Goal: Task Accomplishment & Management: Manage account settings

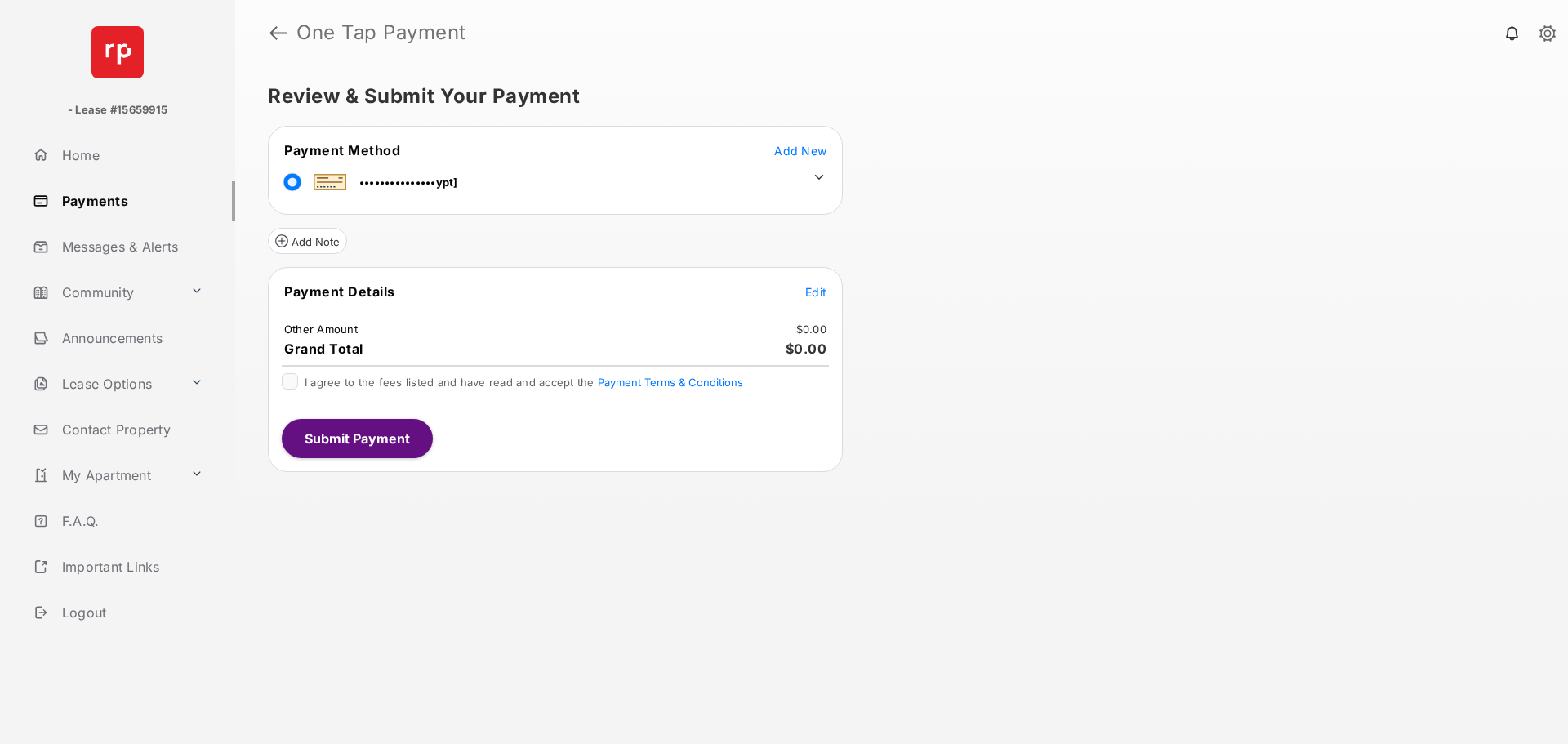
click at [807, 153] on span "Add New" at bounding box center [800, 151] width 53 height 14
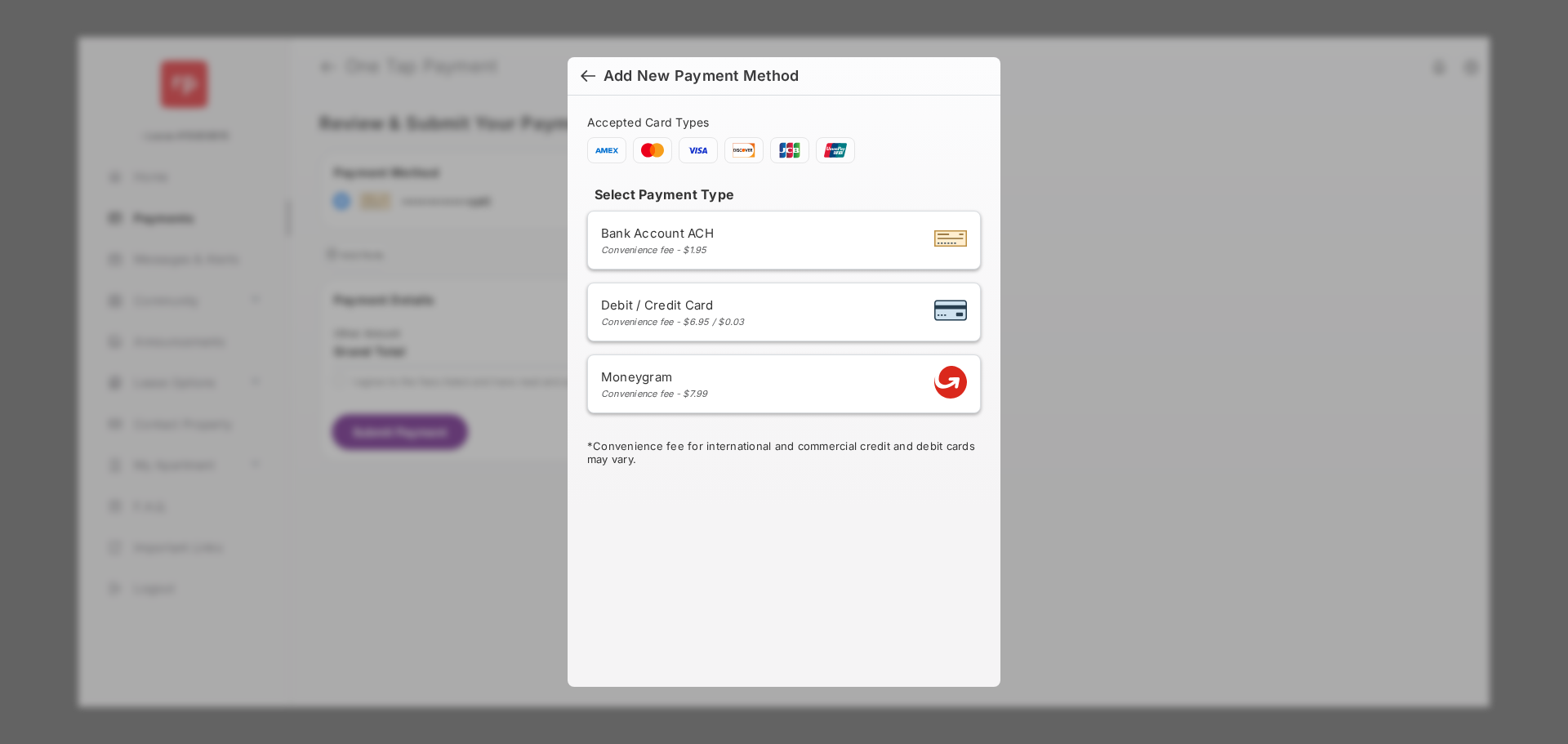
click at [652, 385] on div "Moneygram Convenience fee - $7.99" at bounding box center [655, 384] width 107 height 30
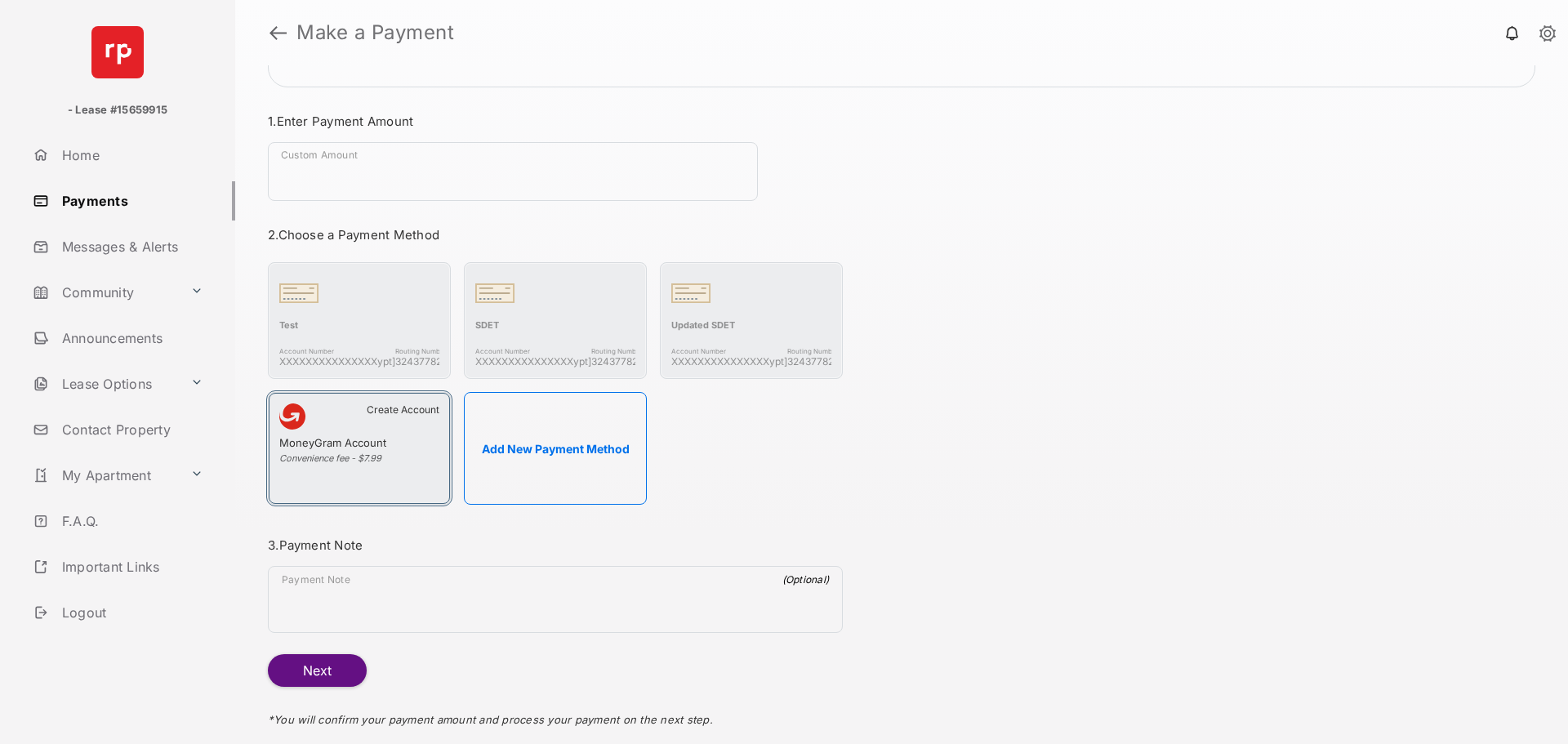
click at [389, 457] on div "Convenience fee - $7.99" at bounding box center [359, 458] width 160 height 11
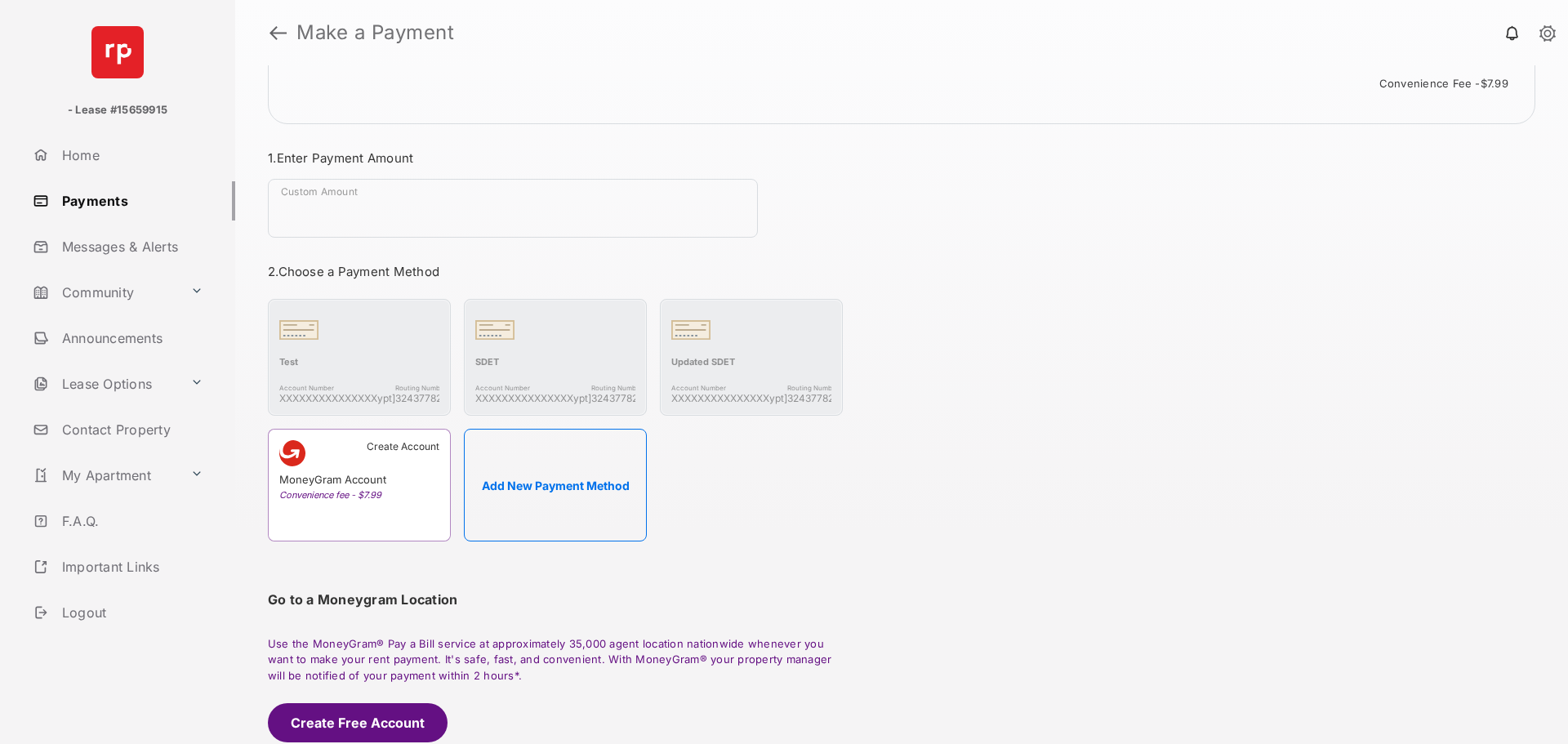
click at [359, 714] on button "Create Free Account" at bounding box center [358, 722] width 180 height 39
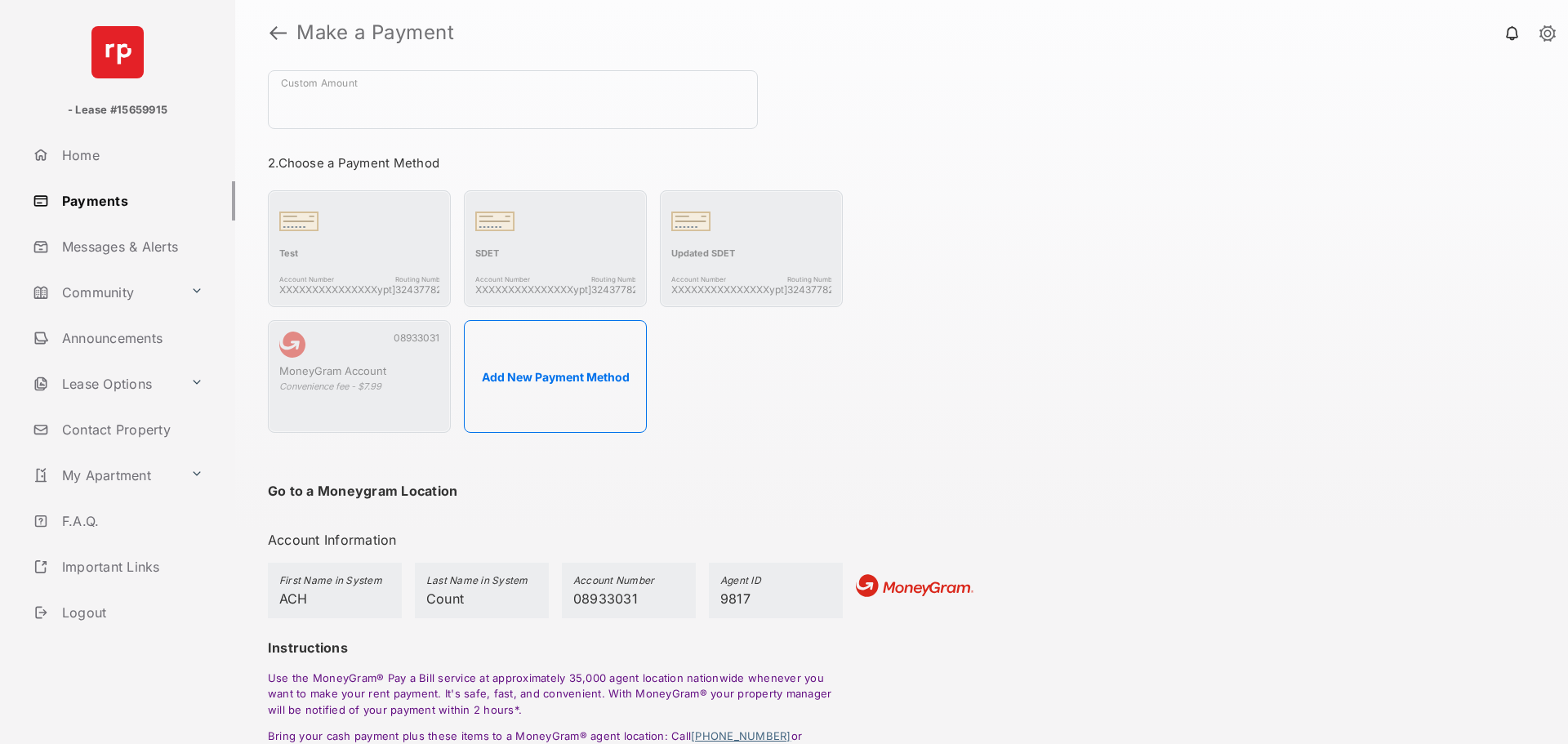
scroll to position [324, 0]
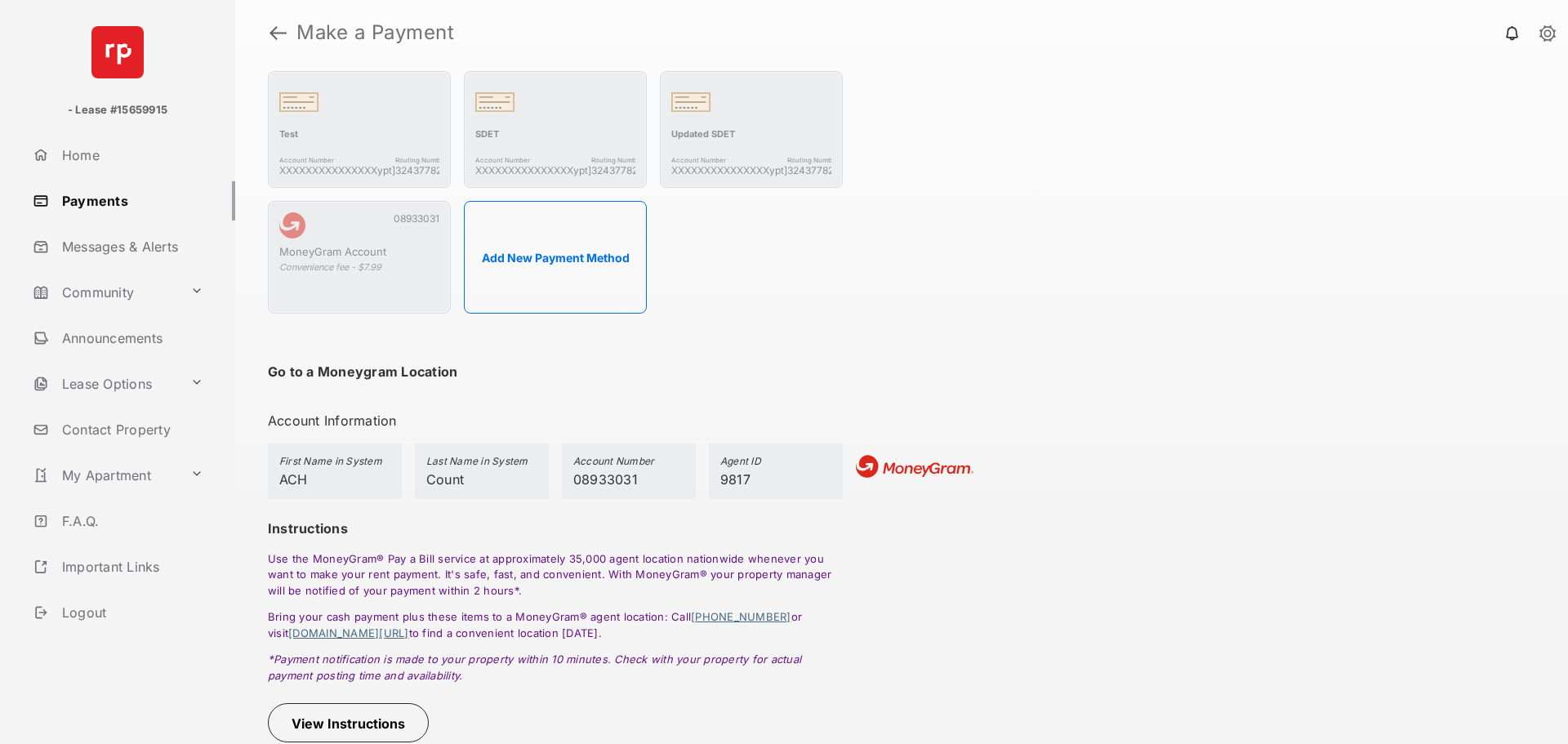
click at [344, 489] on div "First Name in System ACH" at bounding box center [334, 472] width 134 height 55
click at [502, 466] on h5 "Last Name in System" at bounding box center [482, 463] width 111 height 16
click at [608, 470] on h5 "Account Number" at bounding box center [628, 463] width 111 height 16
drag, startPoint x: 688, startPoint y: 475, endPoint x: 295, endPoint y: 480, distance: 393.0
click at [317, 480] on section "First Name in System ACH Last Name in System Count Account Number 08933031 Agen…" at bounding box center [555, 472] width 575 height 55
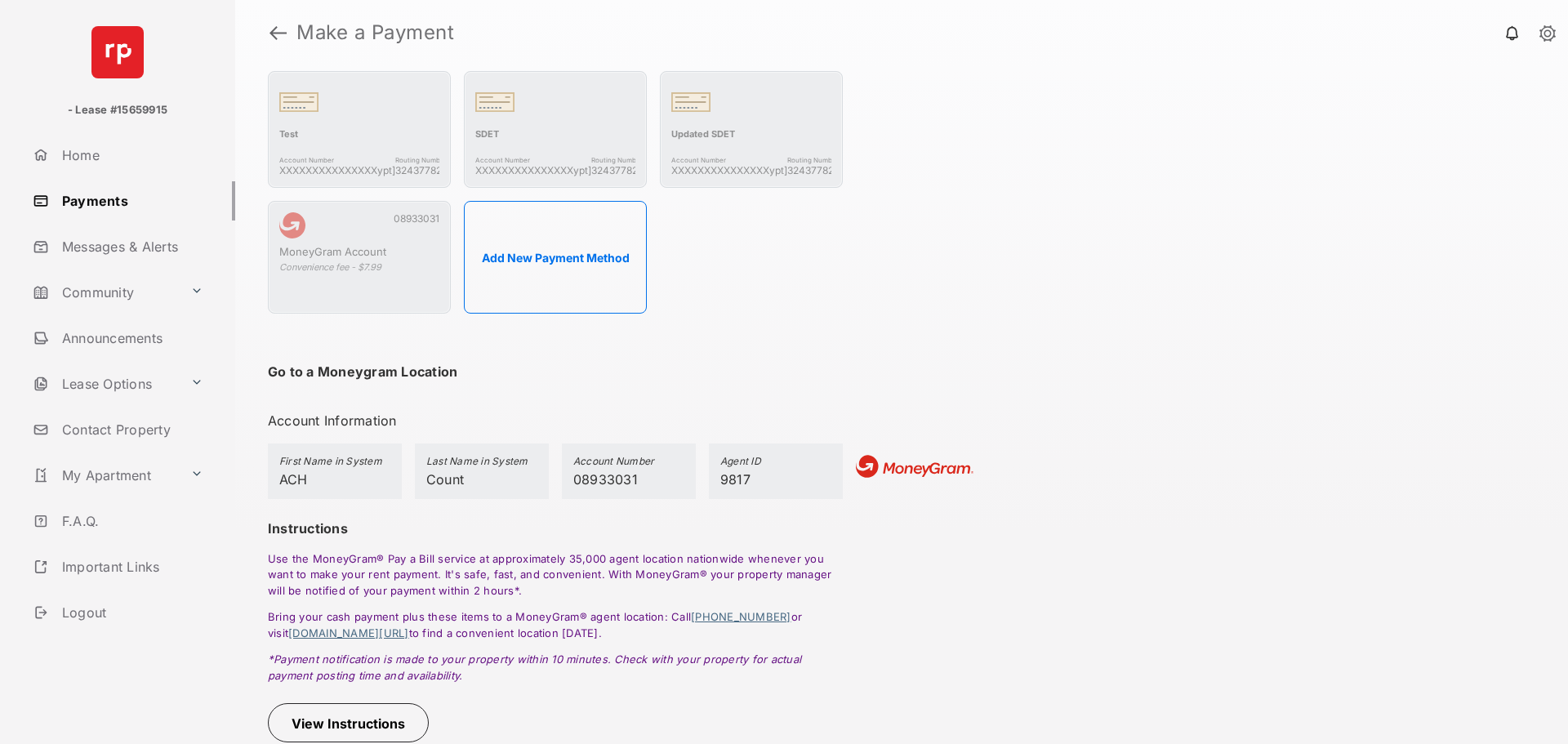
click at [288, 480] on span "ACH" at bounding box center [293, 479] width 28 height 16
drag, startPoint x: 285, startPoint y: 479, endPoint x: 792, endPoint y: 484, distance: 507.0
click at [755, 491] on section "First Name in System ACH Last Name in System Count Account Number 08933031 Agen…" at bounding box center [555, 472] width 575 height 55
click at [251, 466] on div "Total Payment $7.99 Convenience fee - $7.99 Payment Summary Payment Method E Mo…" at bounding box center [901, 405] width 1333 height 679
drag, startPoint x: 252, startPoint y: 464, endPoint x: 743, endPoint y: 483, distance: 491.4
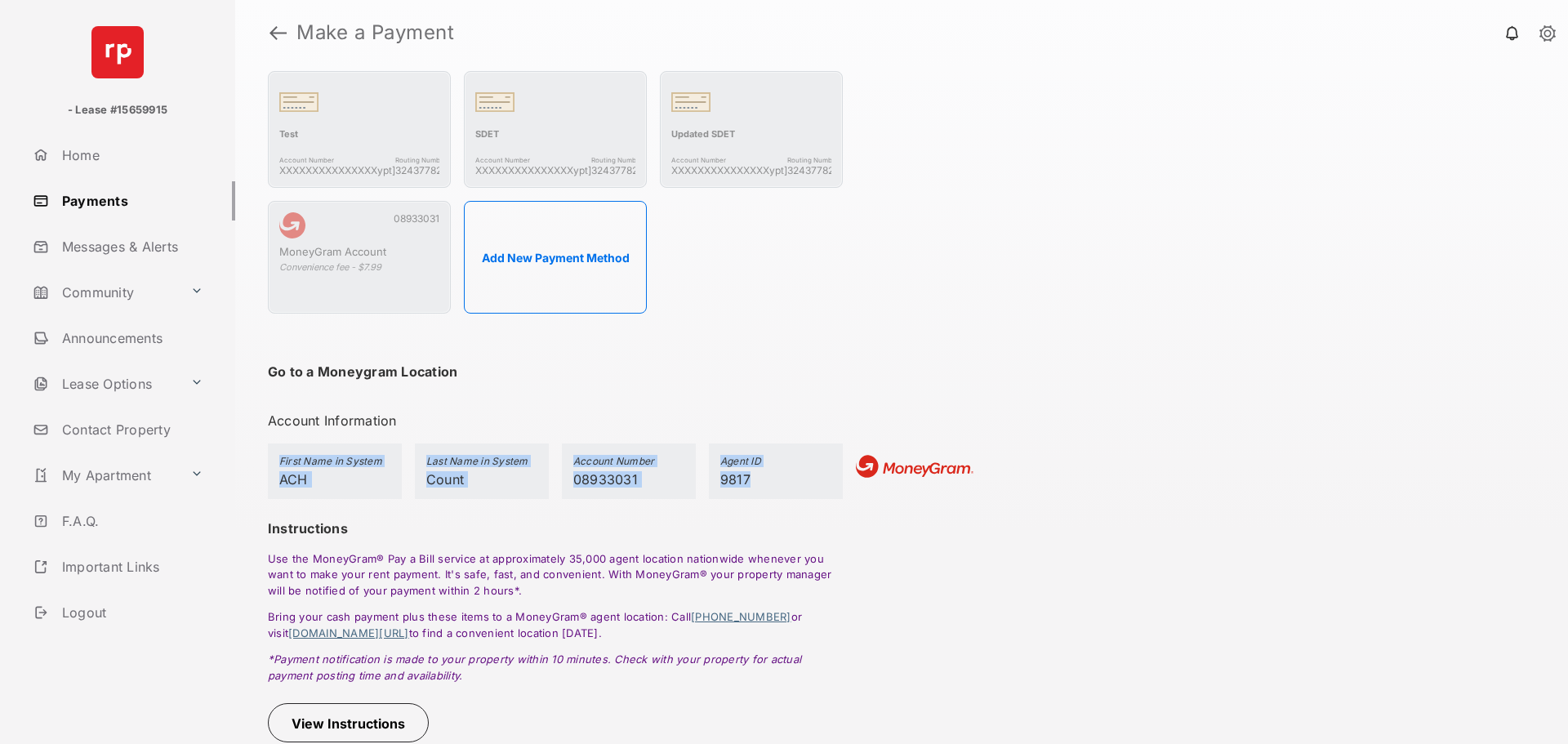
click at [743, 483] on div "Total Payment $7.99 Convenience fee - $7.99 Payment Summary Payment Method E Mo…" at bounding box center [901, 405] width 1333 height 679
click at [743, 483] on span "9817" at bounding box center [735, 479] width 30 height 16
drag, startPoint x: 743, startPoint y: 483, endPoint x: 274, endPoint y: 475, distance: 469.1
click at [274, 475] on section "First Name in System ACH Last Name in System Count Account Number 08933031 Agen…" at bounding box center [555, 472] width 575 height 55
click at [274, 474] on div "First Name in System ACH" at bounding box center [334, 472] width 134 height 55
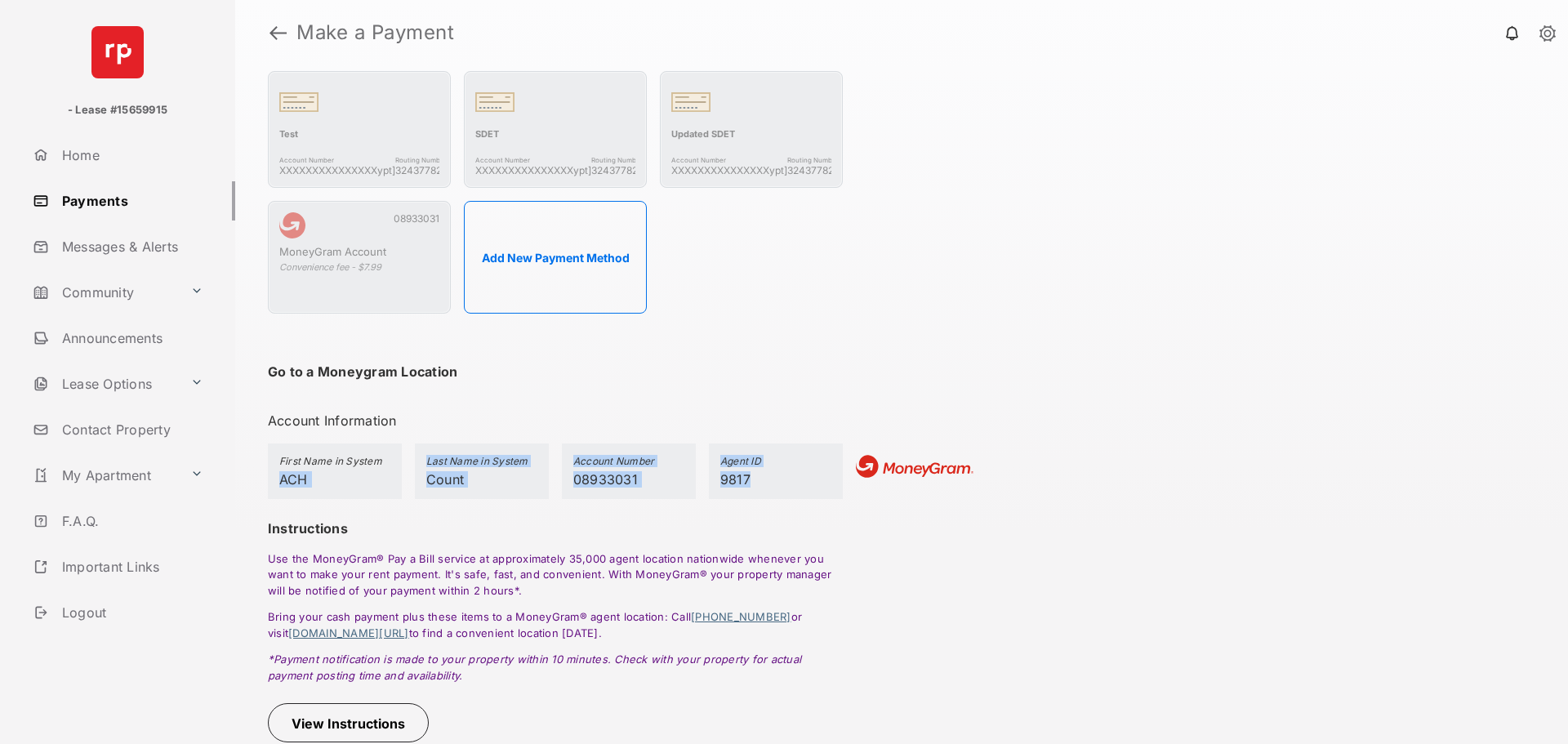
drag, startPoint x: 274, startPoint y: 474, endPoint x: 758, endPoint y: 478, distance: 484.0
click at [750, 479] on section "First Name in System ACH Last Name in System Count Account Number 08933031 Agen…" at bounding box center [555, 472] width 575 height 55
click at [758, 478] on div "Agent ID 9817" at bounding box center [775, 472] width 134 height 55
drag, startPoint x: 758, startPoint y: 478, endPoint x: 283, endPoint y: 454, distance: 475.6
click at [283, 454] on section "First Name in System ACH Last Name in System Count Account Number 08933031 Agen…" at bounding box center [555, 472] width 575 height 55
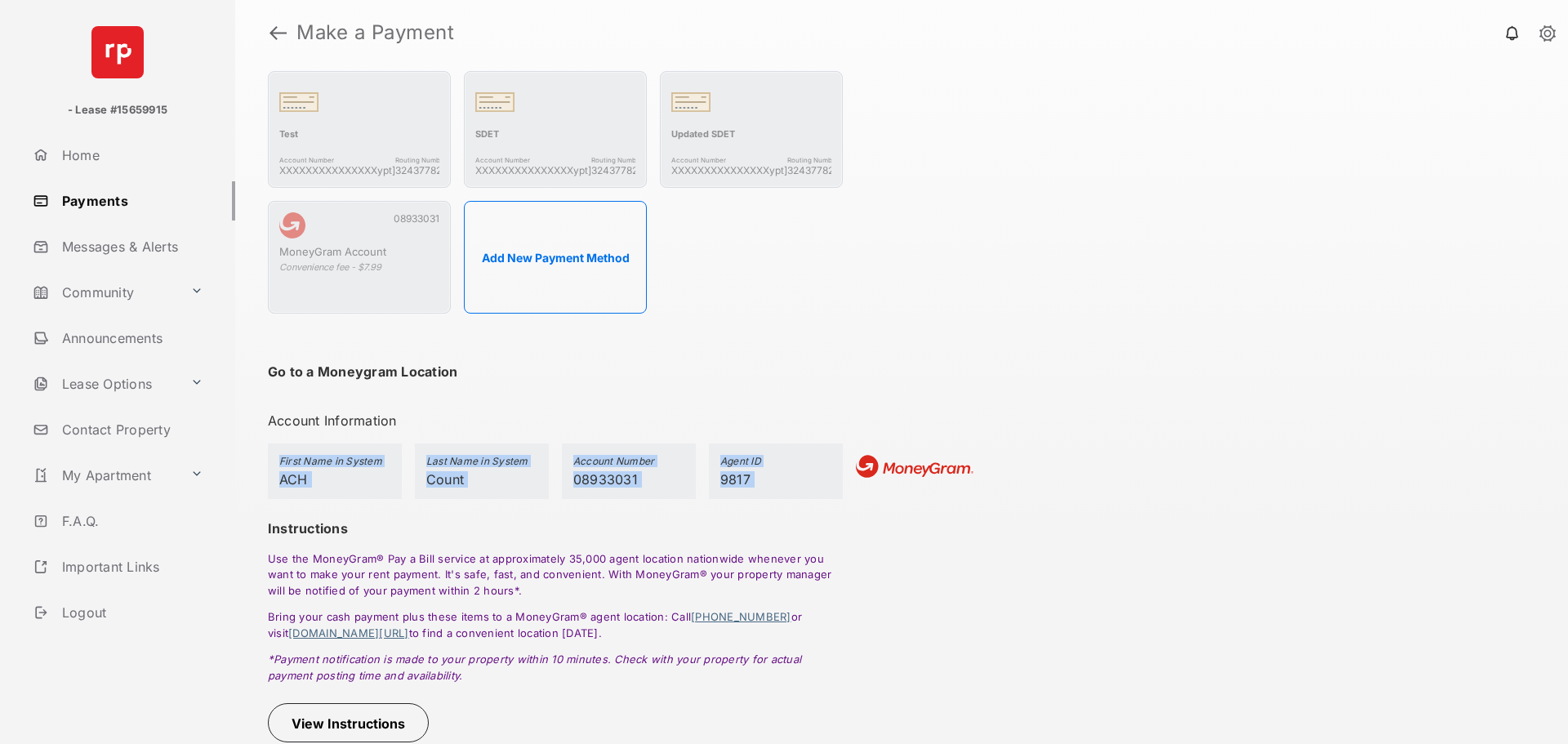
click at [283, 455] on h5 "First Name in System" at bounding box center [334, 463] width 111 height 16
drag, startPoint x: 283, startPoint y: 454, endPoint x: 778, endPoint y: 480, distance: 495.7
click at [778, 480] on section "First Name in System ACH Last Name in System Count Account Number 08933031 Agen…" at bounding box center [555, 472] width 575 height 55
click at [778, 480] on div "Agent ID 9817" at bounding box center [775, 472] width 134 height 55
drag, startPoint x: 778, startPoint y: 480, endPoint x: 305, endPoint y: 457, distance: 473.6
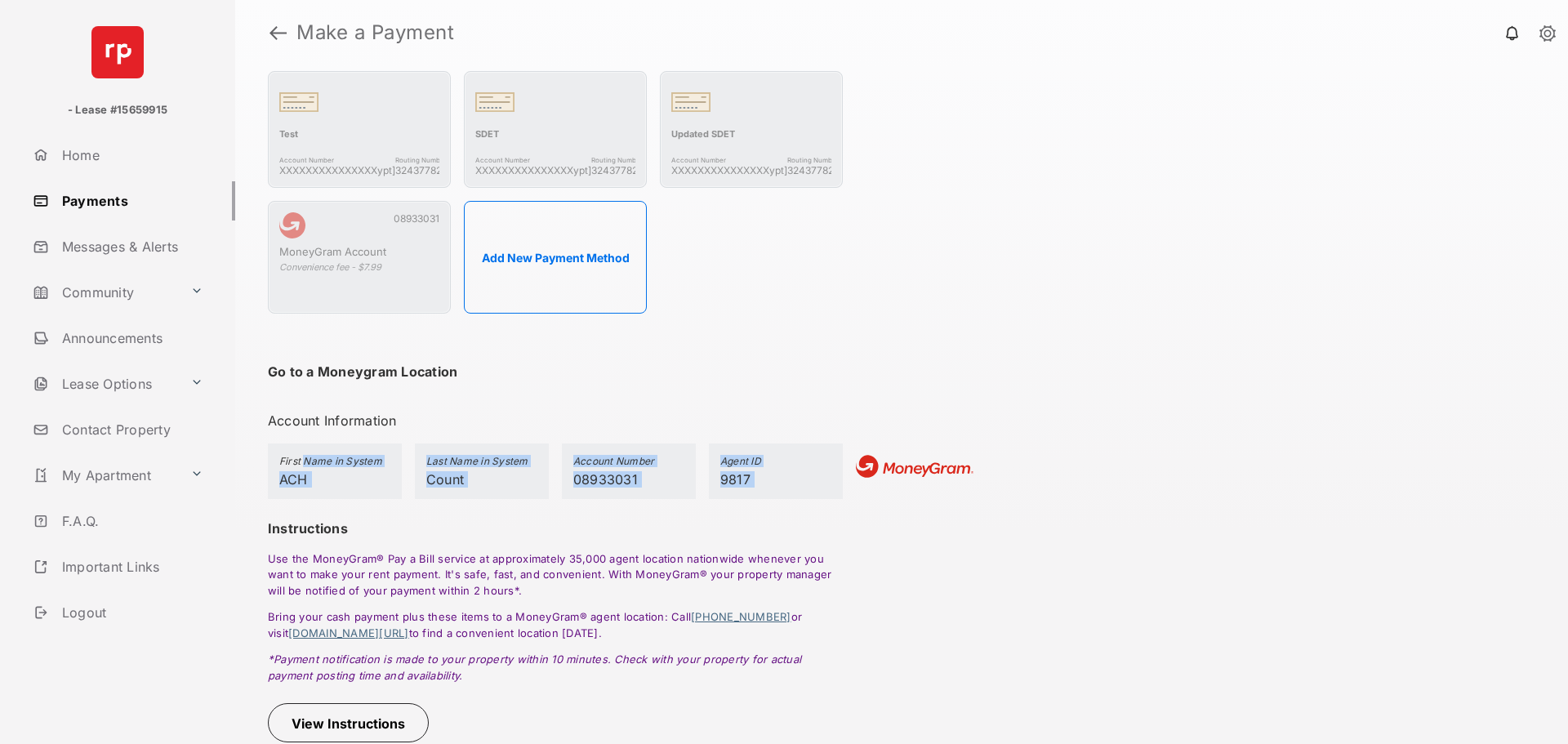
click at [305, 457] on section "First Name in System ACH Last Name in System Count Account Number 08933031 Agen…" at bounding box center [555, 472] width 575 height 55
click at [305, 457] on h5 "First Name in System" at bounding box center [334, 463] width 111 height 16
drag, startPoint x: 305, startPoint y: 457, endPoint x: 765, endPoint y: 491, distance: 461.3
click at [764, 491] on section "First Name in System ACH Last Name in System Count Account Number 08933031 Agen…" at bounding box center [555, 472] width 575 height 55
click at [766, 491] on div "Agent ID 9817" at bounding box center [775, 472] width 134 height 55
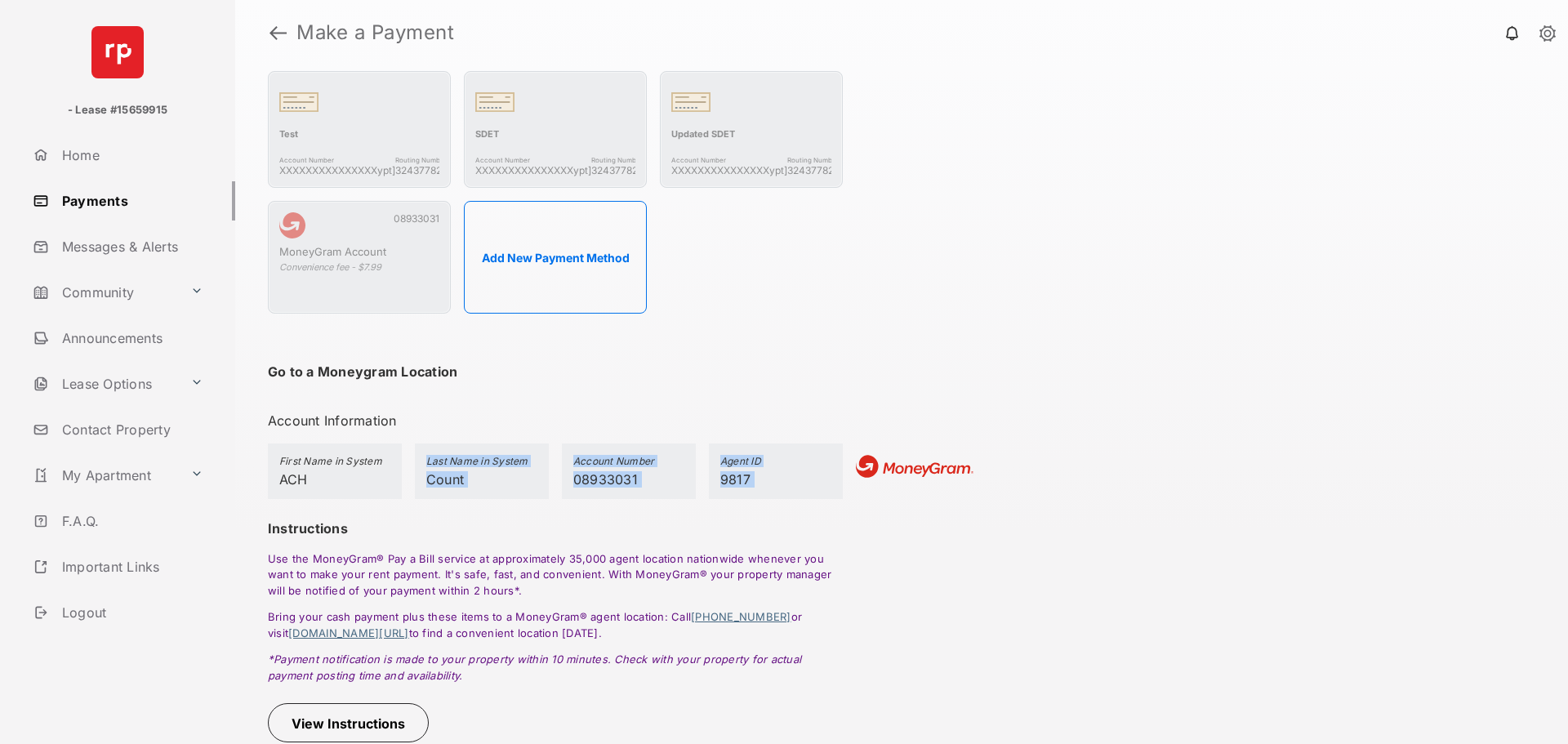
drag, startPoint x: 766, startPoint y: 491, endPoint x: 320, endPoint y: 471, distance: 446.4
click at [320, 471] on section "First Name in System ACH Last Name in System Count Account Number 08933031 Agen…" at bounding box center [555, 472] width 575 height 55
click at [311, 469] on h5 "First Name in System" at bounding box center [334, 463] width 111 height 16
drag, startPoint x: 323, startPoint y: 381, endPoint x: 464, endPoint y: 375, distance: 141.1
click at [446, 374] on div "Go to a Moneygram Location" at bounding box center [555, 372] width 575 height 52
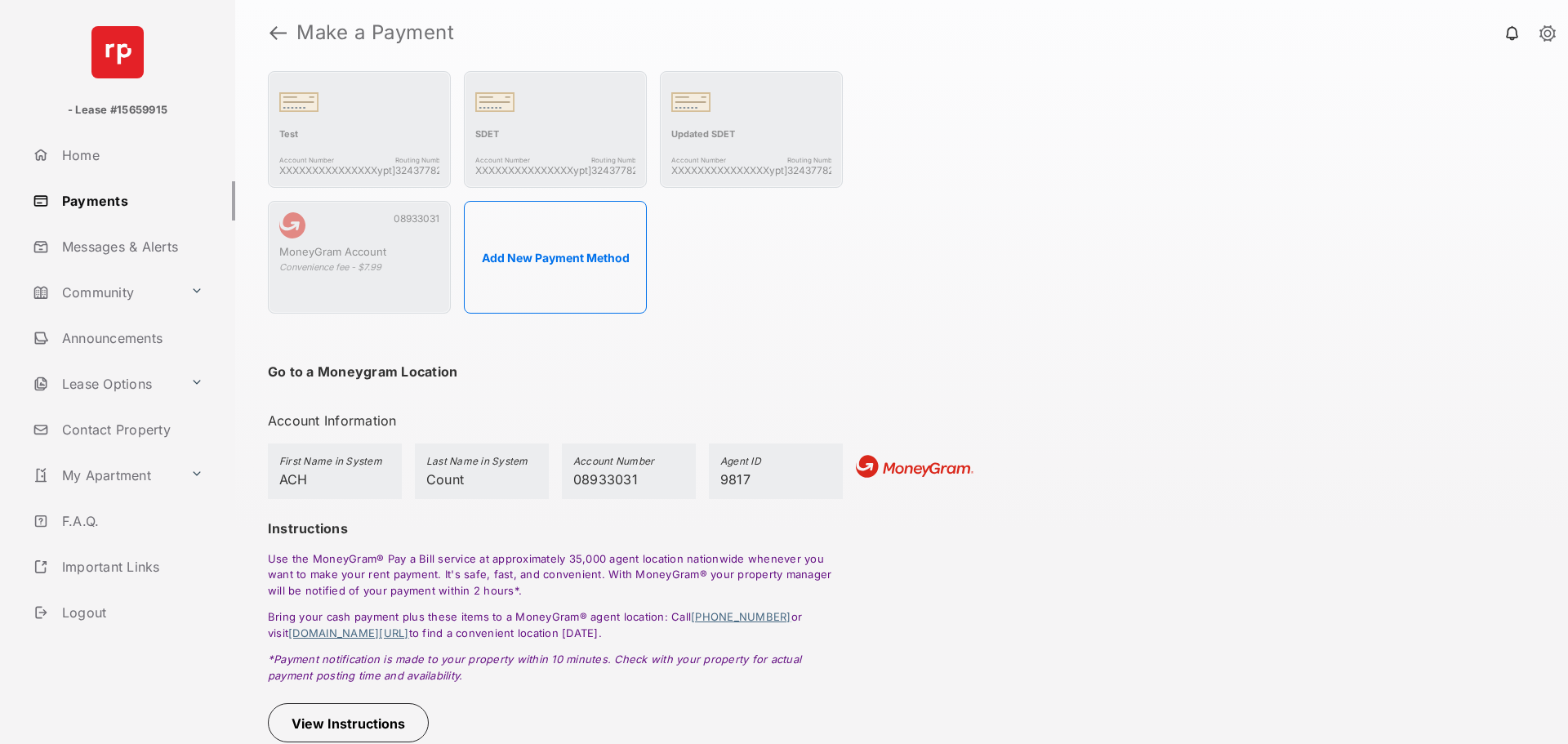
click at [464, 375] on div "Go to a Moneygram Location" at bounding box center [555, 372] width 575 height 52
drag, startPoint x: 464, startPoint y: 375, endPoint x: 306, endPoint y: 372, distance: 158.0
click at [306, 372] on div "Go to a Moneygram Location" at bounding box center [555, 372] width 575 height 52
click at [304, 370] on h4 "Go to a Moneygram Location" at bounding box center [363, 372] width 190 height 16
drag, startPoint x: 304, startPoint y: 370, endPoint x: 496, endPoint y: 370, distance: 192.0
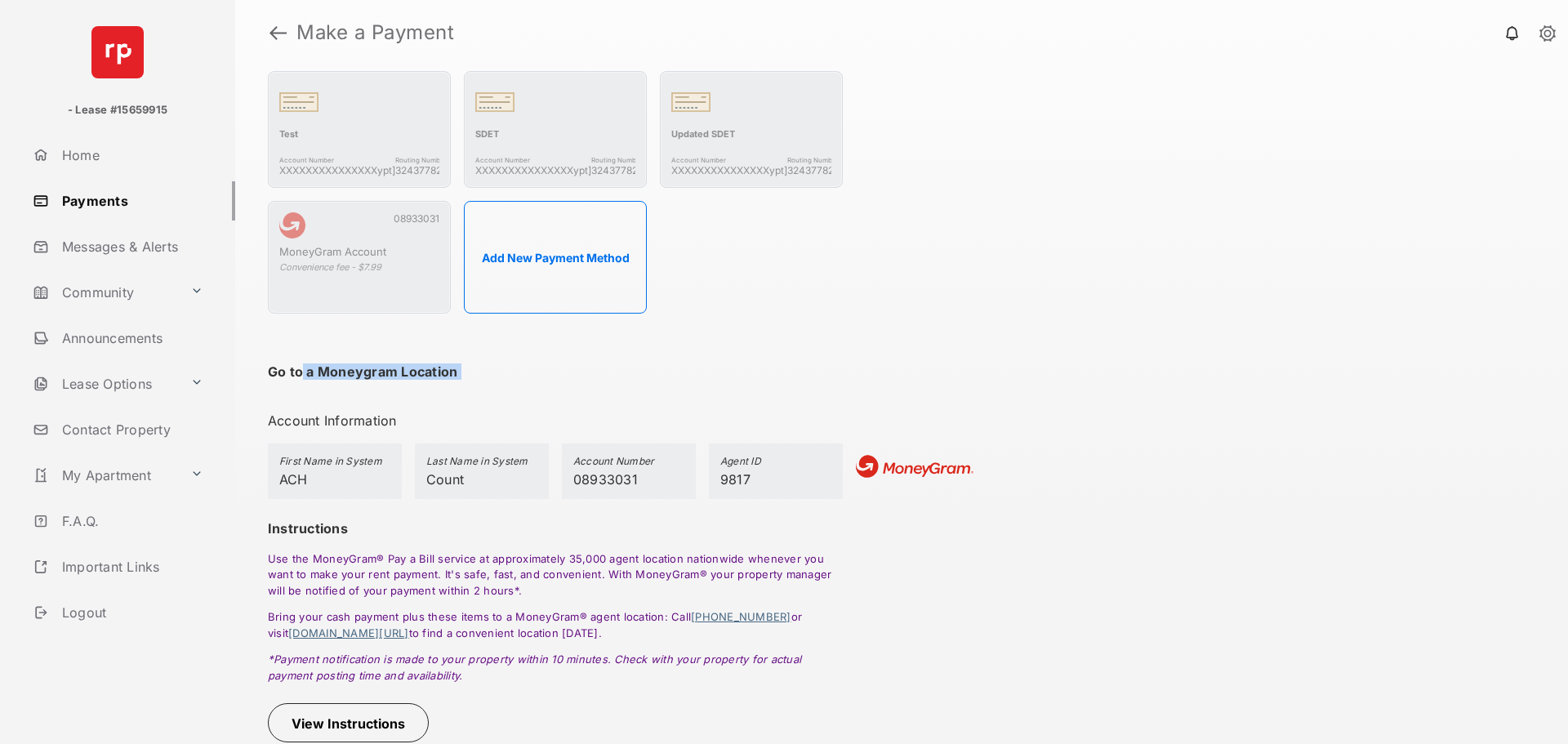
click at [495, 370] on div "Go to a Moneygram Location" at bounding box center [555, 372] width 575 height 52
click at [363, 368] on h4 "Go to a Moneygram Location" at bounding box center [363, 372] width 190 height 16
drag, startPoint x: 363, startPoint y: 368, endPoint x: 497, endPoint y: 381, distance: 134.6
click at [497, 381] on div "Go to a Moneygram Location" at bounding box center [555, 372] width 575 height 52
click at [496, 381] on div "Go to a Moneygram Location" at bounding box center [555, 372] width 575 height 52
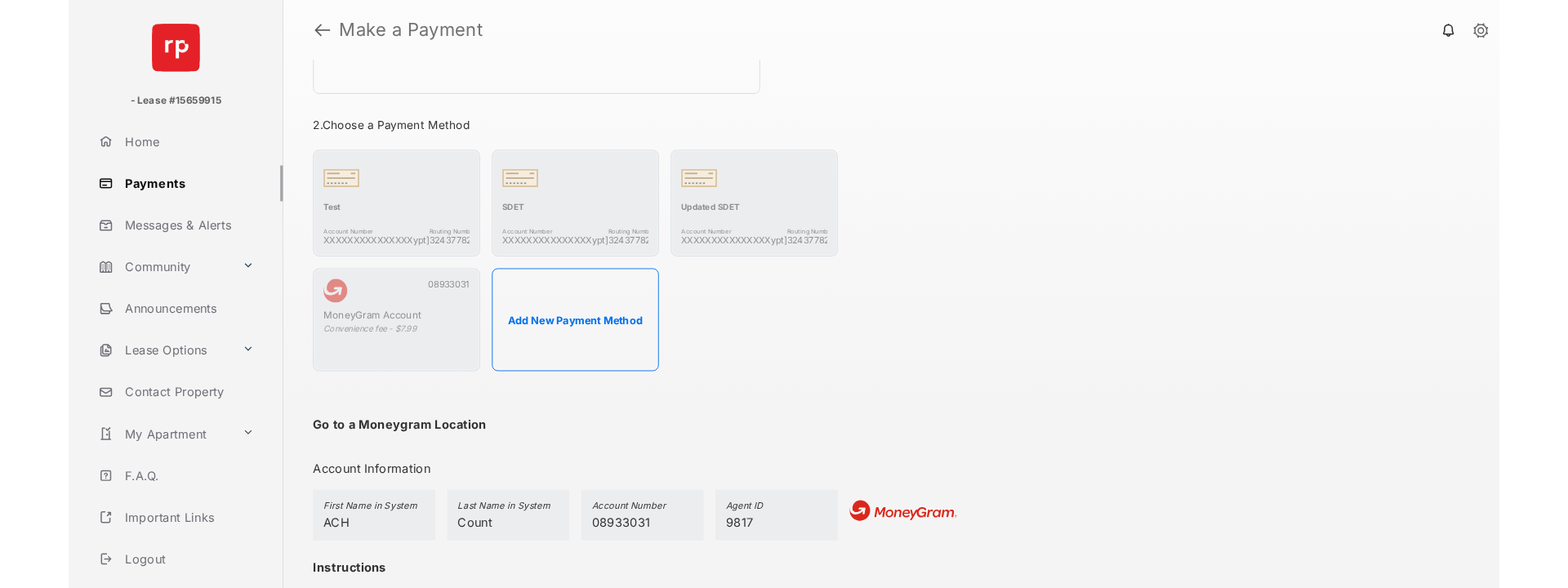
scroll to position [0, 0]
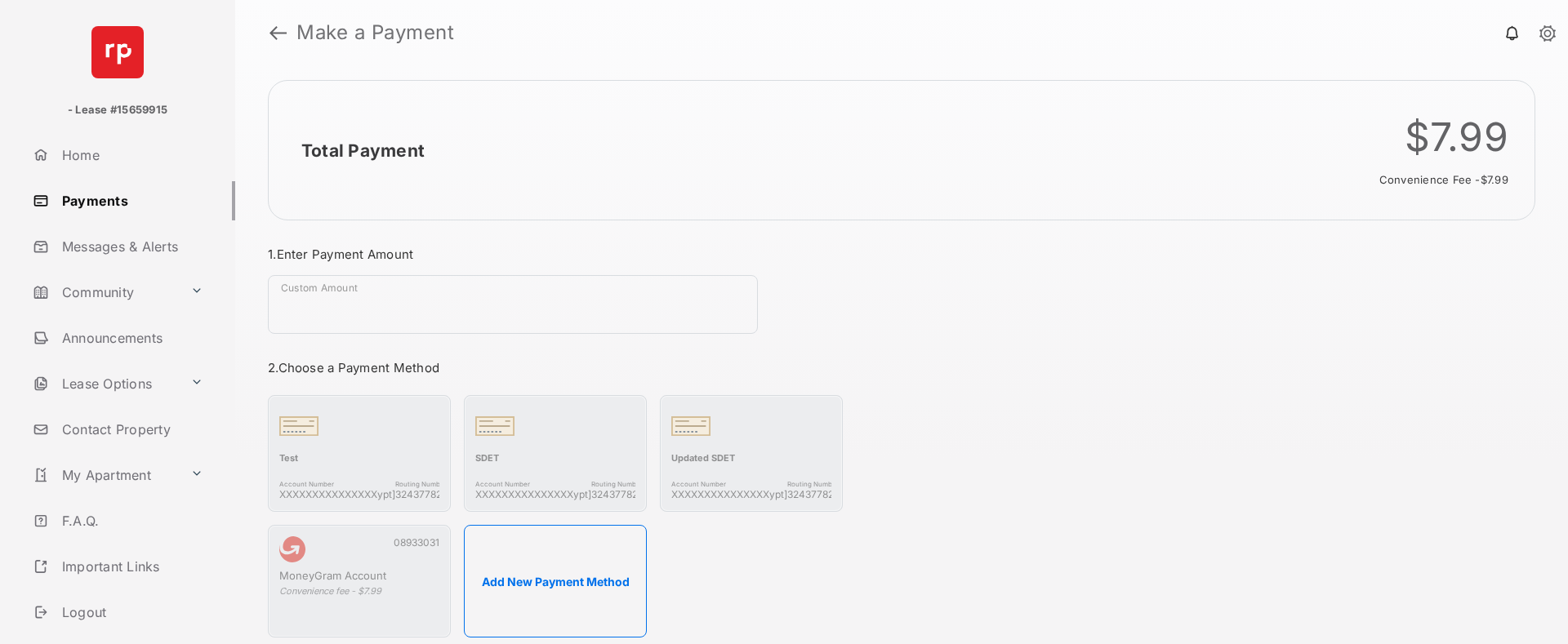
click at [291, 40] on h1 "Make a Payment" at bounding box center [914, 33] width 1255 height 20
click at [284, 36] on link at bounding box center [278, 32] width 17 height 39
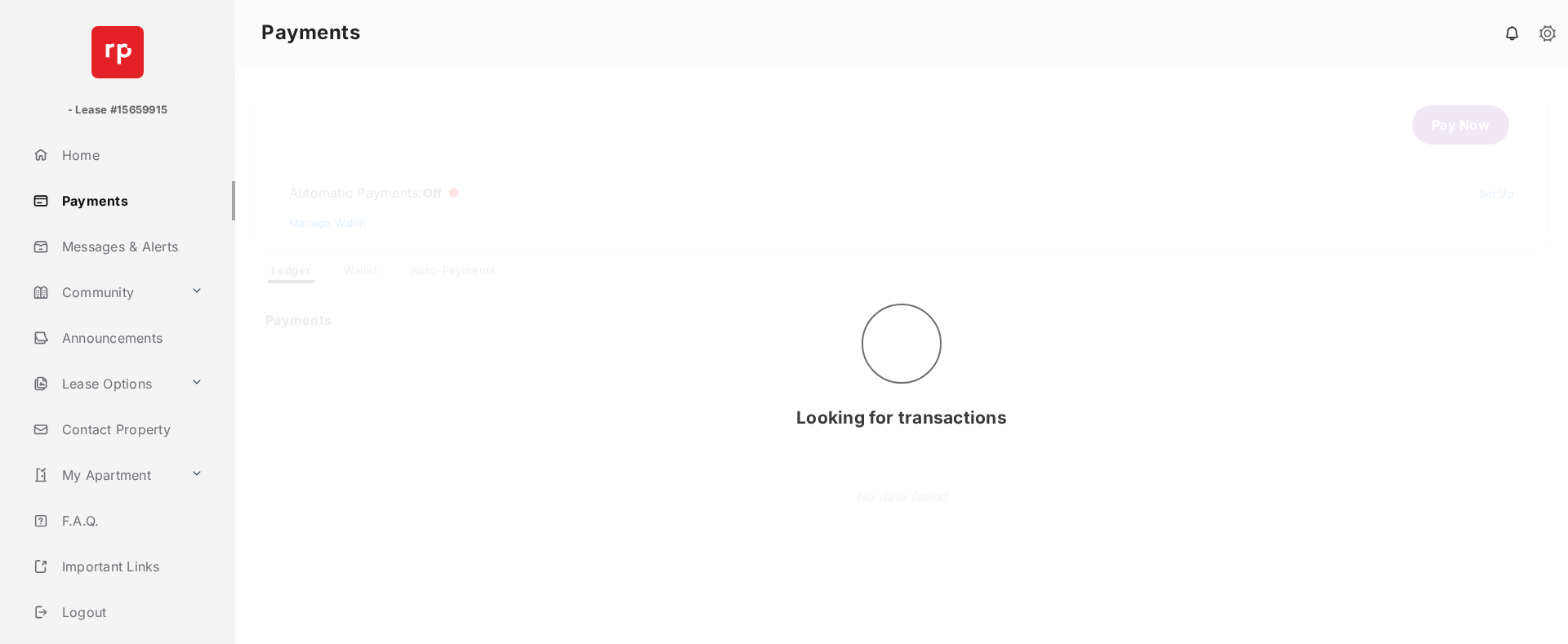
drag, startPoint x: 786, startPoint y: 413, endPoint x: 1182, endPoint y: 461, distance: 398.9
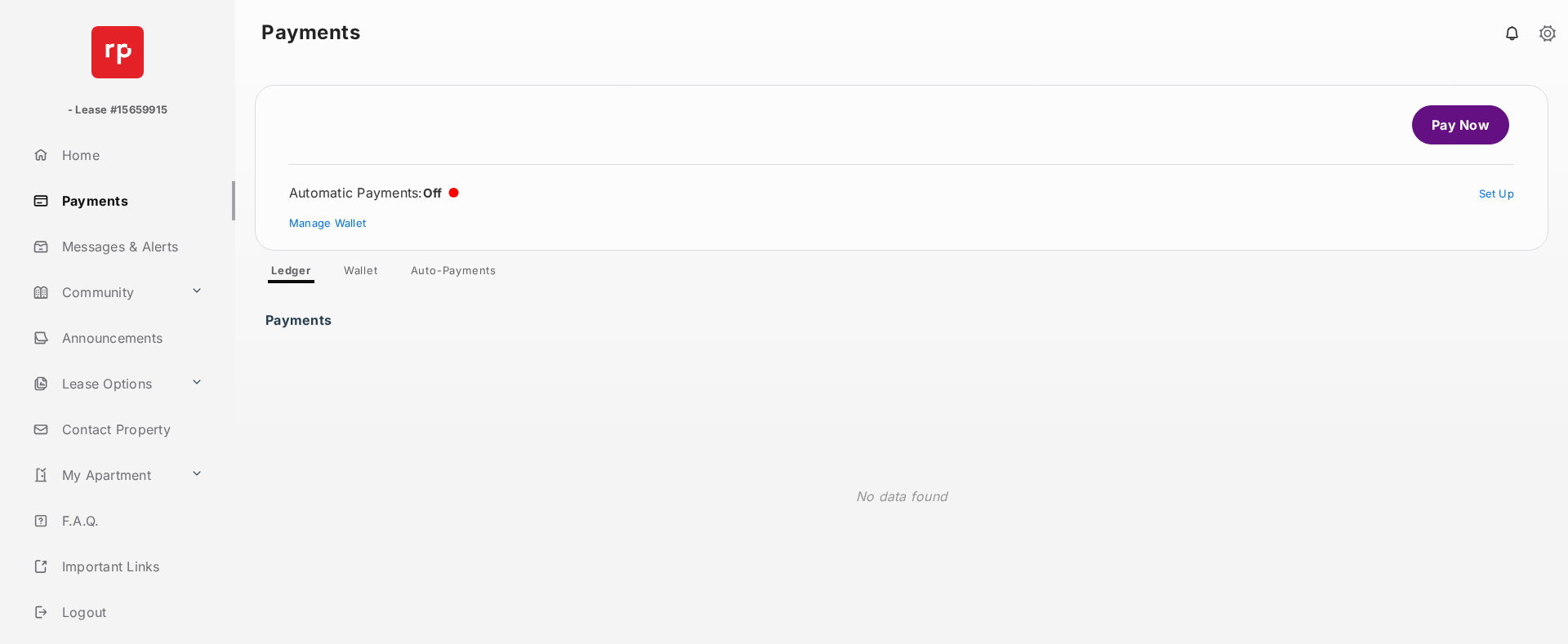
click at [1182, 461] on div "No data found" at bounding box center [901, 497] width 1280 height 322
click at [359, 257] on span "Pay Now Automatic Payments : Off Set Up Manage Wallet Ledger Wallet Auto-Paymen…" at bounding box center [901, 184] width 1293 height 198
click at [360, 271] on link "Wallet" at bounding box center [361, 273] width 60 height 20
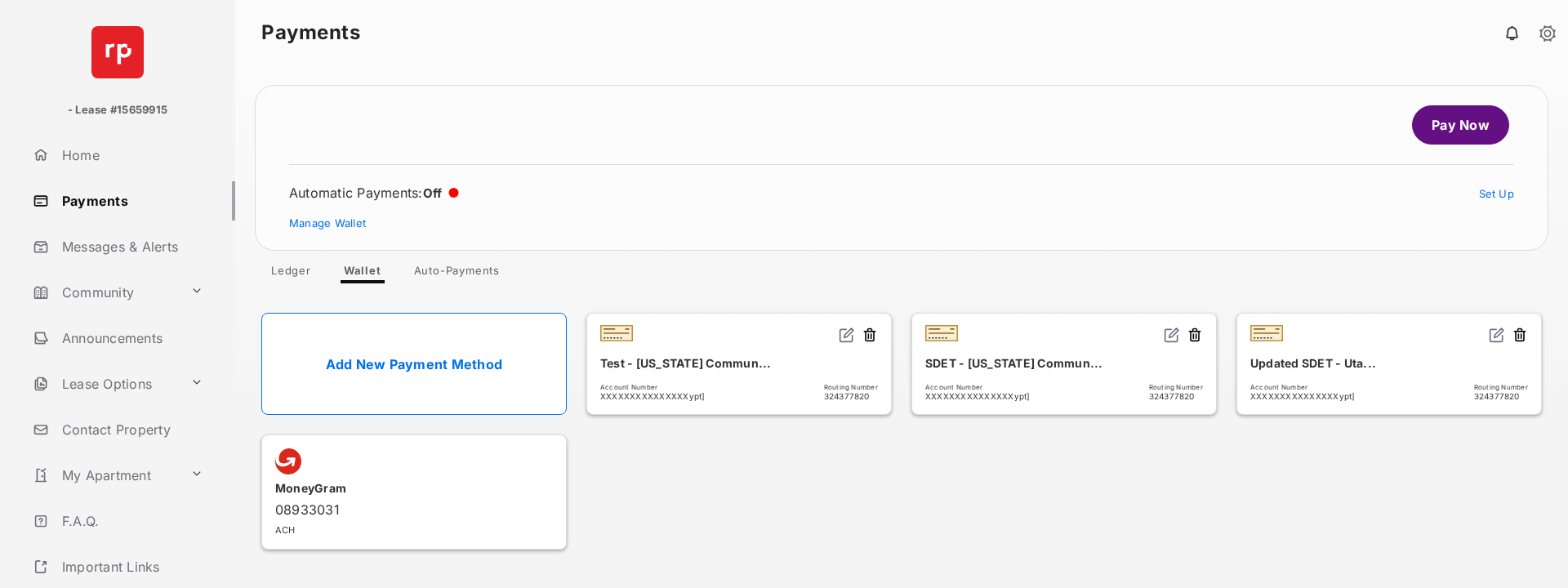
click at [432, 341] on link "Add New Payment Method" at bounding box center [414, 364] width 305 height 102
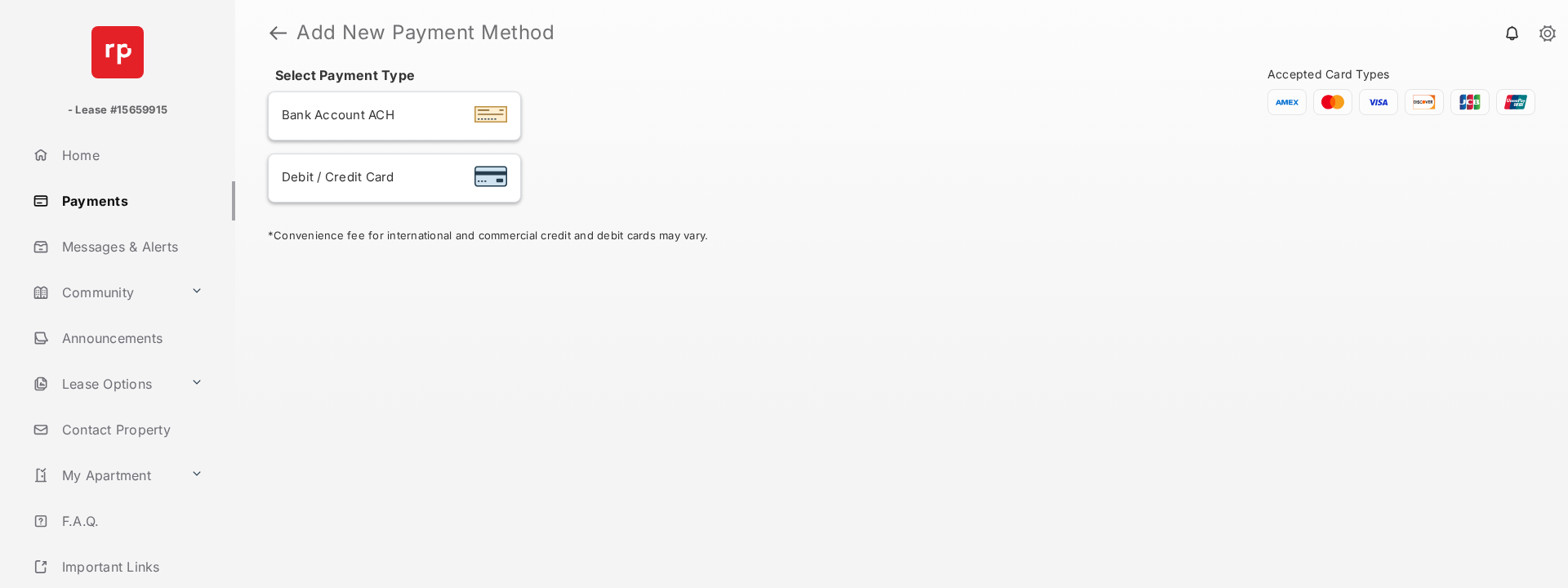
click at [414, 106] on div "Bank Account ACH" at bounding box center [395, 116] width 226 height 22
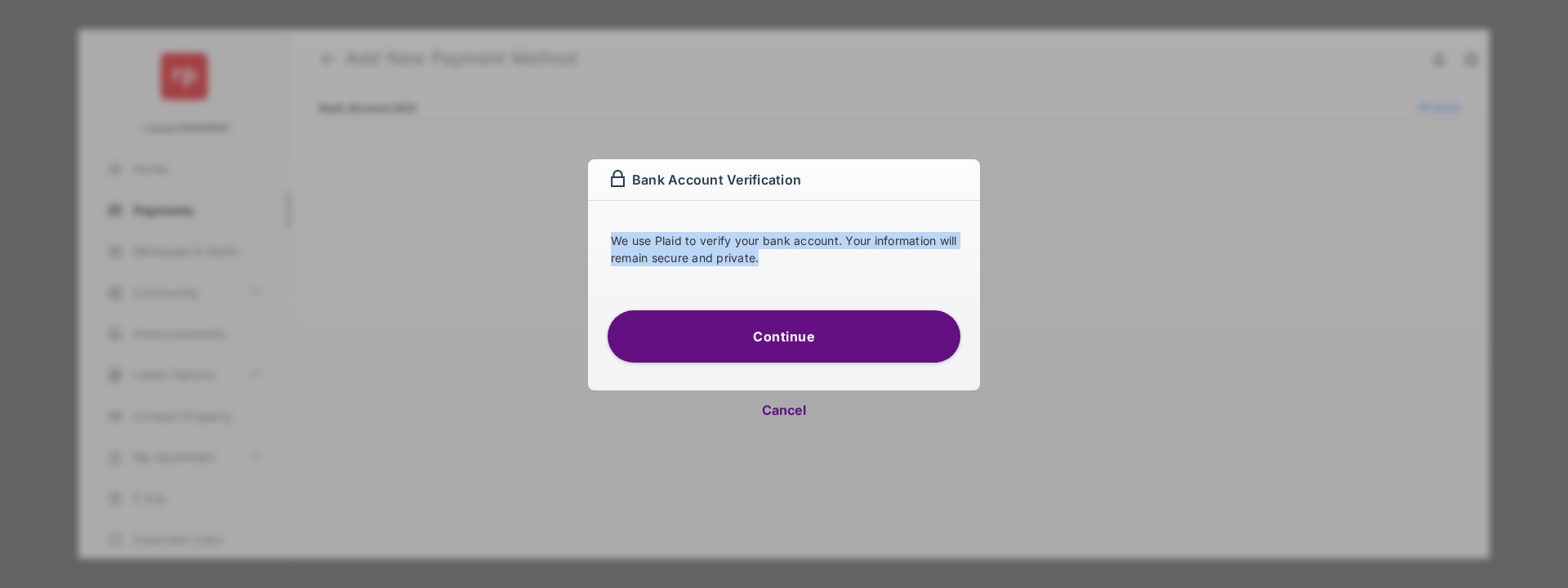
drag, startPoint x: 720, startPoint y: 257, endPoint x: 582, endPoint y: 232, distance: 140.2
click at [582, 232] on div "Bank Account Verification We use Plaid to verify your bank account. Your inform…" at bounding box center [784, 294] width 1568 height 588
drag, startPoint x: 582, startPoint y: 232, endPoint x: 815, endPoint y: 264, distance: 235.2
click at [812, 264] on div "Bank Account Verification We use Plaid to verify your bank account. Your inform…" at bounding box center [784, 294] width 1568 height 588
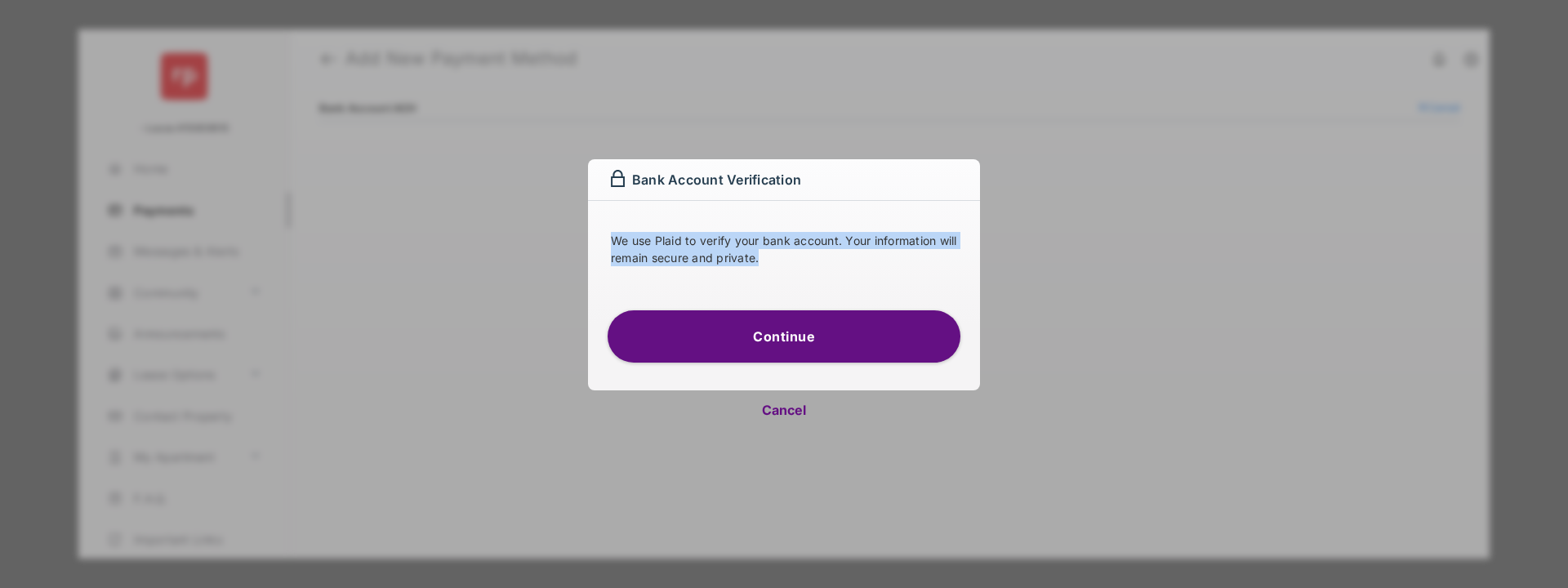
click at [815, 264] on p "We use Plaid to verify your bank account. Your information will remain secure a…" at bounding box center [784, 249] width 346 height 34
drag, startPoint x: 815, startPoint y: 264, endPoint x: 625, endPoint y: 221, distance: 194.8
click at [625, 221] on div "We use Plaid to verify your bank account. Your information will remain secure a…" at bounding box center [783, 246] width 392 height 90
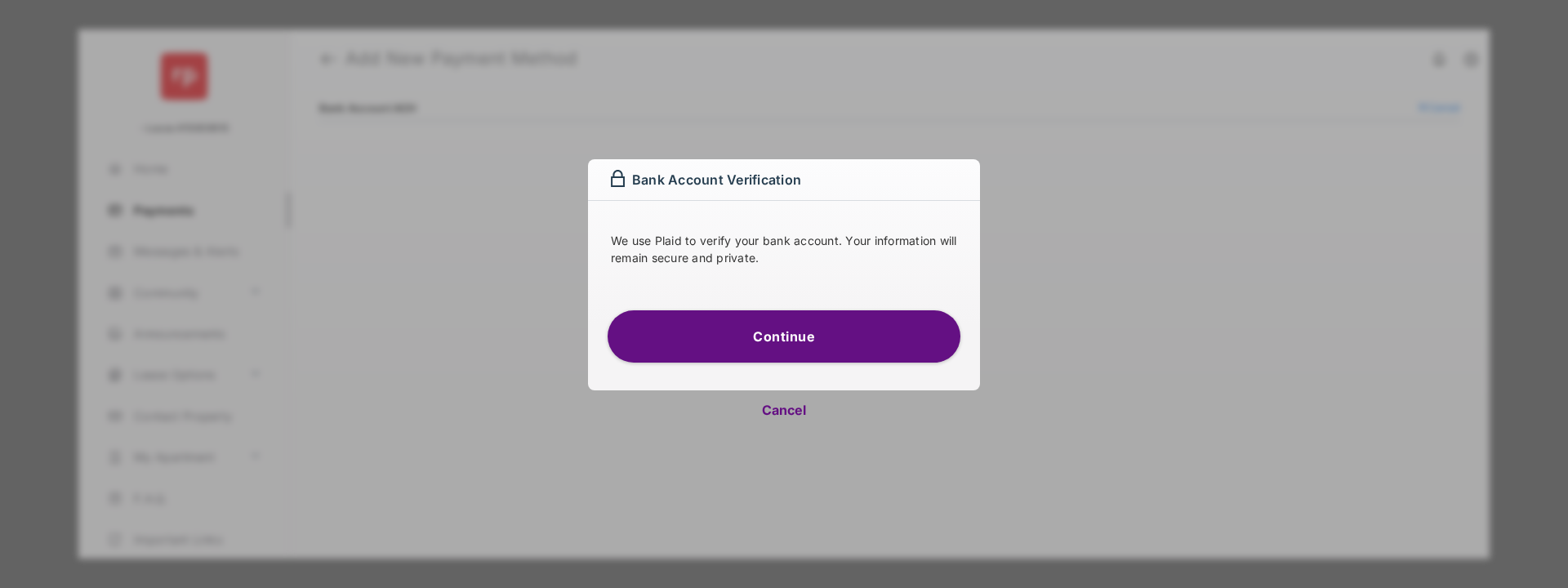
click at [625, 221] on div "We use Plaid to verify your bank account. Your information will remain secure a…" at bounding box center [783, 246] width 392 height 90
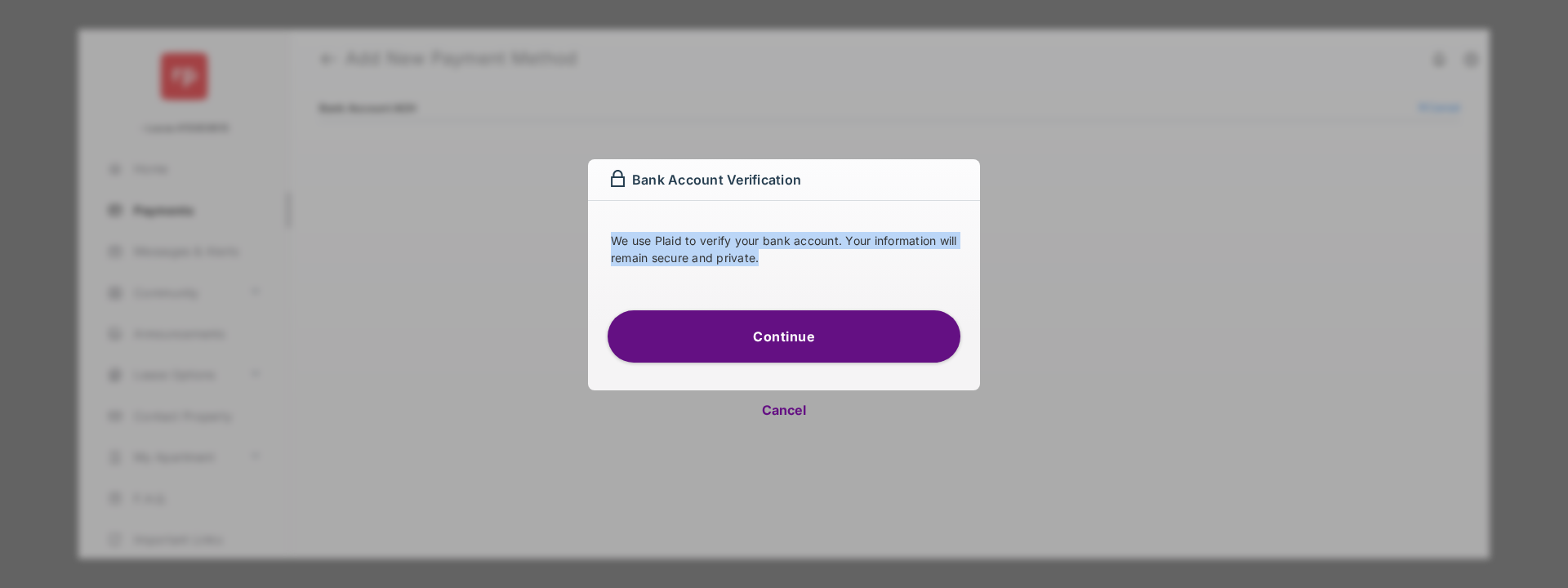
drag, startPoint x: 625, startPoint y: 221, endPoint x: 806, endPoint y: 255, distance: 184.2
click at [802, 254] on div "We use Plaid to verify your bank account. Your information will remain secure a…" at bounding box center [783, 246] width 392 height 90
click at [806, 255] on p "We use Plaid to verify your bank account. Your information will remain secure a…" at bounding box center [784, 249] width 346 height 34
drag, startPoint x: 806, startPoint y: 255, endPoint x: 596, endPoint y: 227, distance: 211.9
click at [596, 227] on div "We use Plaid to verify your bank account. Your information will remain secure a…" at bounding box center [783, 246] width 392 height 90
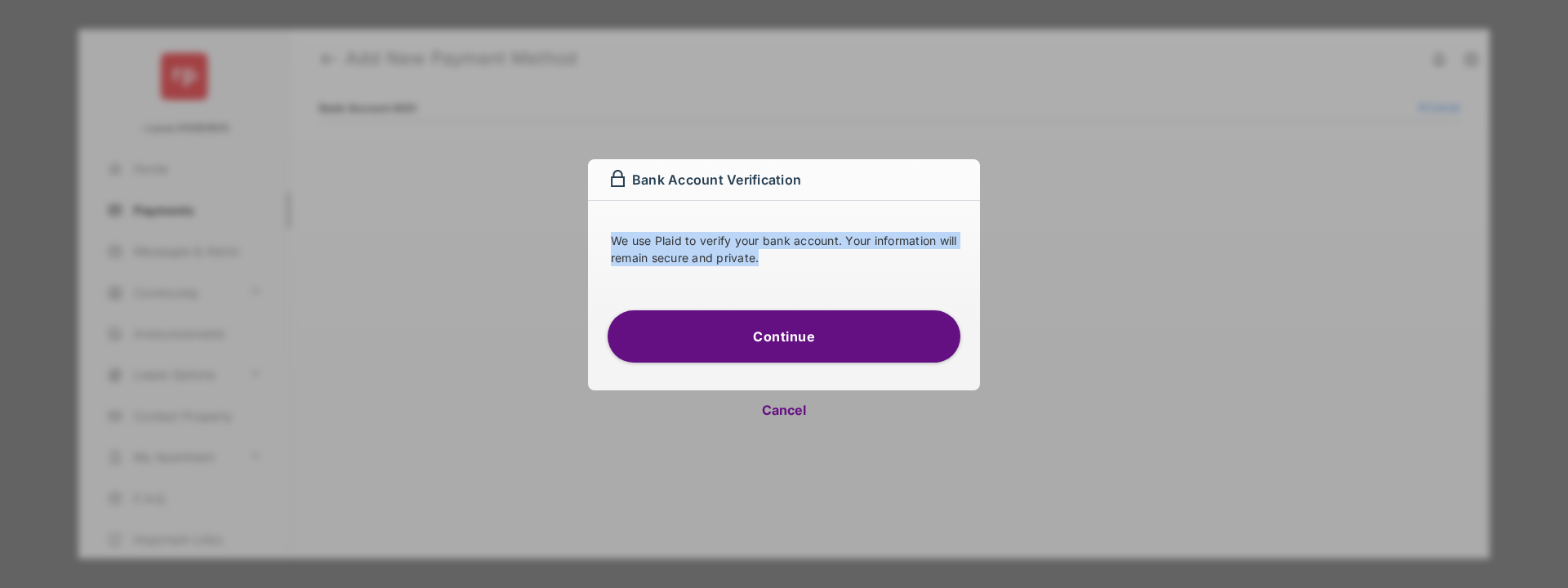
click at [596, 227] on div "We use Plaid to verify your bank account. Your information will remain secure a…" at bounding box center [783, 246] width 392 height 90
drag, startPoint x: 596, startPoint y: 227, endPoint x: 782, endPoint y: 261, distance: 189.1
click at [775, 260] on div "We use Plaid to verify your bank account. Your information will remain secure a…" at bounding box center [783, 246] width 392 height 90
click at [782, 261] on p "We use Plaid to verify your bank account. Your information will remain secure a…" at bounding box center [784, 249] width 346 height 34
drag, startPoint x: 782, startPoint y: 261, endPoint x: 600, endPoint y: 236, distance: 183.7
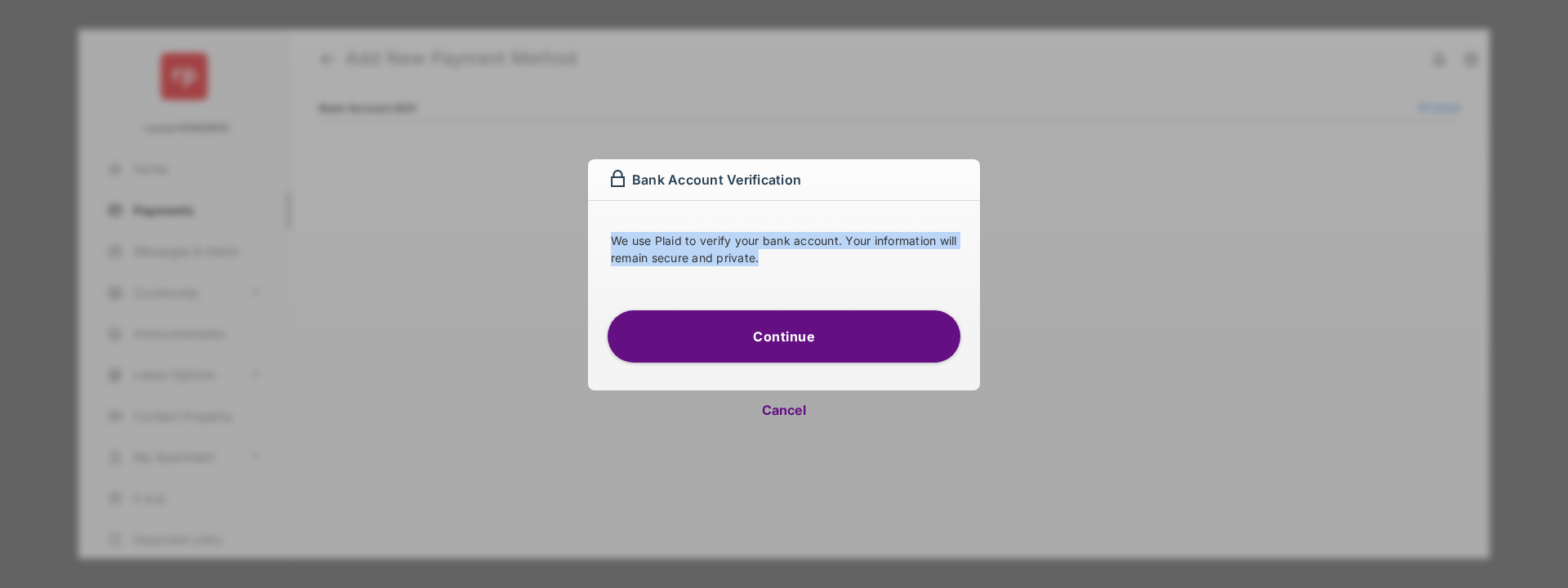
click at [600, 236] on div "We use Plaid to verify your bank account. Your information will remain secure a…" at bounding box center [783, 246] width 392 height 90
drag, startPoint x: 600, startPoint y: 236, endPoint x: 810, endPoint y: 265, distance: 212.0
click at [807, 265] on div "We use Plaid to verify your bank account. Your information will remain secure a…" at bounding box center [783, 246] width 392 height 90
click at [810, 265] on p "We use Plaid to verify your bank account. Your information will remain secure a…" at bounding box center [784, 249] width 346 height 34
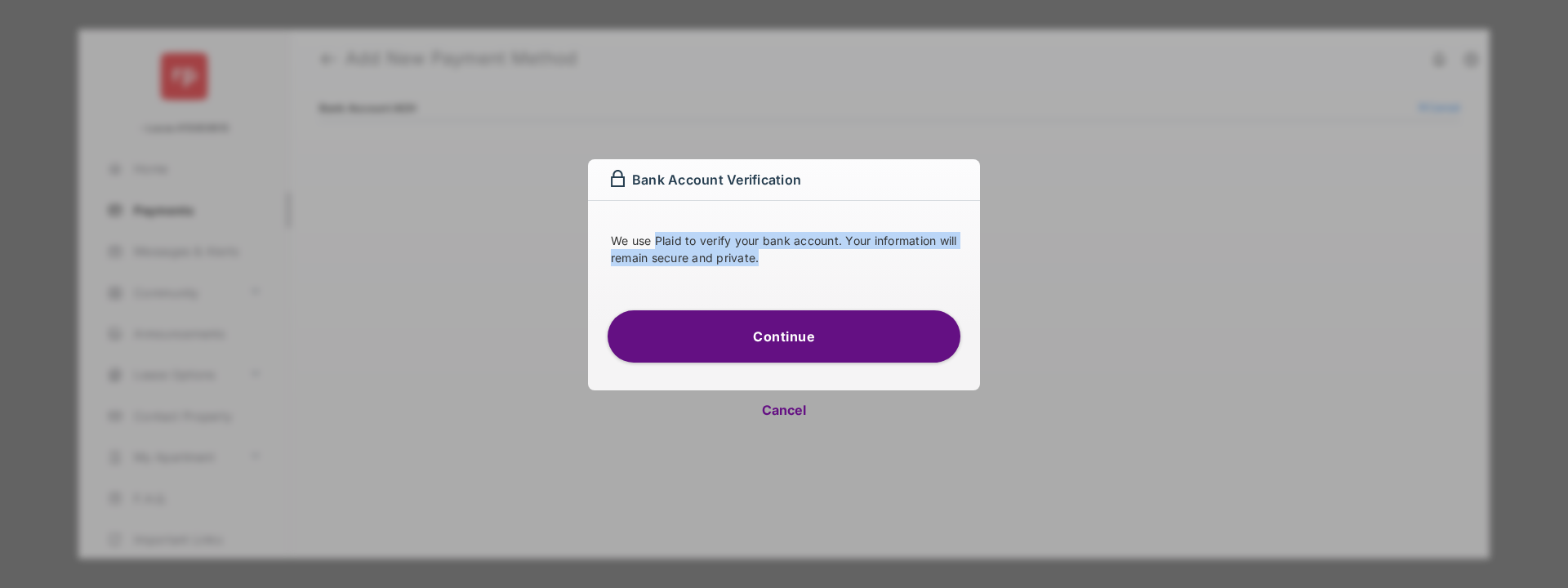
drag, startPoint x: 810, startPoint y: 265, endPoint x: 658, endPoint y: 238, distance: 154.4
click at [666, 239] on p "We use Plaid to verify your bank account. Your information will remain secure a…" at bounding box center [784, 249] width 346 height 34
click at [651, 237] on p "We use Plaid to verify your bank account. Your information will remain secure a…" at bounding box center [784, 249] width 346 height 34
drag, startPoint x: 651, startPoint y: 237, endPoint x: 804, endPoint y: 268, distance: 156.1
click at [804, 267] on div "We use Plaid to verify your bank account. Your information will remain secure a…" at bounding box center [783, 261] width 352 height 59
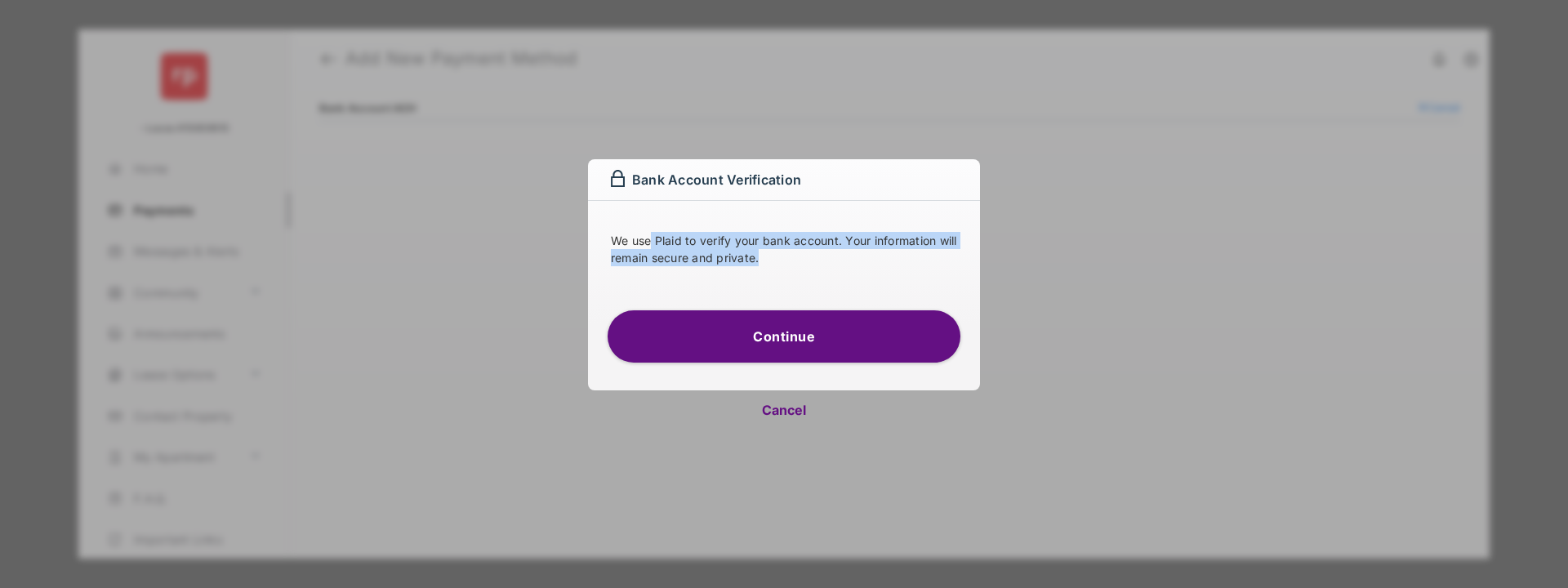
click at [804, 268] on div "We use Plaid to verify your bank account. Your information will remain secure a…" at bounding box center [783, 261] width 352 height 59
drag, startPoint x: 804, startPoint y: 268, endPoint x: 606, endPoint y: 237, distance: 200.4
click at [606, 237] on div "We use Plaid to verify your bank account. Your information will remain secure a…" at bounding box center [783, 246] width 392 height 90
drag, startPoint x: 606, startPoint y: 237, endPoint x: 812, endPoint y: 272, distance: 209.0
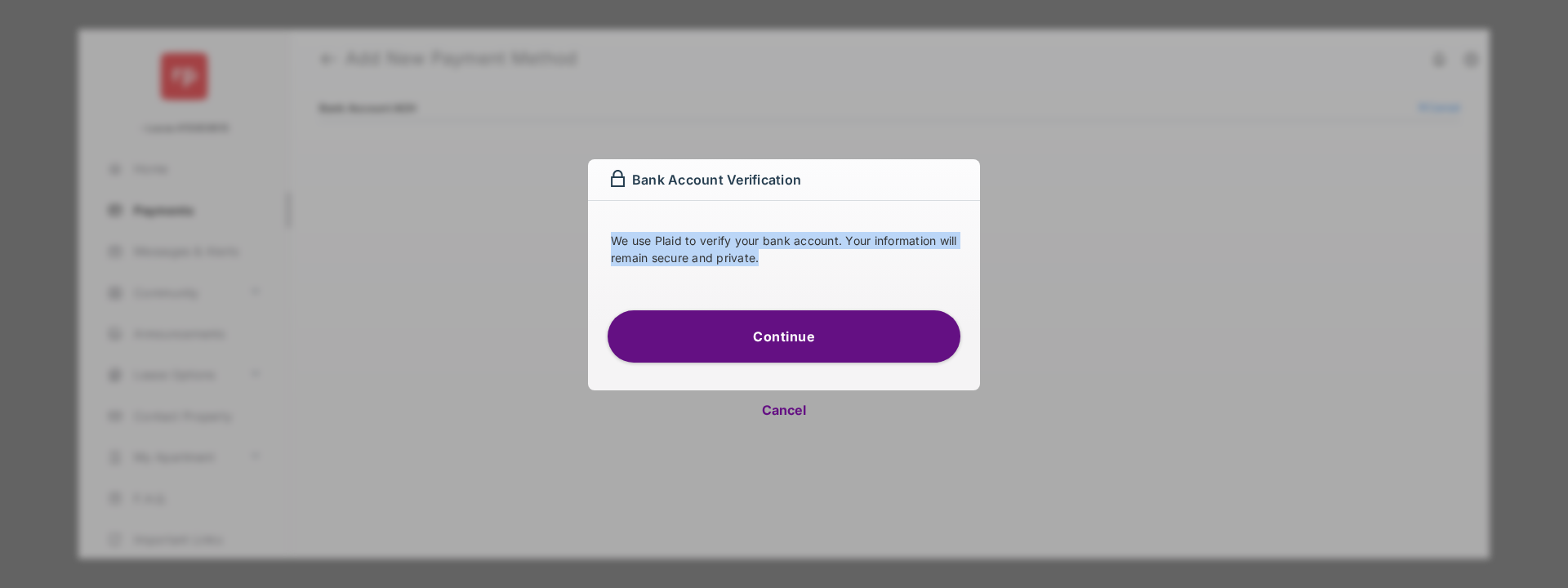
click at [810, 271] on div "We use Plaid to verify your bank account. Your information will remain secure a…" at bounding box center [783, 246] width 392 height 90
click at [812, 272] on div "We use Plaid to verify your bank account. Your information will remain secure a…" at bounding box center [783, 261] width 352 height 59
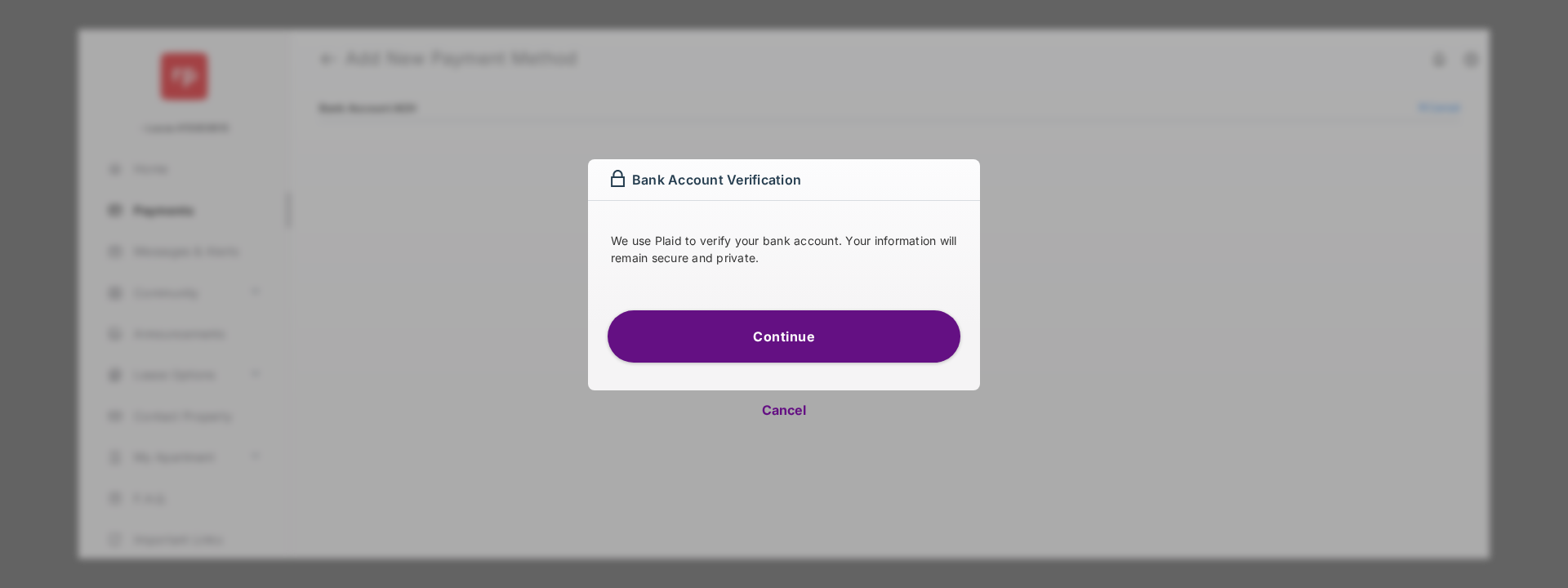
click at [812, 272] on div "We use Plaid to verify your bank account. Your information will remain secure a…" at bounding box center [783, 261] width 352 height 59
click at [797, 399] on button "Cancel" at bounding box center [783, 410] width 392 height 39
select select "**"
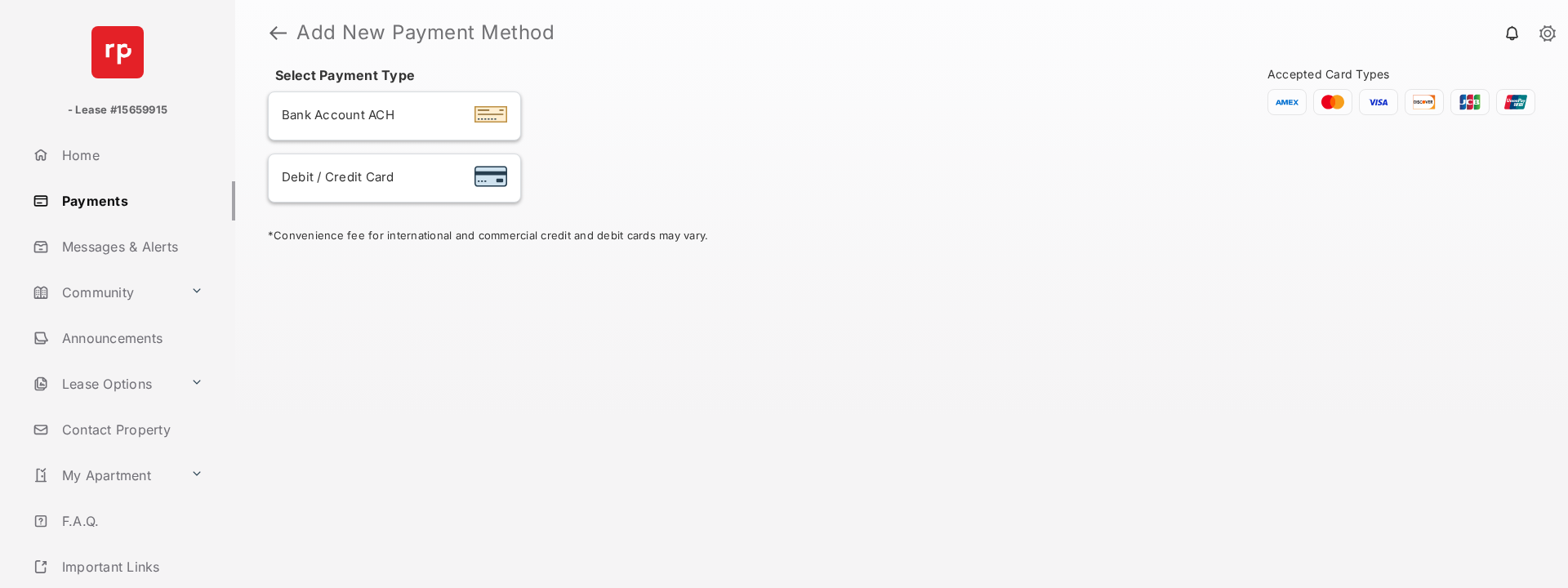
click at [413, 138] on li "Bank Account ACH" at bounding box center [395, 116] width 253 height 49
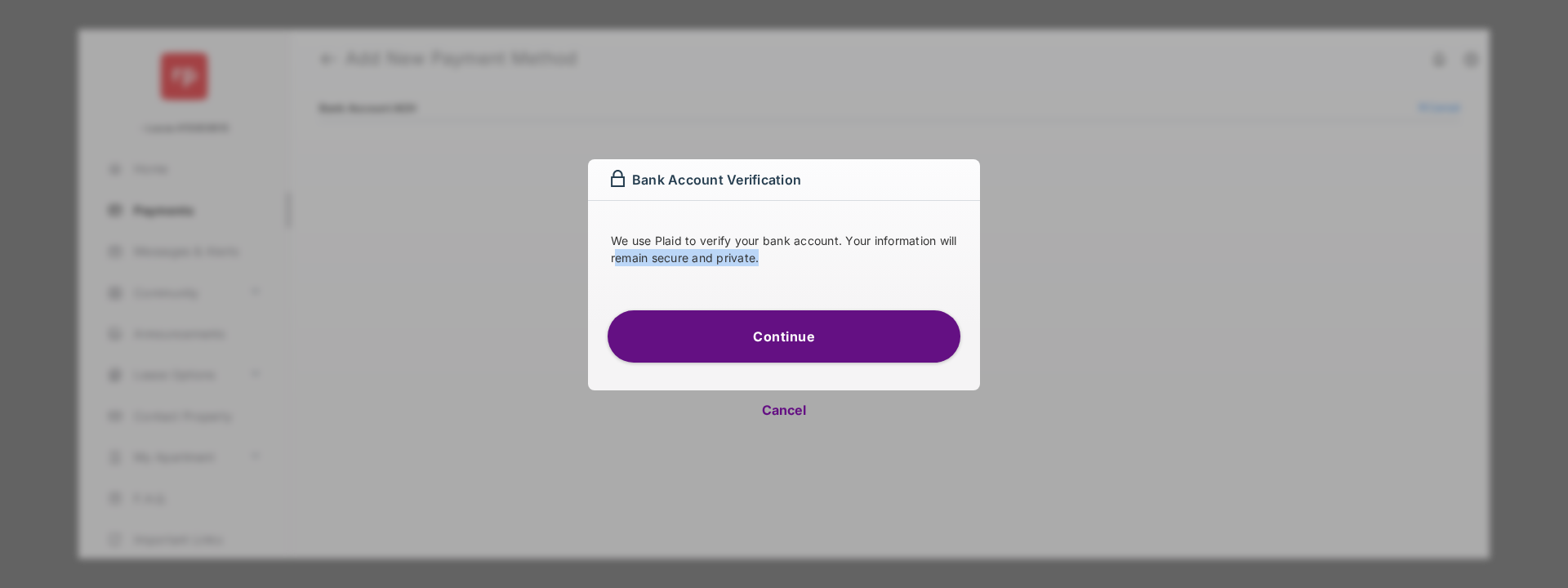
drag, startPoint x: 818, startPoint y: 253, endPoint x: 638, endPoint y: 254, distance: 180.0
click at [638, 254] on p "We use Plaid to verify your bank account. Your information will remain secure a…" at bounding box center [784, 249] width 346 height 34
click at [803, 404] on button "Cancel" at bounding box center [783, 410] width 392 height 39
select select "**"
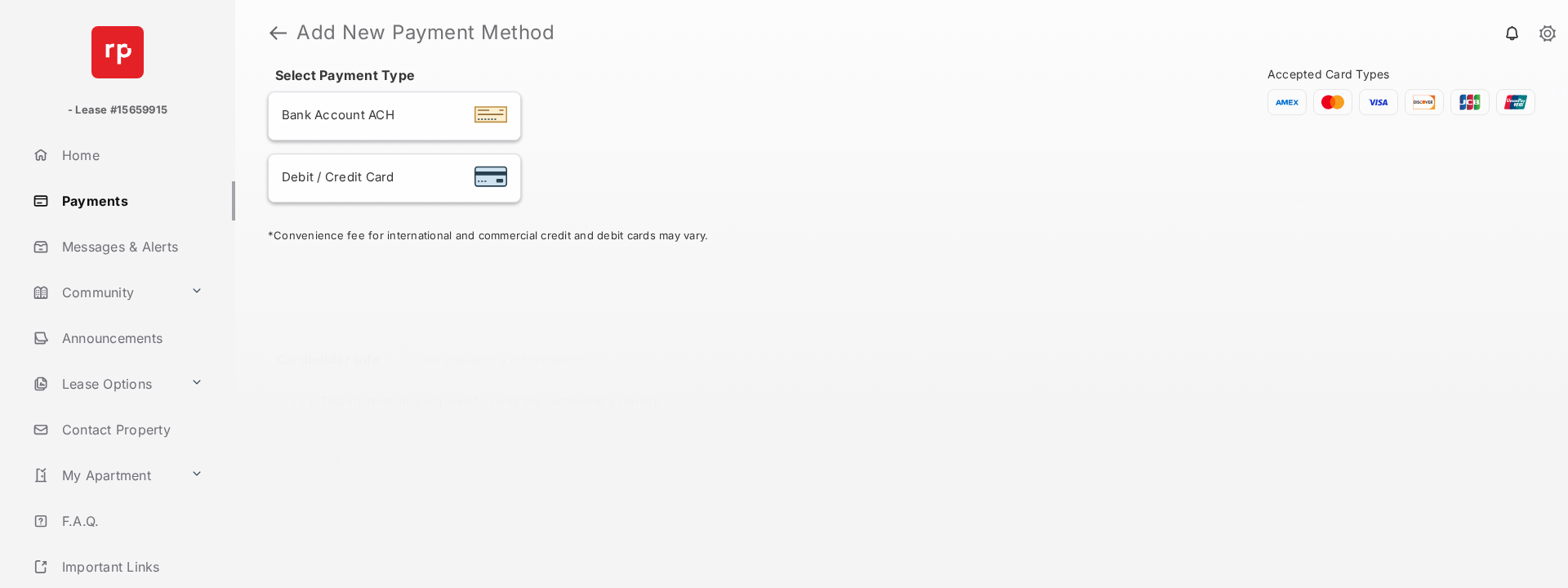
click at [321, 59] on header "Add New Payment Method" at bounding box center [901, 33] width 1333 height 66
click at [350, 111] on span "Bank Account ACH" at bounding box center [338, 115] width 113 height 16
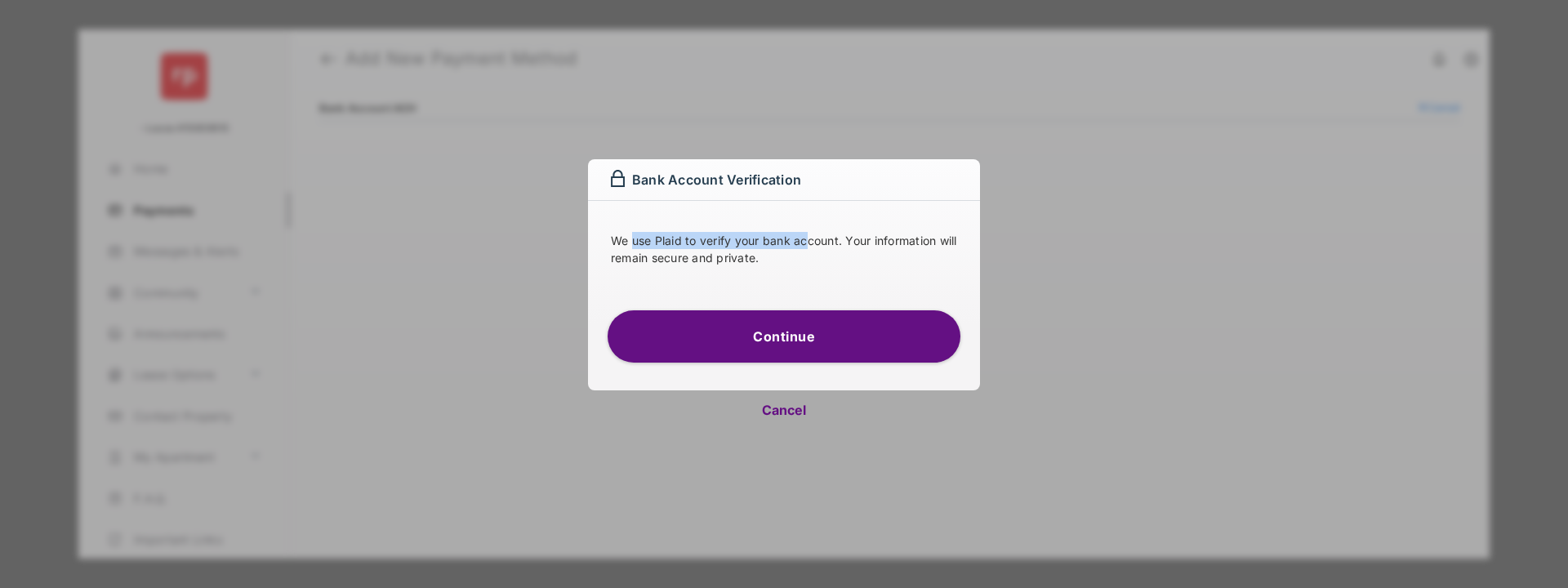
drag, startPoint x: 806, startPoint y: 245, endPoint x: 602, endPoint y: 236, distance: 204.2
click at [602, 236] on div "We use Plaid to verify your bank account. Your information will remain secure a…" at bounding box center [783, 246] width 392 height 90
click at [823, 409] on button "Cancel" at bounding box center [783, 410] width 392 height 39
select select "**"
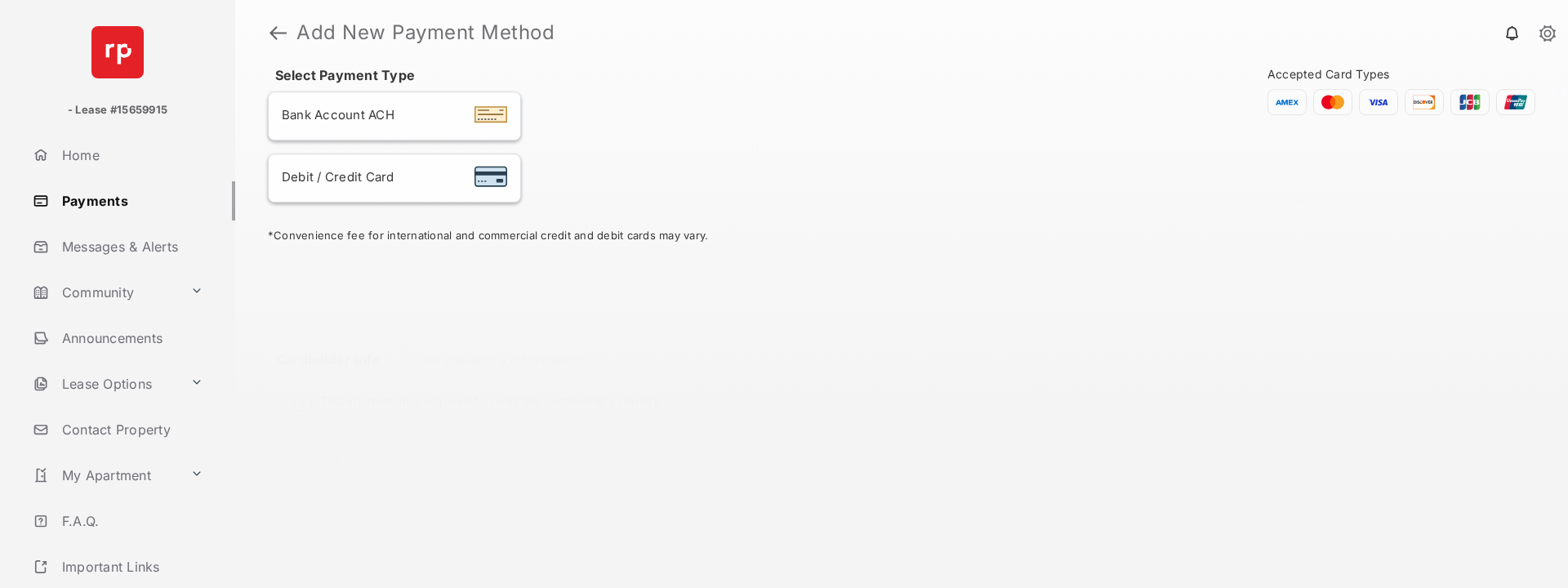
drag, startPoint x: 381, startPoint y: 165, endPoint x: 379, endPoint y: 173, distance: 8.2
click at [380, 166] on input "Nickname for Card" at bounding box center [513, 144] width 490 height 59
click at [379, 180] on span "Debit / Credit Card" at bounding box center [338, 177] width 113 height 16
select select "**"
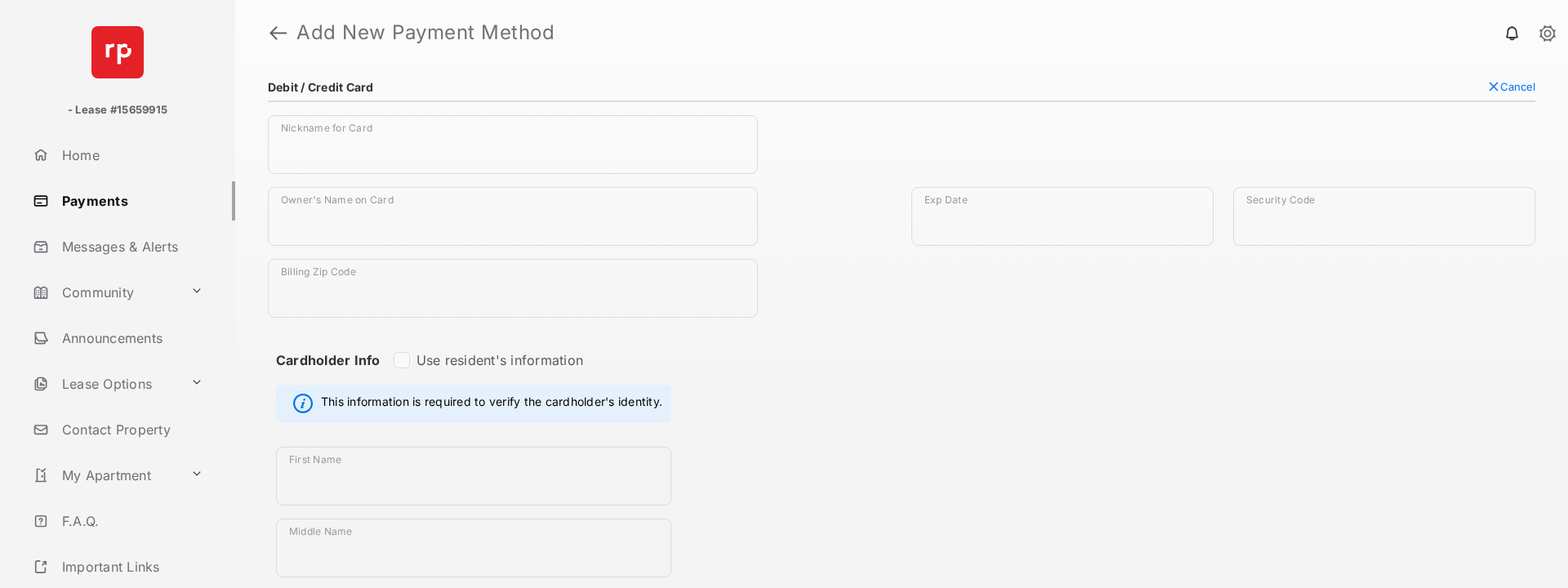
click at [274, 46] on link at bounding box center [278, 32] width 17 height 39
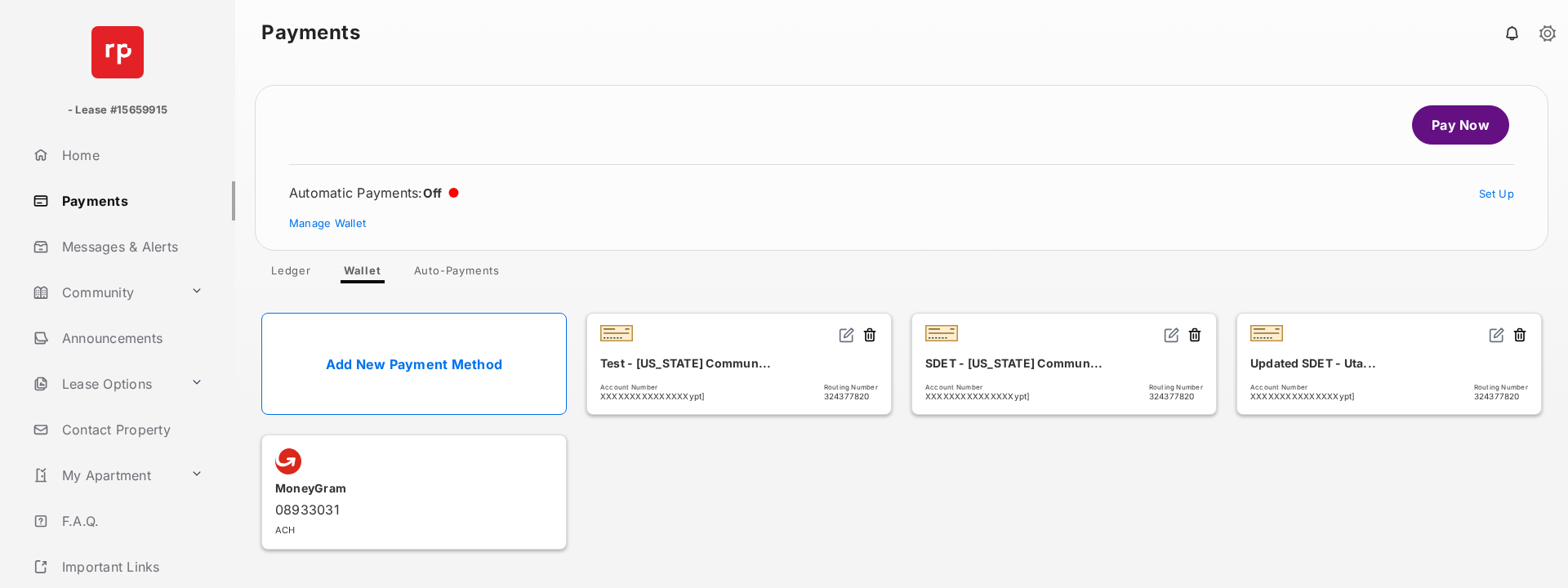
click at [479, 485] on div "MoneyGram" at bounding box center [414, 488] width 277 height 27
click at [479, 474] on header at bounding box center [414, 461] width 277 height 26
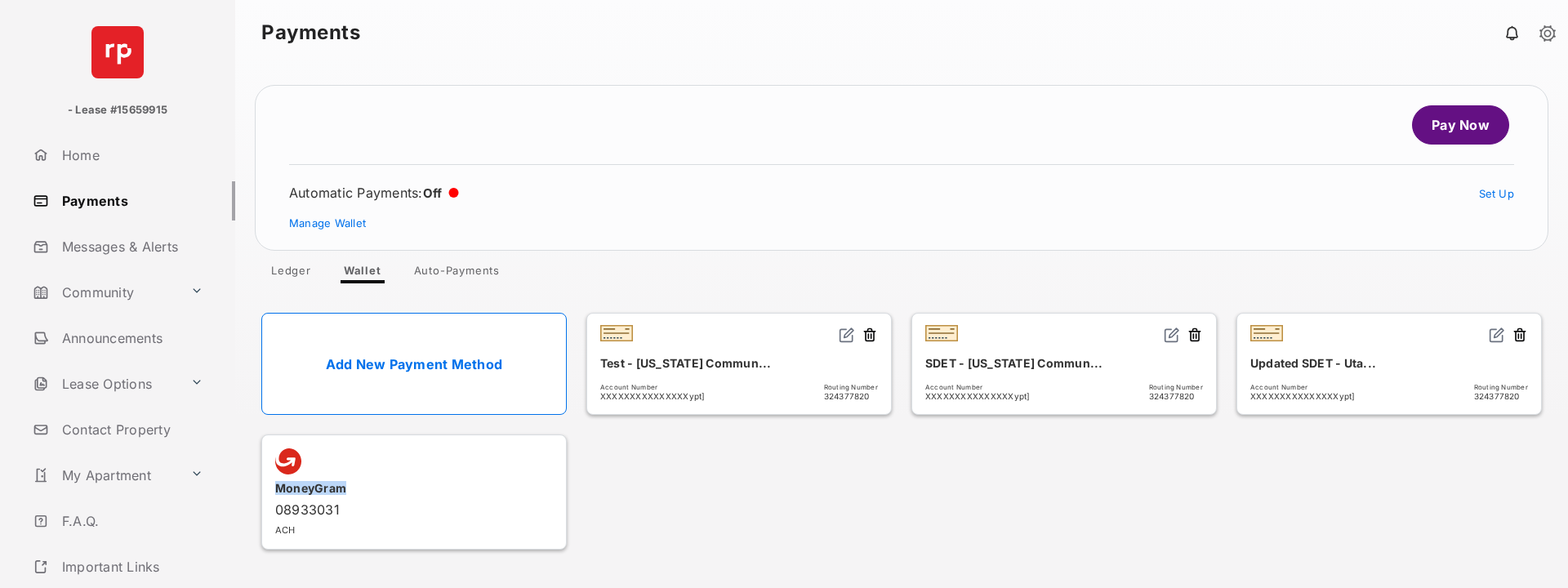
click at [511, 490] on div "MoneyGram" at bounding box center [414, 488] width 277 height 27
click at [382, 474] on header at bounding box center [414, 461] width 277 height 26
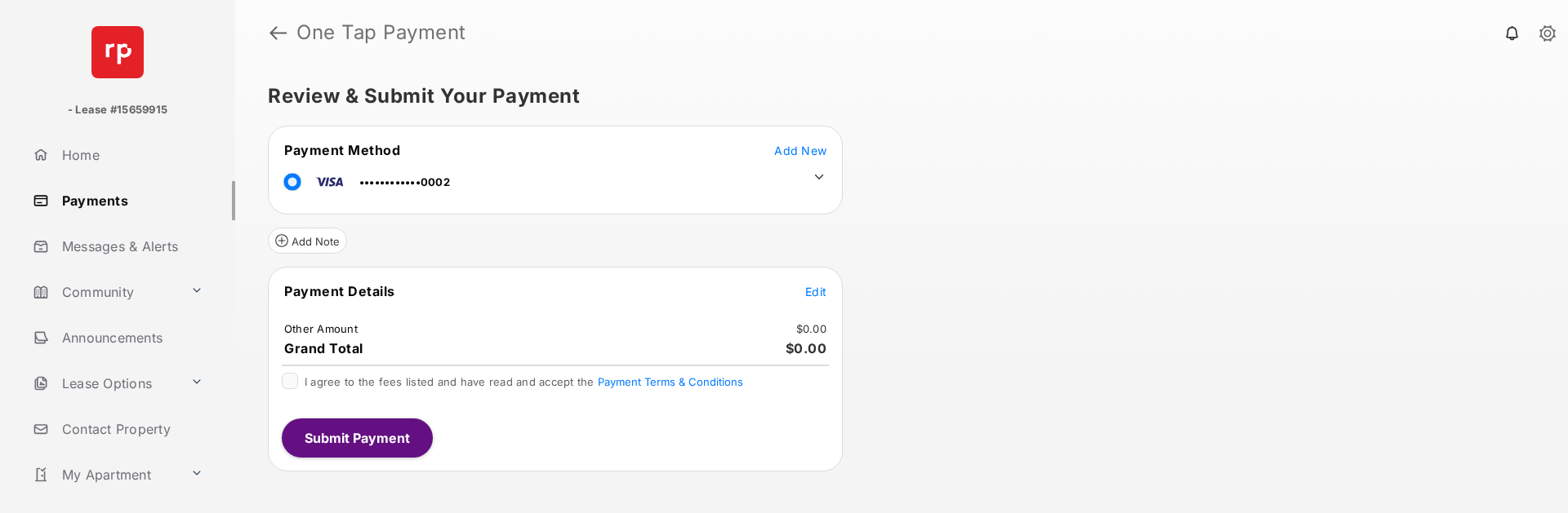
click at [825, 176] on icon at bounding box center [818, 176] width 15 height 15
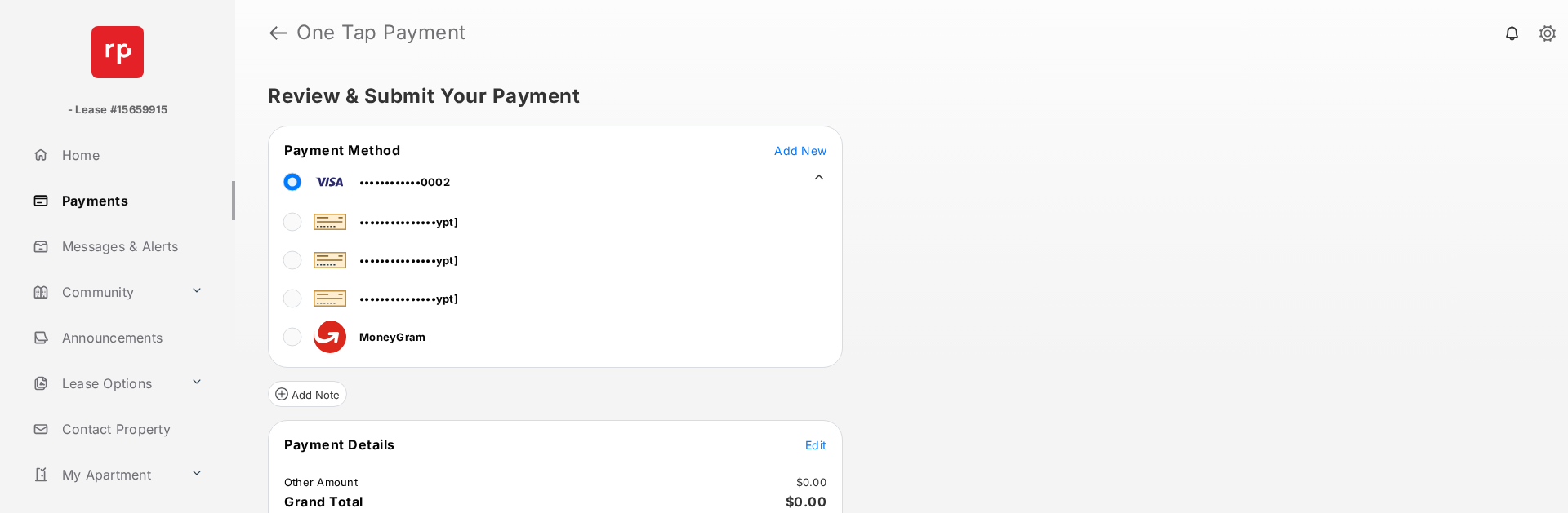
drag, startPoint x: 893, startPoint y: 243, endPoint x: 665, endPoint y: 305, distance: 236.3
click at [665, 305] on div "•••••••••••••••ypt] •••••••••••••••ypt] •••••••••••••••ypt] MoneyGram" at bounding box center [513, 276] width 490 height 155
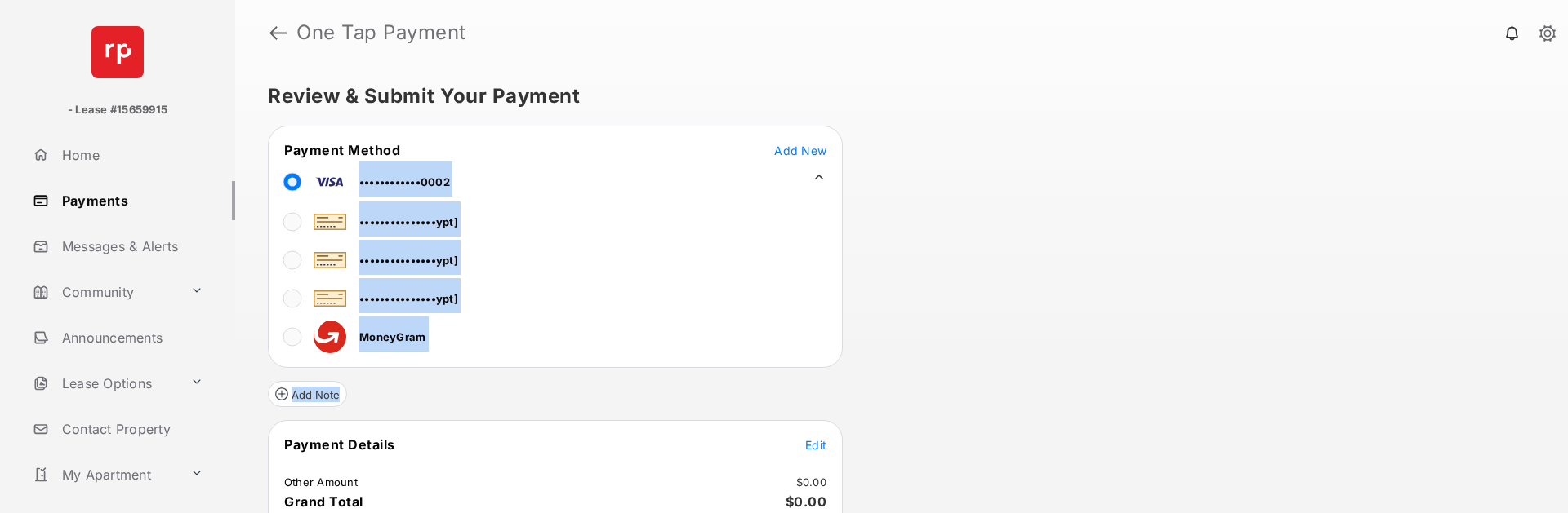
drag, startPoint x: 659, startPoint y: 287, endPoint x: 503, endPoint y: 382, distance: 182.6
click at [503, 382] on form "Payment Method Add New ••••••••••••0002 •••••••••••••••ypt] •••••••••••••••ypt]…" at bounding box center [555, 375] width 575 height 499
click at [503, 383] on div "Add Note" at bounding box center [555, 386] width 575 height 39
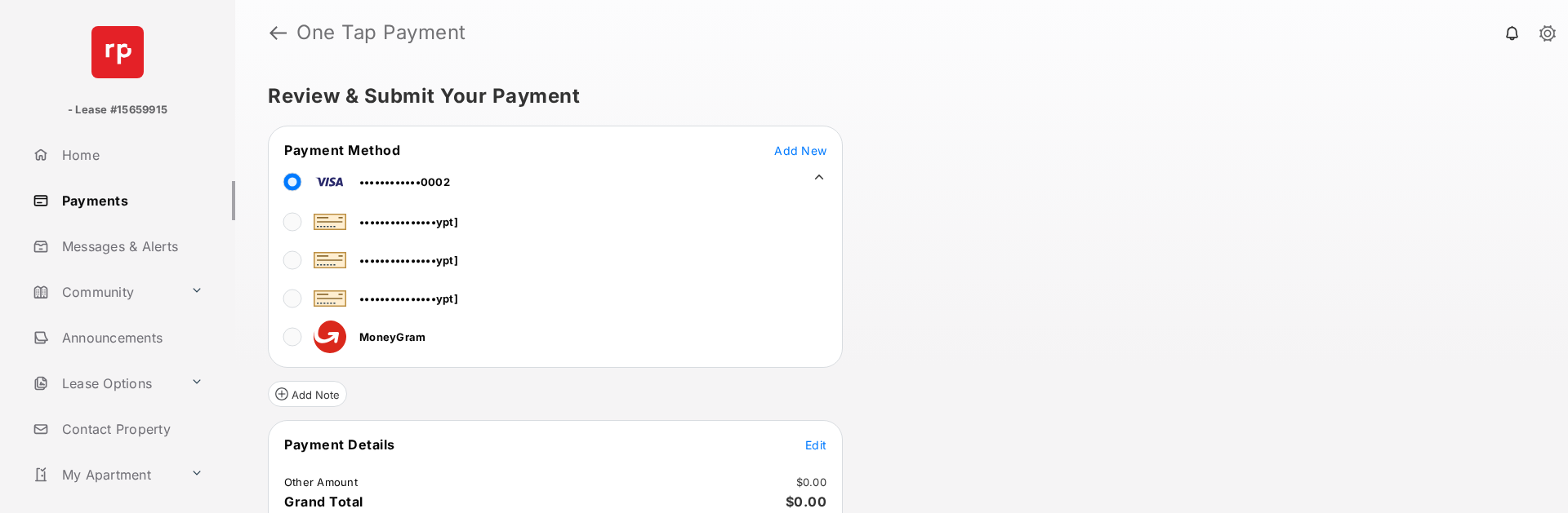
drag, startPoint x: 503, startPoint y: 380, endPoint x: 225, endPoint y: 114, distance: 384.8
click at [226, 114] on div "- Lease #15659915 Home Payments Messages & Alerts Community Announcements Lease…" at bounding box center [784, 256] width 1568 height 513
click at [302, 151] on span "Payment Method" at bounding box center [342, 150] width 116 height 16
drag, startPoint x: 281, startPoint y: 139, endPoint x: 493, endPoint y: 345, distance: 295.6
click at [494, 344] on div "Payment Method Add New ••••••••••••0002 •••••••••••••••ypt] •••••••••••••••ypt]…" at bounding box center [555, 247] width 575 height 243
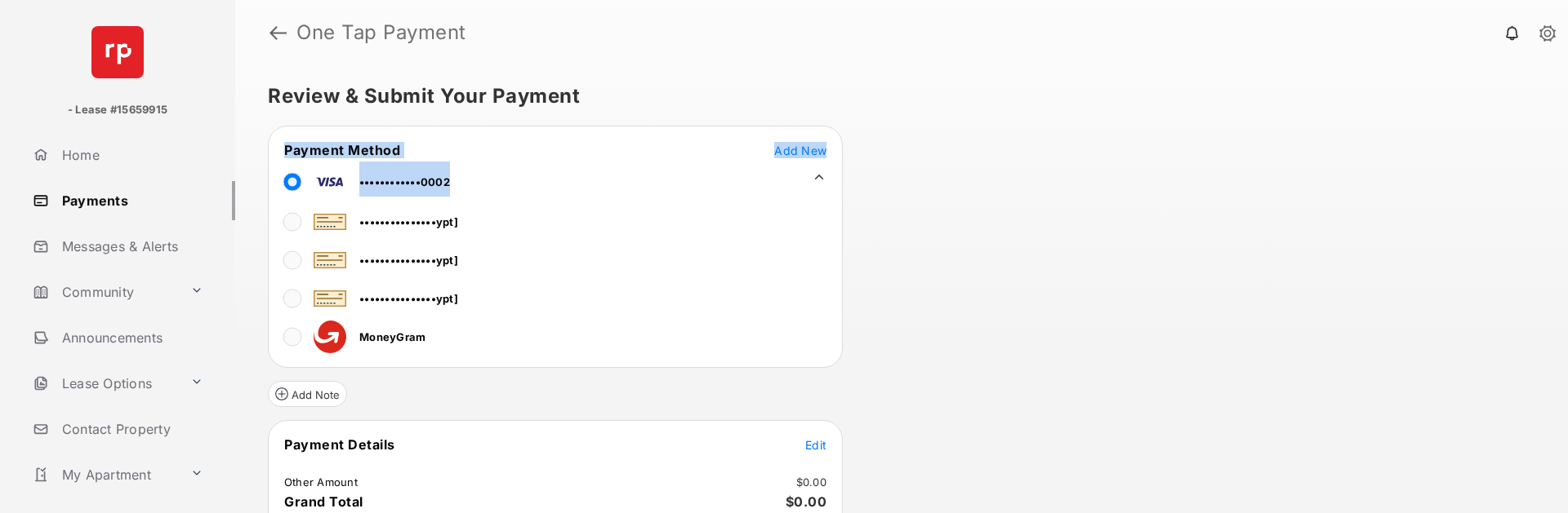
click at [493, 345] on div "•••••••••••••••ypt] •••••••••••••••ypt] •••••••••••••••ypt] MoneyGram" at bounding box center [513, 276] width 490 height 155
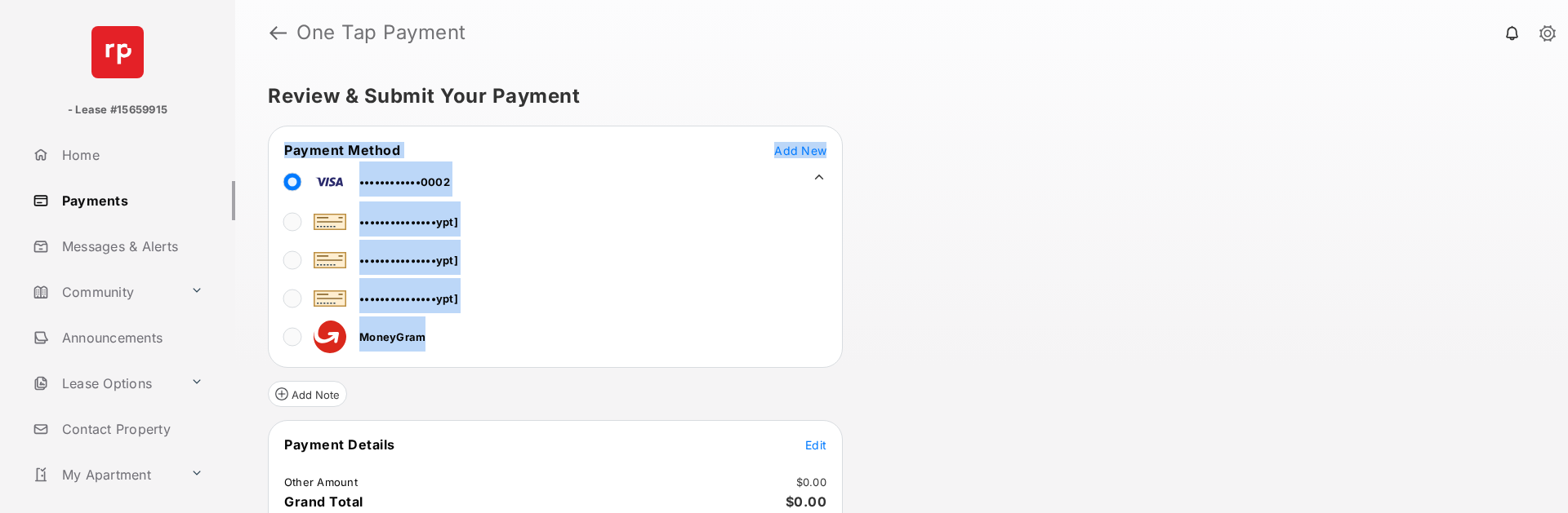
drag, startPoint x: 493, startPoint y: 345, endPoint x: 261, endPoint y: 129, distance: 317.0
click at [261, 129] on div "Review & Submit Your Payment Payment Method Add New ••••••••••••0002 ••••••••••…" at bounding box center [901, 289] width 1333 height 448
click at [259, 129] on div "Review & Submit Your Payment Payment Method Add New ••••••••••••0002 ••••••••••…" at bounding box center [901, 289] width 1333 height 448
drag, startPoint x: 259, startPoint y: 129, endPoint x: 430, endPoint y: 368, distance: 293.9
click at [430, 368] on div "Review & Submit Your Payment Payment Method Add New ••••••••••••0002 ••••••••••…" at bounding box center [901, 289] width 1333 height 448
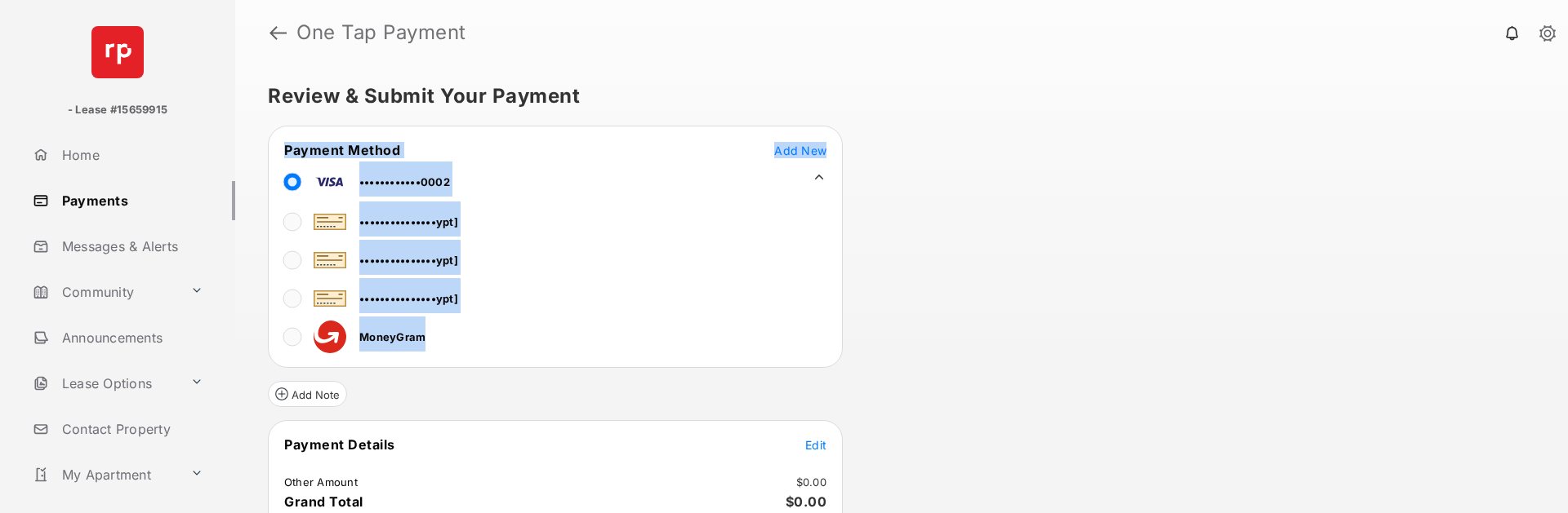
click at [430, 368] on div "Payment Method Add New ••••••••••••0002 •••••••••••••••ypt] •••••••••••••••ypt]…" at bounding box center [555, 247] width 575 height 243
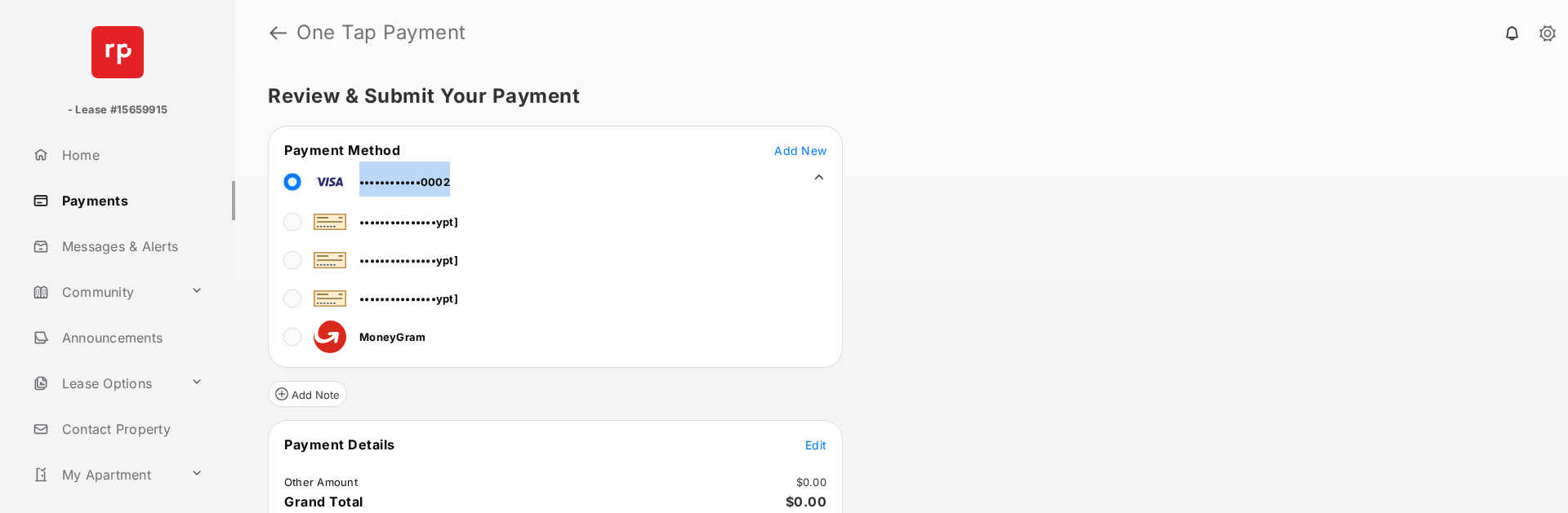
drag, startPoint x: 430, startPoint y: 359, endPoint x: 295, endPoint y: 161, distance: 239.6
click at [295, 161] on div "Payment Method Add New ••••••••••••0002 •••••••••••••••ypt] •••••••••••••••ypt]…" at bounding box center [555, 247] width 575 height 243
click at [282, 142] on tr "Payment Method Add New" at bounding box center [556, 150] width 570 height 18
drag, startPoint x: 319, startPoint y: 189, endPoint x: 484, endPoint y: 369, distance: 244.2
click at [484, 368] on form "Payment Method Add New ••••••••••••0002 •••••••••••••••ypt] •••••••••••••••ypt]…" at bounding box center [555, 375] width 575 height 499
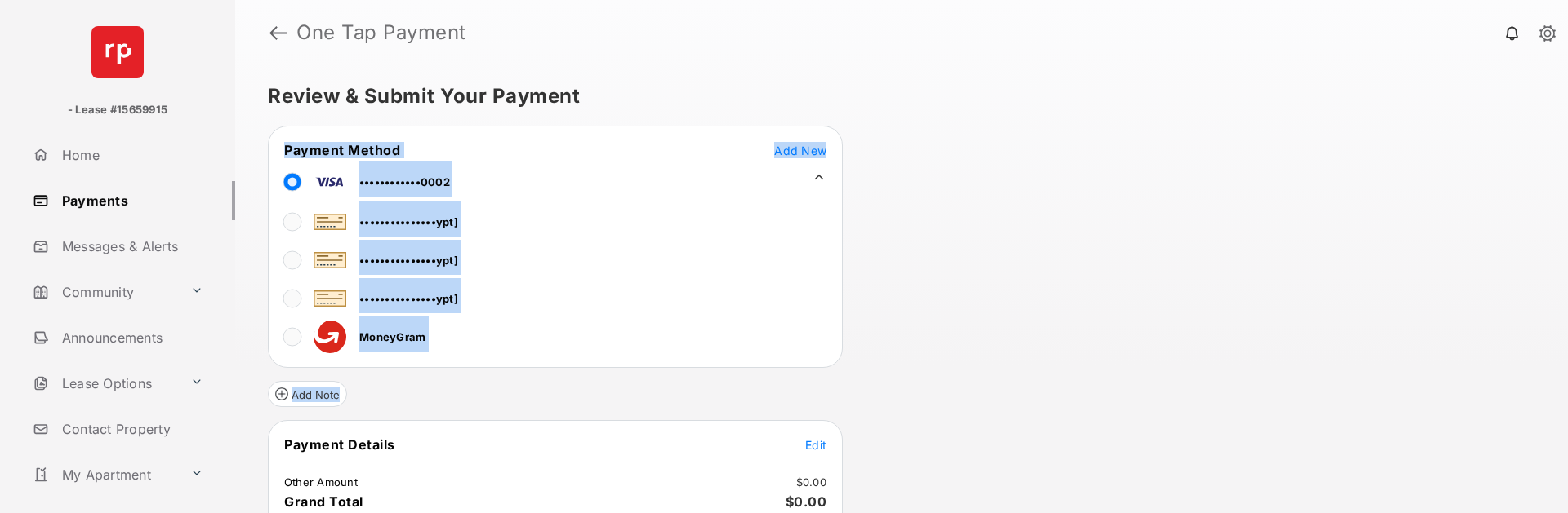
click at [484, 370] on div "Add Note" at bounding box center [555, 386] width 575 height 39
drag, startPoint x: 484, startPoint y: 370, endPoint x: 260, endPoint y: 118, distance: 337.2
click at [260, 118] on div "Review & Submit Your Payment Payment Method Add New ••••••••••••0002 ••••••••••…" at bounding box center [901, 289] width 1333 height 448
click at [258, 119] on div "Review & Submit Your Payment Payment Method Add New ••••••••••••0002 ••••••••••…" at bounding box center [901, 289] width 1333 height 448
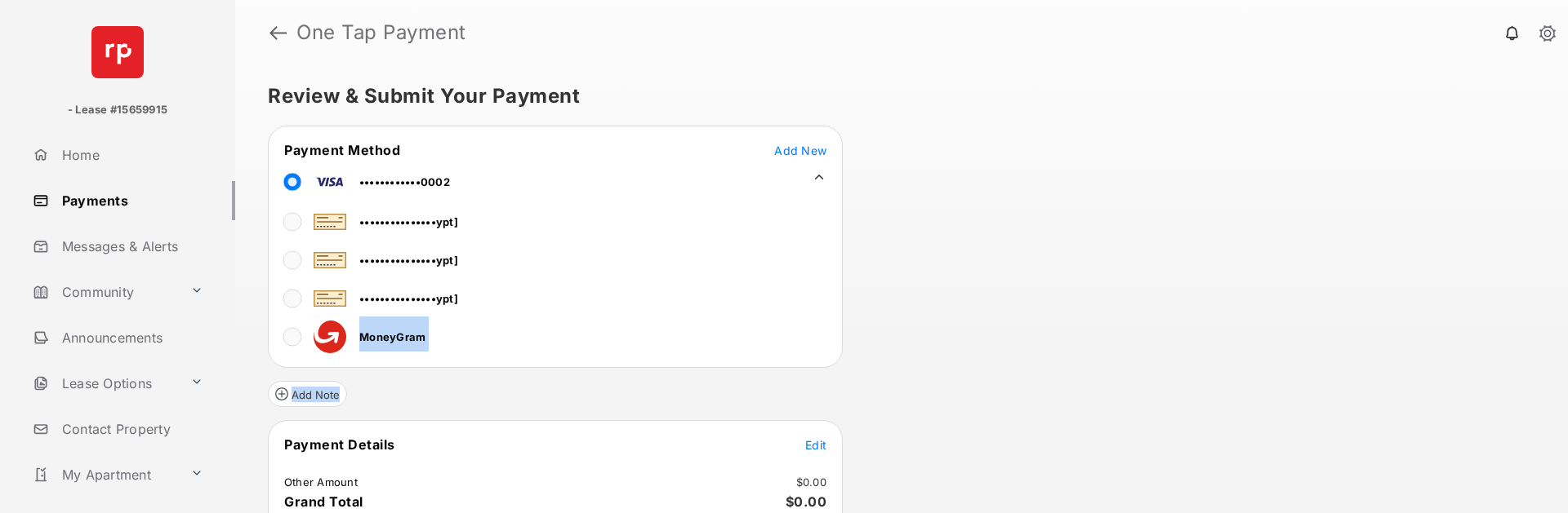
drag, startPoint x: 258, startPoint y: 119, endPoint x: 418, endPoint y: 337, distance: 270.4
click at [418, 337] on div "Review & Submit Your Payment Payment Method Add New ••••••••••••0002 ••••••••••…" at bounding box center [901, 289] width 1333 height 448
click at [418, 337] on span "MoneyGram" at bounding box center [392, 337] width 66 height 13
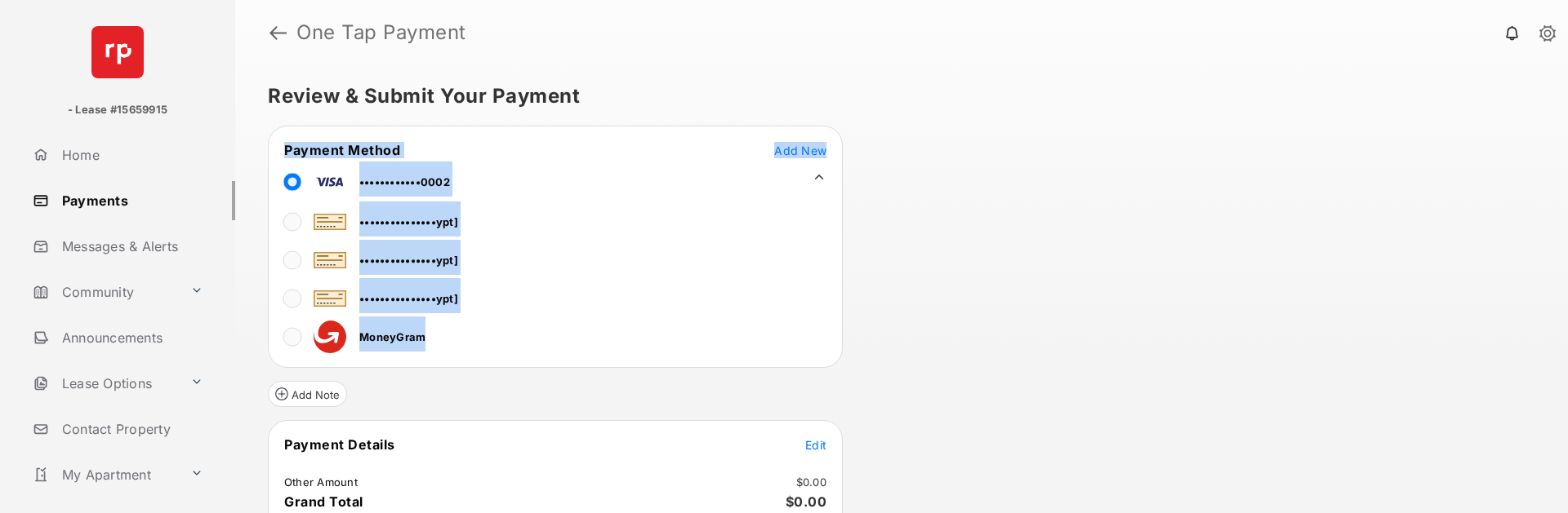
drag, startPoint x: 418, startPoint y: 337, endPoint x: 277, endPoint y: 117, distance: 261.3
click at [277, 117] on div "Review & Submit Your Payment Payment Method Add New ••••••••••••0002 ••••••••••…" at bounding box center [901, 289] width 1333 height 448
click at [275, 117] on div "Review & Submit Your Payment Payment Method Add New ••••••••••••0002 ••••••••••…" at bounding box center [901, 289] width 1333 height 448
drag, startPoint x: 277, startPoint y: 123, endPoint x: 489, endPoint y: 385, distance: 337.0
click at [491, 386] on div "Review & Submit Your Payment Payment Method Add New ••••••••••••0002 ••••••••••…" at bounding box center [901, 289] width 1333 height 448
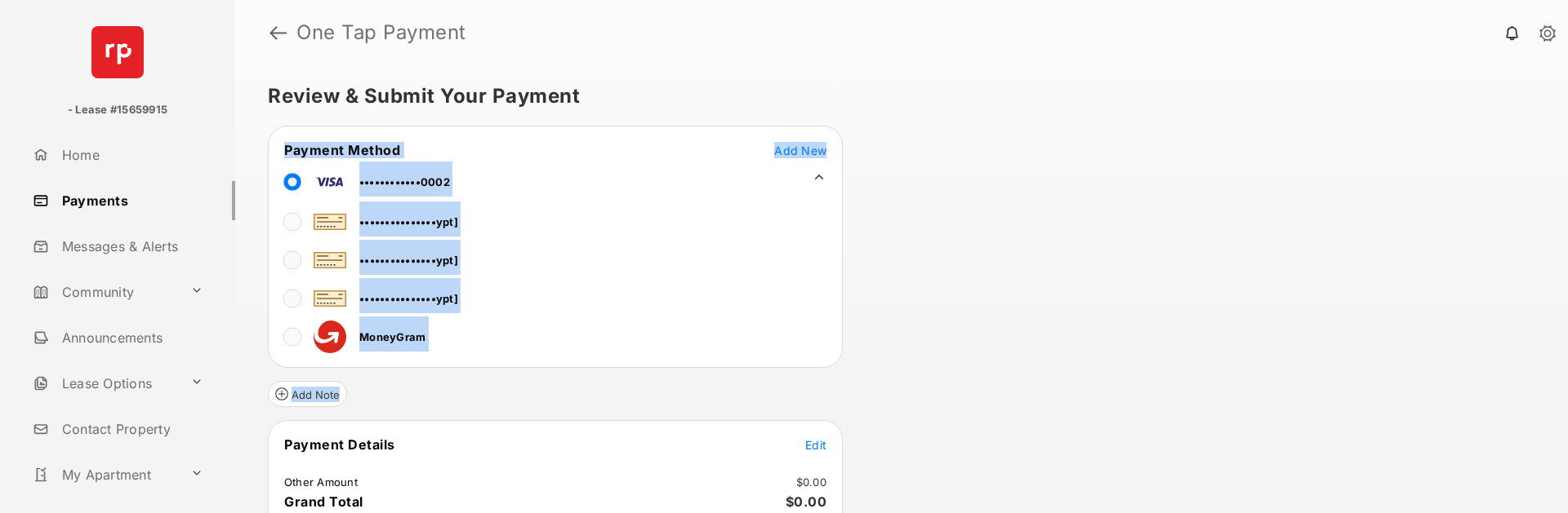
click at [489, 381] on div "Add Note" at bounding box center [555, 386] width 575 height 39
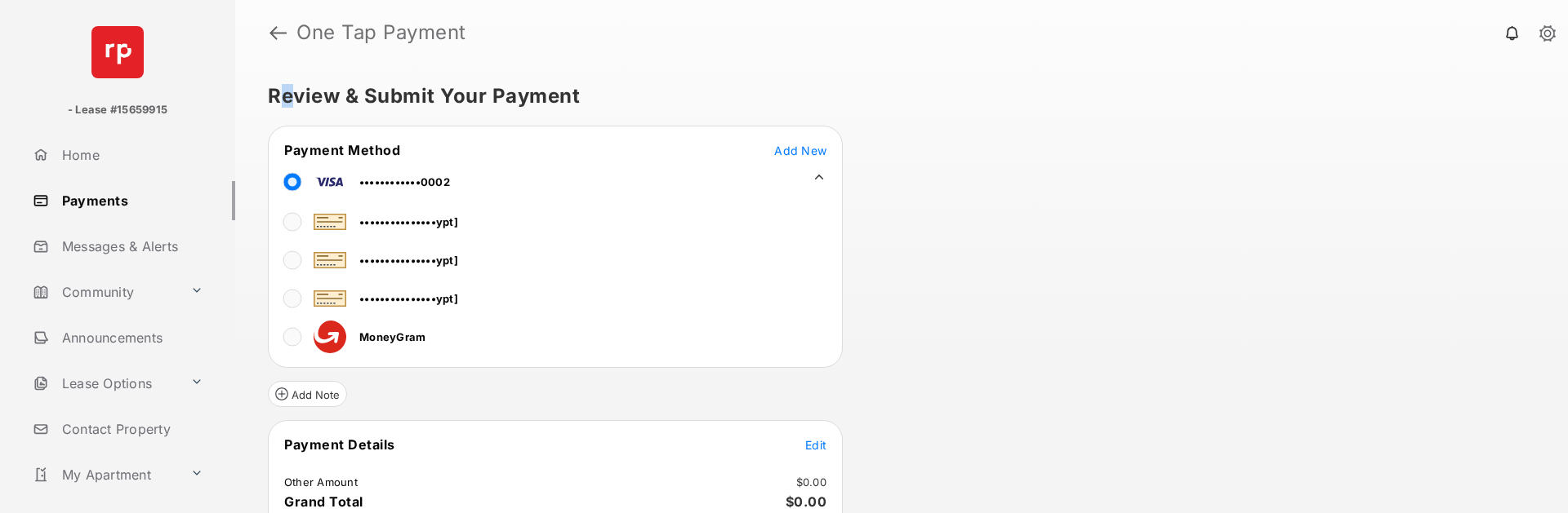
drag, startPoint x: 490, startPoint y: 380, endPoint x: 280, endPoint y: 77, distance: 368.7
click at [280, 77] on div "Review & Submit Your Payment Payment Method Add New ••••••••••••0002 ••••••••••…" at bounding box center [901, 289] width 1333 height 448
click at [803, 155] on span "Add New" at bounding box center [800, 151] width 53 height 14
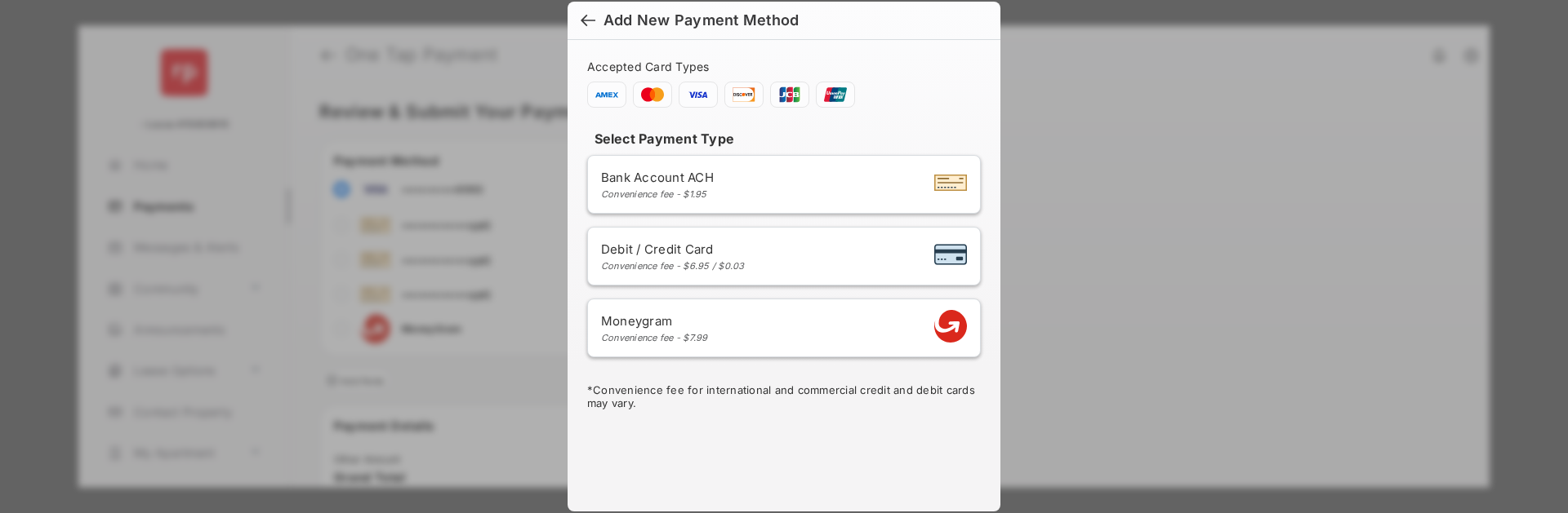
click at [681, 136] on h4 "Select Payment Type" at bounding box center [783, 139] width 394 height 16
click at [679, 181] on span "Bank Account ACH" at bounding box center [657, 177] width 113 height 15
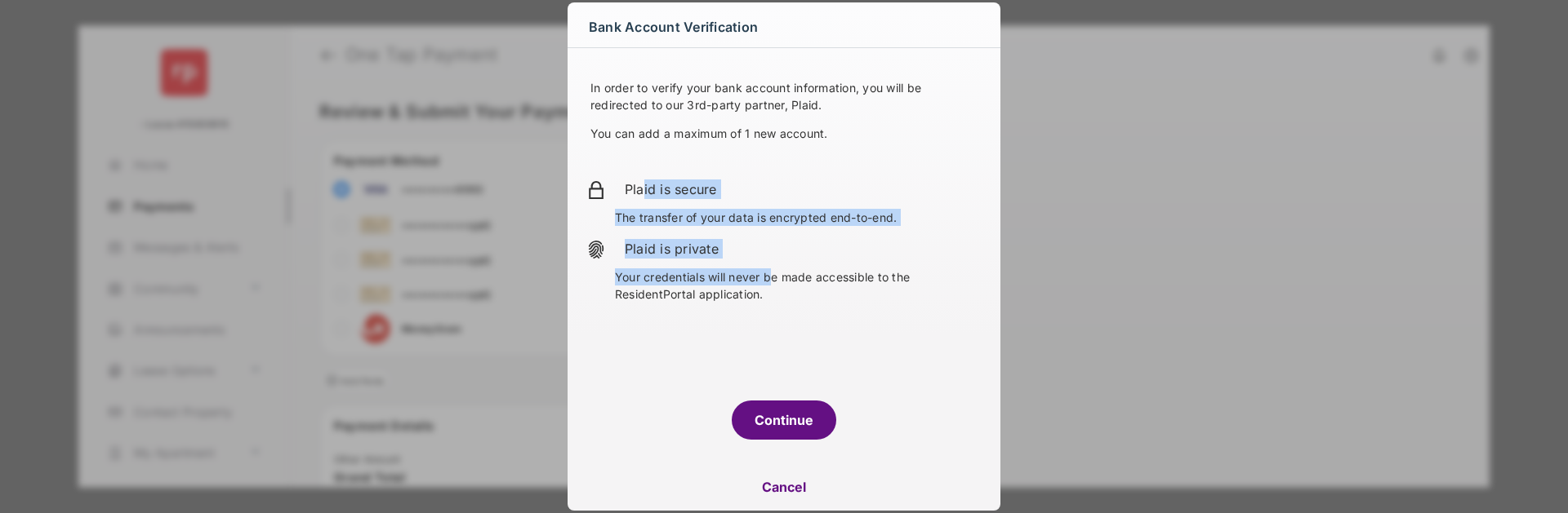
drag, startPoint x: 638, startPoint y: 188, endPoint x: 837, endPoint y: 302, distance: 229.3
click at [835, 300] on div "Plaid is secure The transfer of your data is encrypted end-to-end. Plaid is pri…" at bounding box center [783, 247] width 394 height 163
click at [831, 298] on p "Your credentials will never be made accessible to the ResidentPortal applicatio…" at bounding box center [798, 286] width 366 height 34
drag, startPoint x: 692, startPoint y: 267, endPoint x: 625, endPoint y: 209, distance: 88.6
click at [625, 209] on div "Plaid is secure The transfer of your data is encrypted end-to-end. Plaid is pri…" at bounding box center [783, 247] width 394 height 163
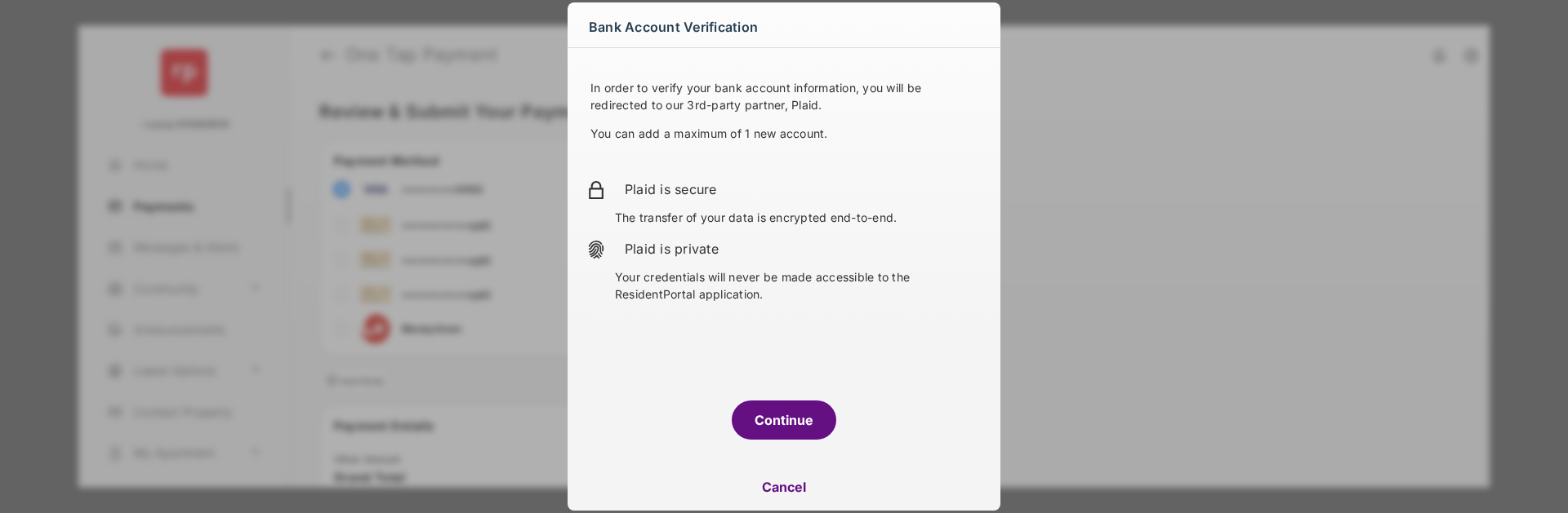
click at [612, 186] on div "Plaid is secure" at bounding box center [783, 189] width 394 height 20
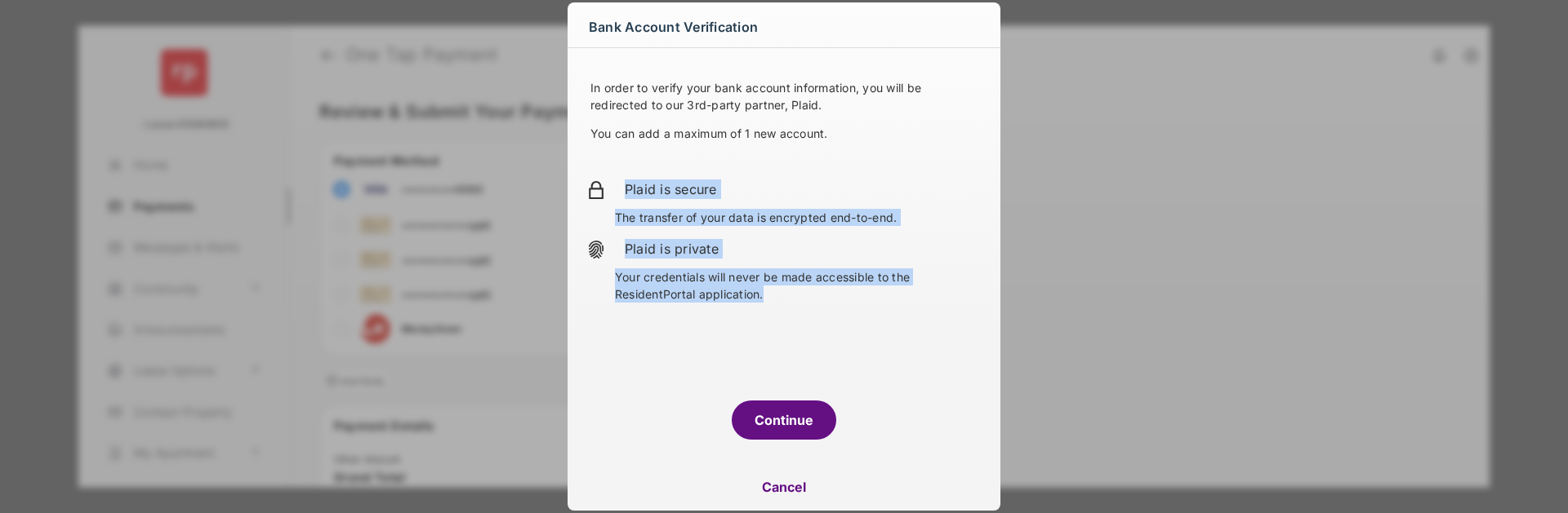
drag, startPoint x: 612, startPoint y: 186, endPoint x: 802, endPoint y: 348, distance: 249.7
click at [806, 354] on div "In order to verify your bank account information, you will be redirected to our…" at bounding box center [784, 215] width 432 height 334
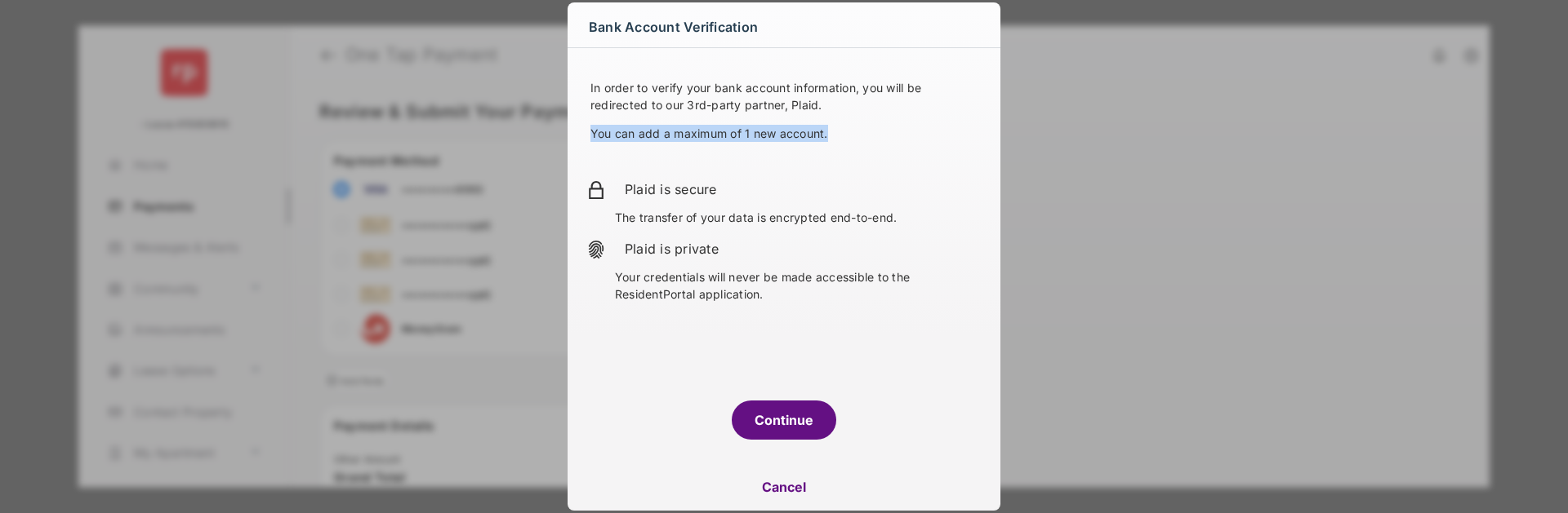
drag, startPoint x: 570, startPoint y: 139, endPoint x: 883, endPoint y: 145, distance: 313.1
click at [880, 145] on div "In order to verify your bank account information, you will be redirected to our…" at bounding box center [784, 215] width 432 height 334
click at [883, 145] on div "In order to verify your bank account information, you will be redirected to our…" at bounding box center [783, 122] width 394 height 87
drag, startPoint x: 883, startPoint y: 145, endPoint x: 594, endPoint y: 130, distance: 289.4
click at [594, 130] on div "In order to verify your bank account information, you will be redirected to our…" at bounding box center [783, 122] width 394 height 87
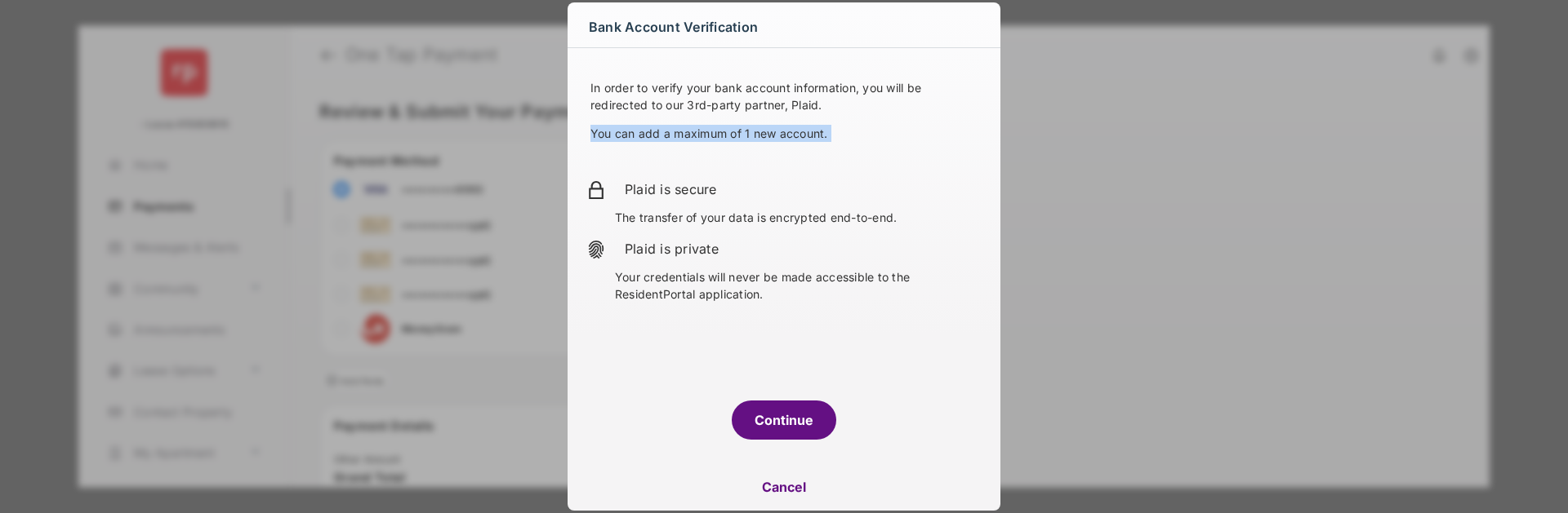
click at [594, 130] on p "You can add a maximum of 1 new account." at bounding box center [783, 133] width 387 height 17
drag, startPoint x: 594, startPoint y: 130, endPoint x: 805, endPoint y: 136, distance: 211.1
click at [801, 136] on p "You can add a maximum of 1 new account." at bounding box center [783, 133] width 387 height 17
click at [805, 136] on p "You can add a maximum of 1 new account." at bounding box center [783, 133] width 387 height 17
drag, startPoint x: 805, startPoint y: 136, endPoint x: 624, endPoint y: 136, distance: 181.0
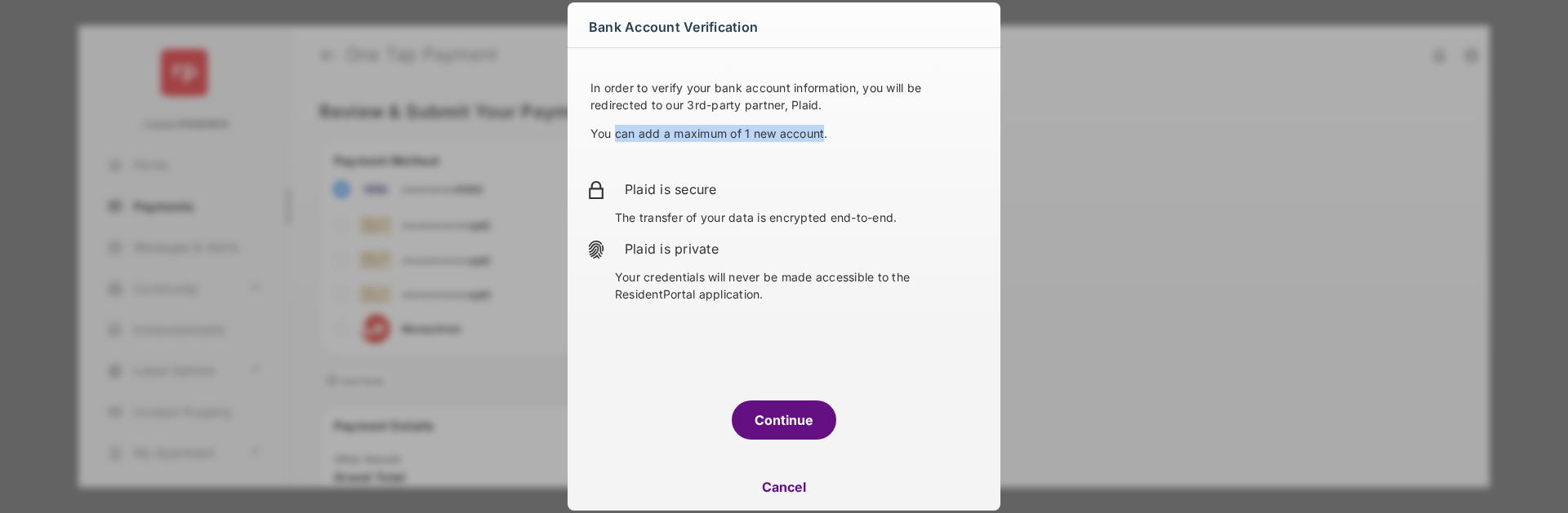
click at [624, 136] on p "You can add a maximum of 1 new account." at bounding box center [783, 133] width 387 height 17
click at [623, 136] on p "You can add a maximum of 1 new account." at bounding box center [783, 133] width 387 height 17
drag, startPoint x: 623, startPoint y: 136, endPoint x: 820, endPoint y: 134, distance: 197.0
click at [812, 134] on p "You can add a maximum of 1 new account." at bounding box center [783, 133] width 387 height 17
click at [820, 134] on p "You can add a maximum of 1 new account." at bounding box center [783, 133] width 387 height 17
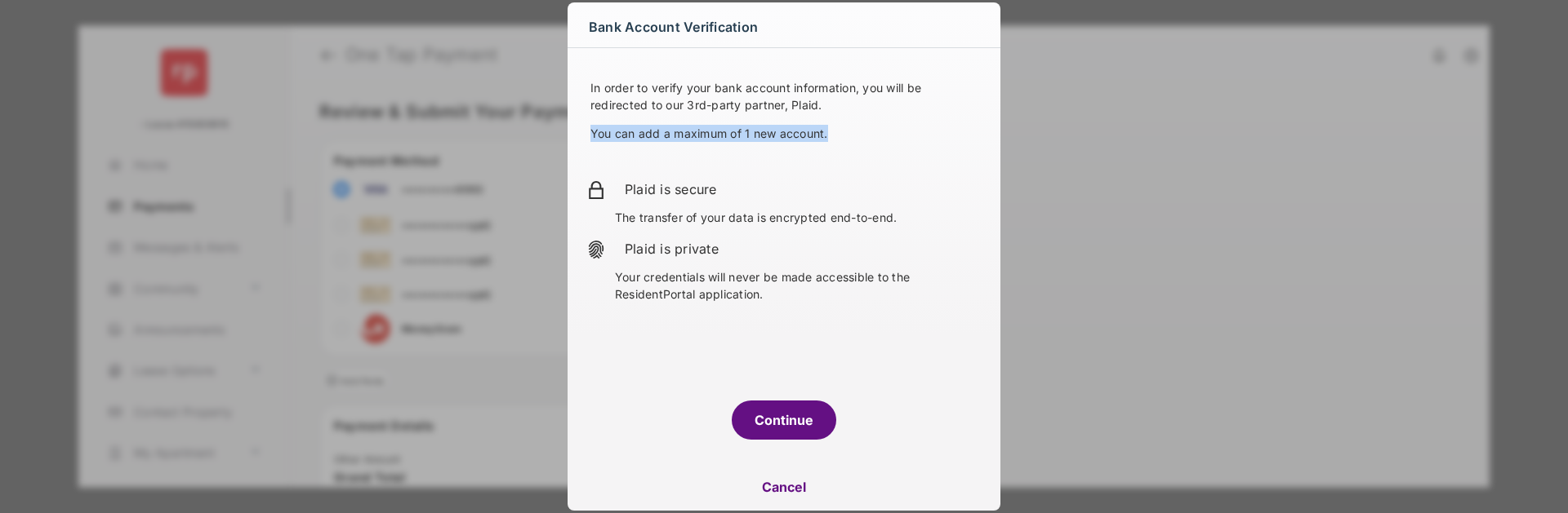
drag, startPoint x: 820, startPoint y: 134, endPoint x: 588, endPoint y: 134, distance: 232.0
click at [590, 134] on p "You can add a maximum of 1 new account." at bounding box center [783, 133] width 387 height 17
drag, startPoint x: 588, startPoint y: 134, endPoint x: 912, endPoint y: 132, distance: 324.0
click at [912, 131] on p "You can add a maximum of 1 new account." at bounding box center [783, 133] width 387 height 17
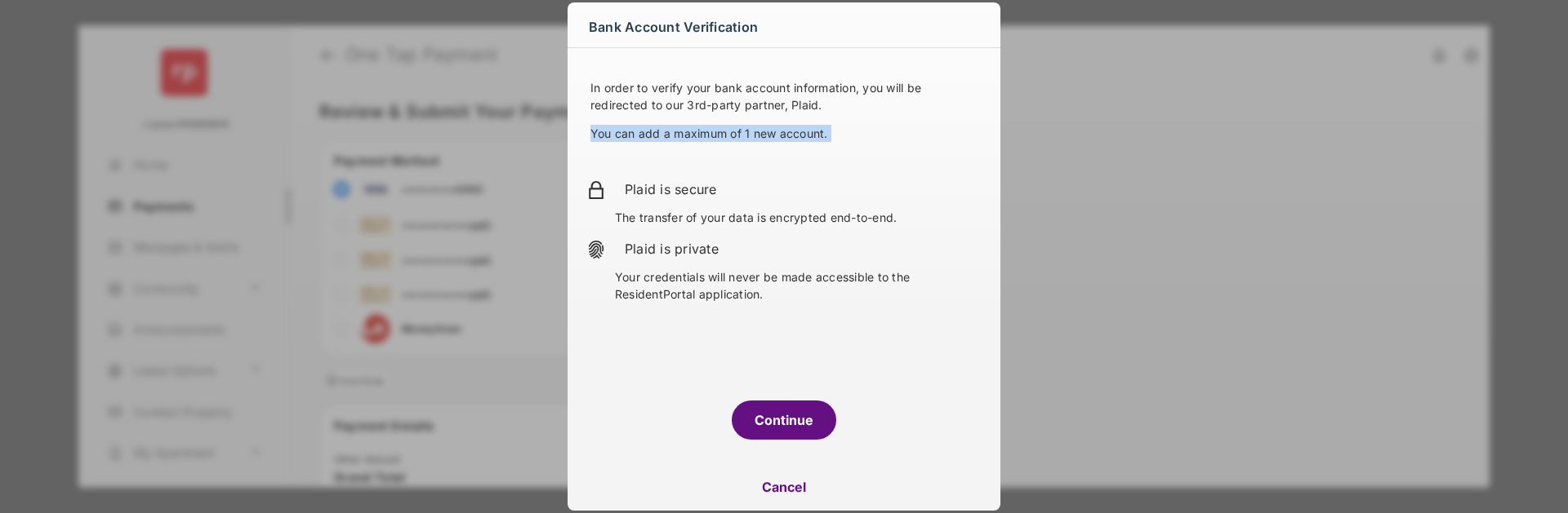
click at [912, 132] on p "You can add a maximum of 1 new account." at bounding box center [783, 133] width 387 height 17
drag, startPoint x: 788, startPoint y: 133, endPoint x: 597, endPoint y: 131, distance: 191.0
click at [597, 131] on p "You can add a maximum of 1 new account." at bounding box center [783, 133] width 387 height 17
drag, startPoint x: 597, startPoint y: 131, endPoint x: 831, endPoint y: 130, distance: 234.0
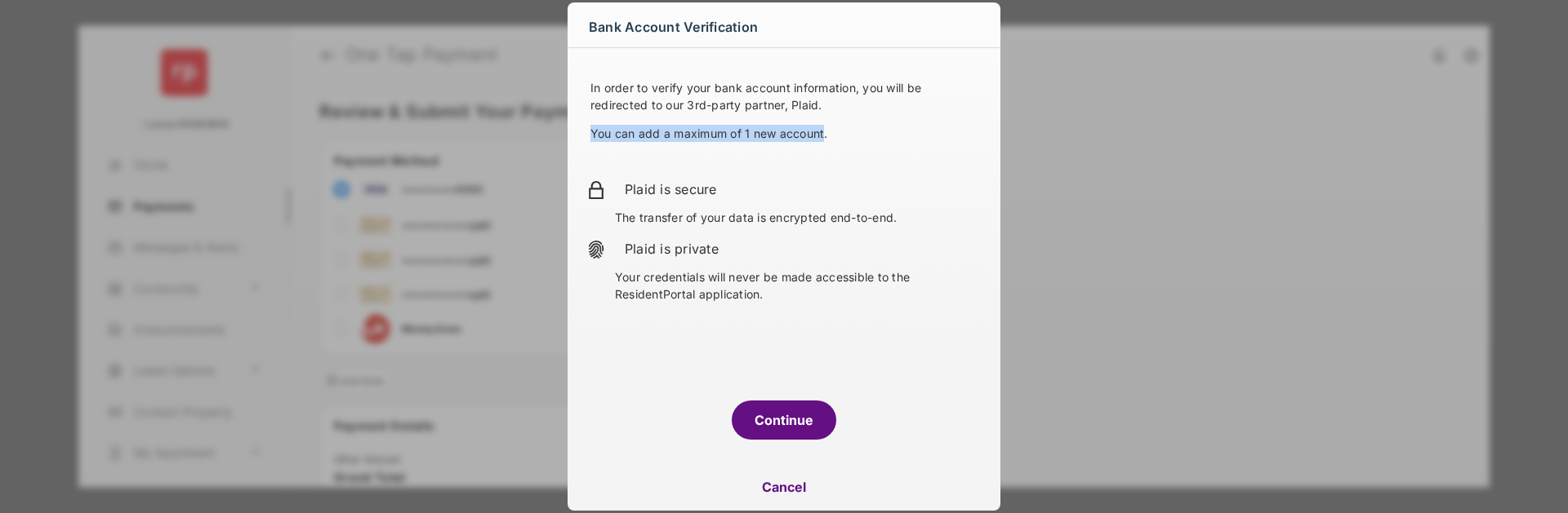
click at [831, 130] on p "You can add a maximum of 1 new account." at bounding box center [783, 133] width 387 height 17
click at [831, 130] on p "You can add a maximum of 1 new account." at bounding box center [783, 133] width 387 height 17
drag, startPoint x: 831, startPoint y: 130, endPoint x: 578, endPoint y: 129, distance: 253.0
click at [578, 129] on div "In order to verify your bank account information, you will be redirected to our…" at bounding box center [784, 215] width 432 height 334
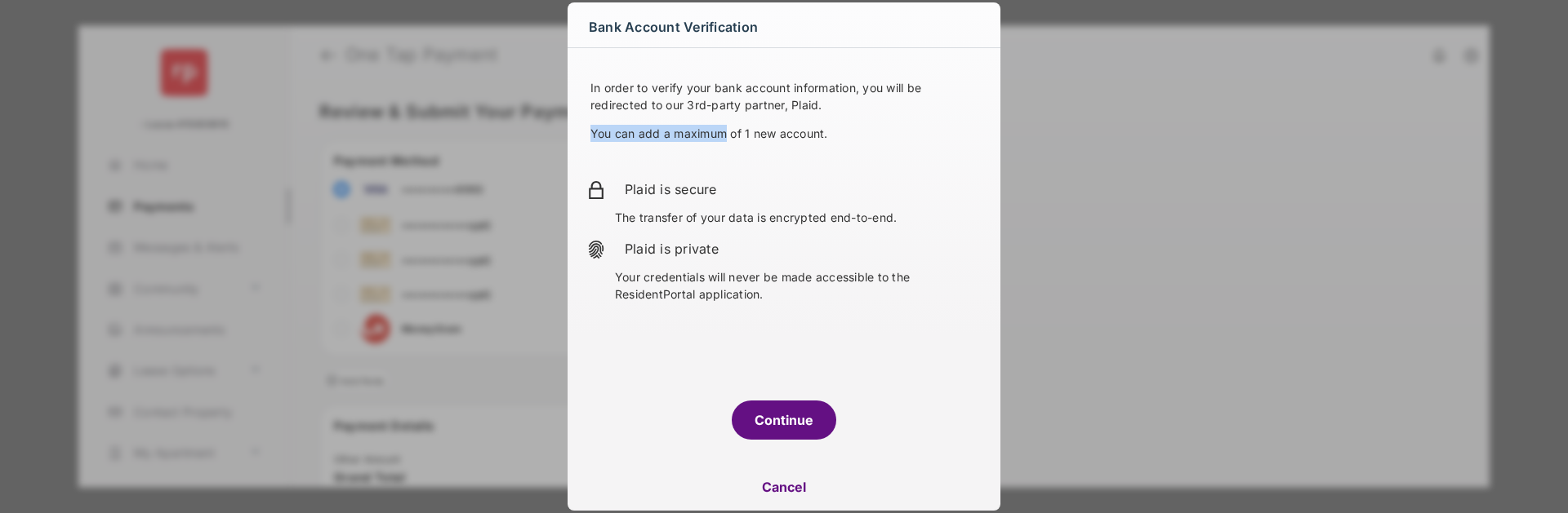
drag, startPoint x: 578, startPoint y: 129, endPoint x: 793, endPoint y: 137, distance: 215.1
click at [793, 137] on div "In order to verify your bank account information, you will be redirected to our…" at bounding box center [784, 215] width 432 height 334
click at [812, 137] on p "You can add a maximum of 1 new account." at bounding box center [783, 133] width 387 height 17
drag, startPoint x: 812, startPoint y: 137, endPoint x: 582, endPoint y: 139, distance: 230.0
click at [582, 139] on div "In order to verify your bank account information, you will be redirected to our…" at bounding box center [784, 215] width 432 height 334
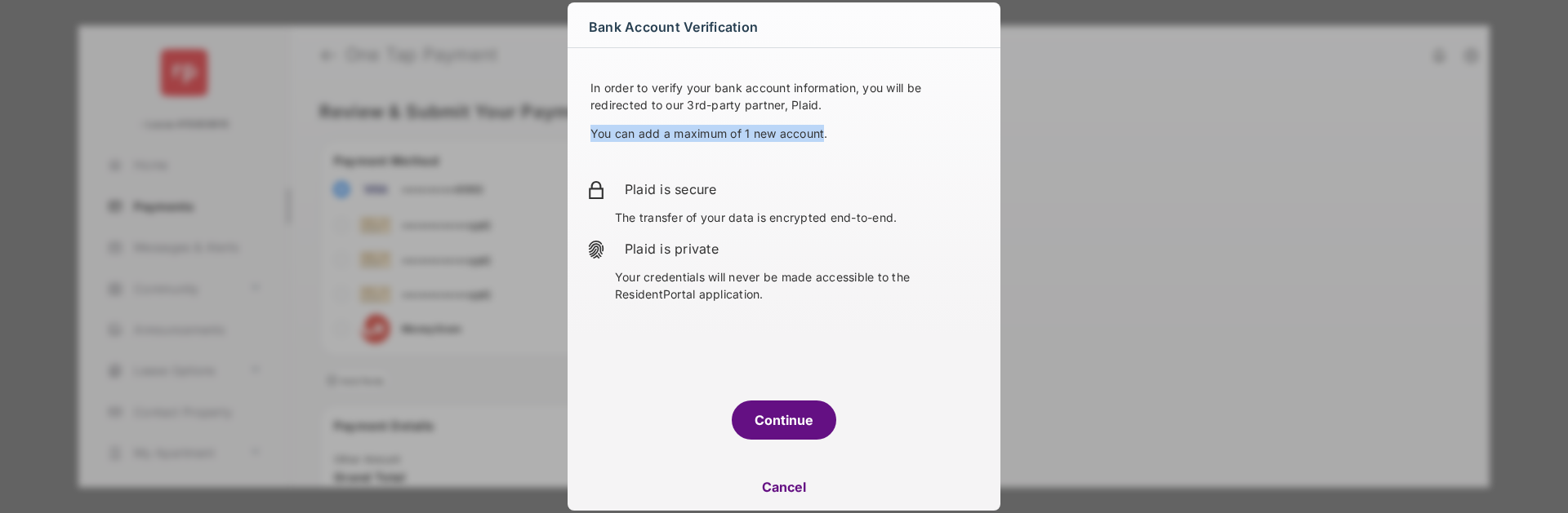
click at [582, 139] on div "In order to verify your bank account information, you will be redirected to our…" at bounding box center [784, 215] width 432 height 334
drag, startPoint x: 582, startPoint y: 139, endPoint x: 819, endPoint y: 133, distance: 237.1
click at [813, 134] on div "In order to verify your bank account information, you will be redirected to our…" at bounding box center [784, 215] width 432 height 334
click at [819, 133] on p "You can add a maximum of 1 new account." at bounding box center [783, 133] width 387 height 17
drag, startPoint x: 819, startPoint y: 134, endPoint x: 589, endPoint y: 138, distance: 230.0
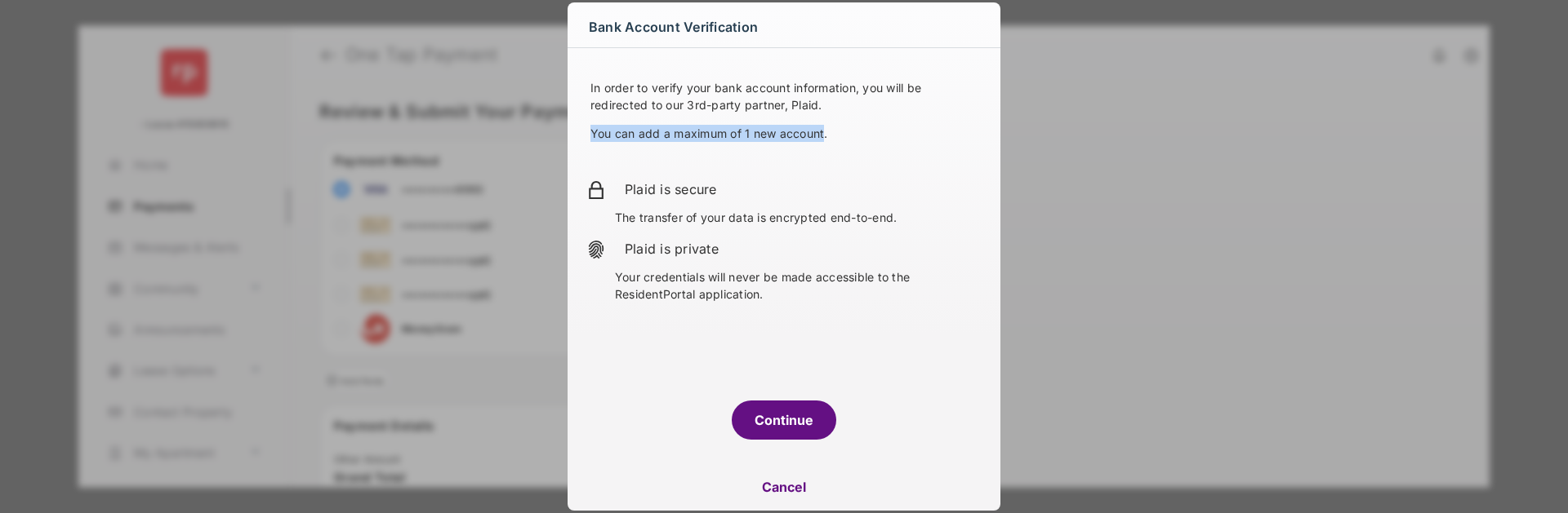
click at [591, 138] on p "You can add a maximum of 1 new account." at bounding box center [783, 133] width 387 height 17
click at [590, 138] on p "You can add a maximum of 1 new account." at bounding box center [783, 133] width 387 height 17
drag
click at [787, 142] on div "In order to verify your bank account information, you will be redirected to our…" at bounding box center [783, 122] width 394 height 87
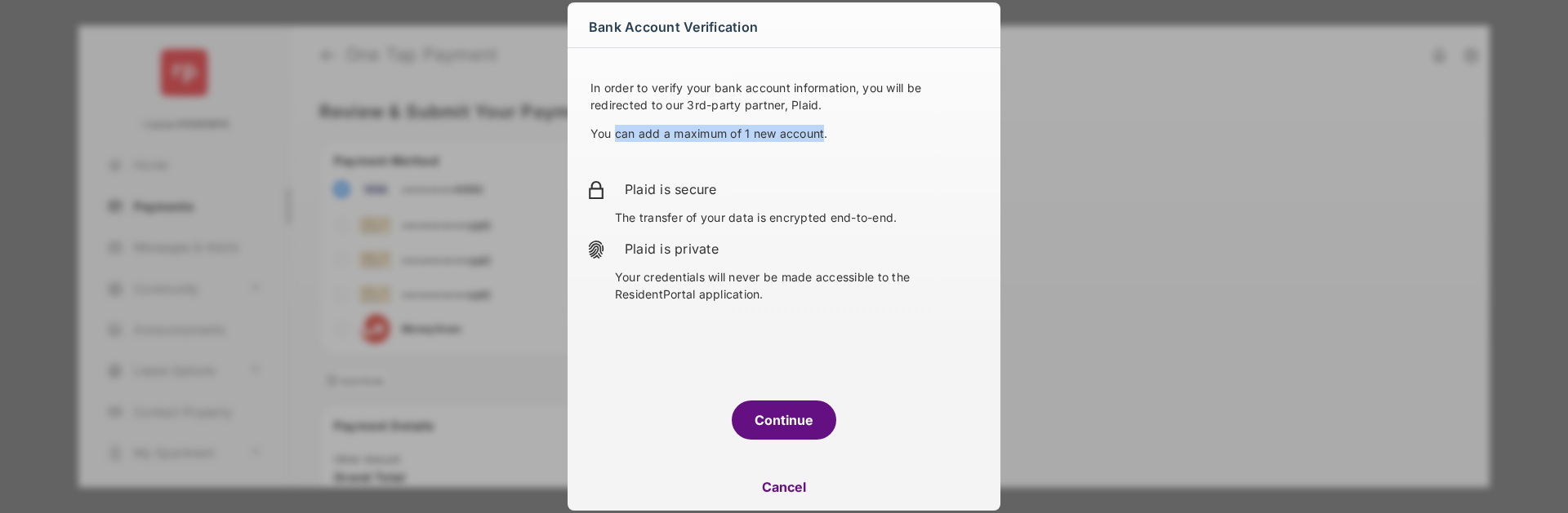
click at [624, 133] on div "In order to verify your bank account information, you will be redirected to our…" at bounding box center [783, 122] width 394 height 87
click at [623, 133] on p "You can add a maximum of 1 new account." at bounding box center [783, 133] width 387 height 17
click at [825, 138] on p "You can add a maximum of 1 new account." at bounding box center [783, 133] width 387 height 17
click at [830, 139] on p "You can add a maximum of 1 new account." at bounding box center [783, 133] width 387 height 17
click at [598, 130] on p "You can add a maximum of 1 new account." at bounding box center [783, 133] width 387 height 17
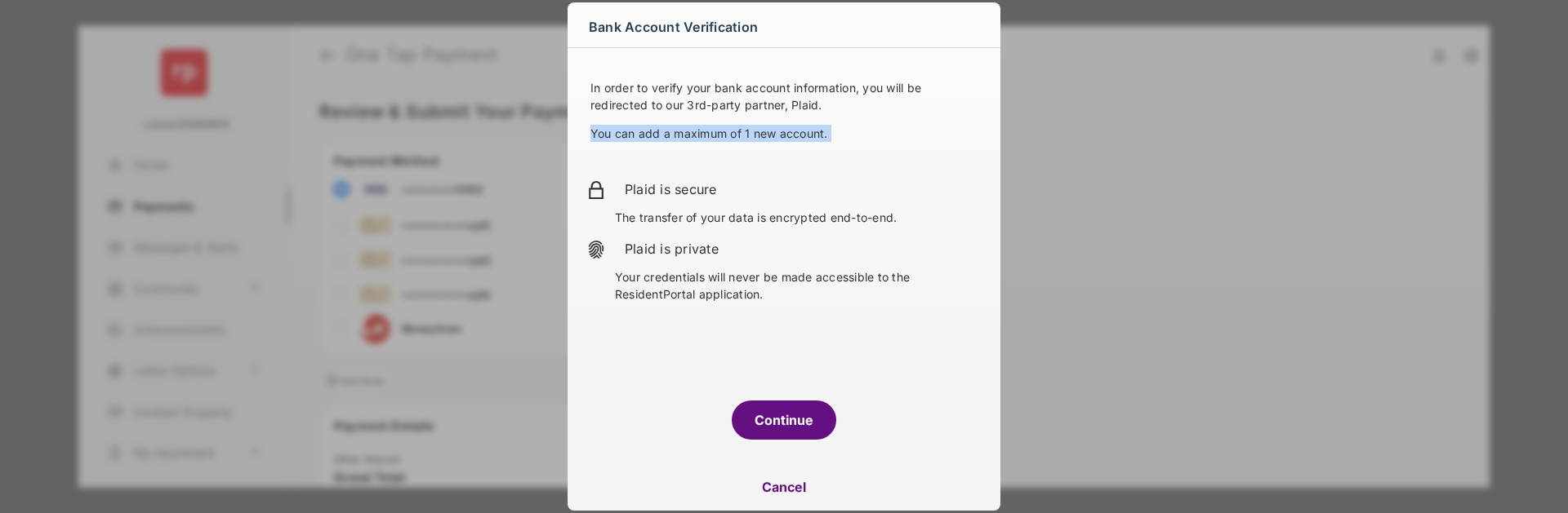
click at [594, 130] on p "You can add a maximum of 1 new account." at bounding box center [783, 133] width 387 height 17
click at [817, 132] on p "You can add a maximum of 1 new account." at bounding box center [783, 133] width 387 height 17
click at [831, 133] on p "You can add a maximum of 1 new account." at bounding box center [783, 133] width 387 height 17
click at [606, 135] on p "You can add a maximum of 1 new account." at bounding box center [783, 133] width 387 height 17
click at [595, 133] on p "You can add a maximum of 1 new account." at bounding box center [783, 133] width 387 height 17
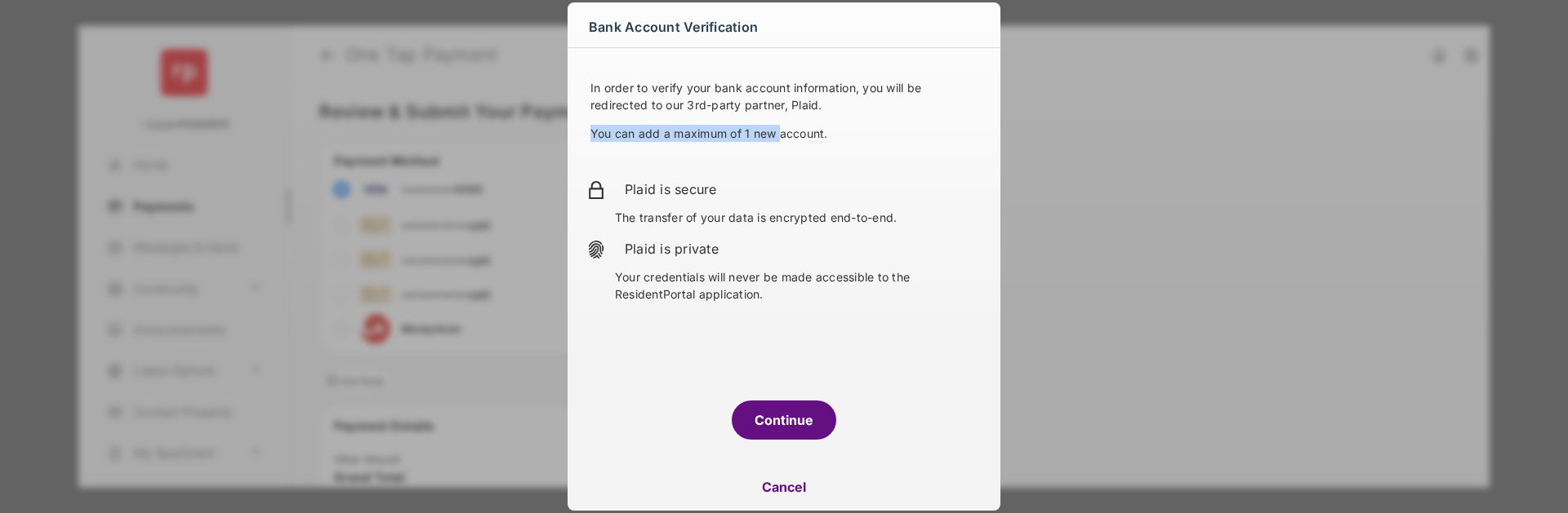
click at [801, 135] on p "You can add a maximum of 1 new account." at bounding box center [783, 133] width 387 height 17
click at [809, 135] on p "You can add a maximum of 1 new account." at bounding box center [783, 133] width 387 height 17
click at [550, 133] on div "Bank Account Verification In order to verify your bank account information, you…" at bounding box center [784, 256] width 1568 height 513
click at [546, 133] on div "Bank Account Verification In order to verify your bank account information, you…" at bounding box center [784, 256] width 1568 height 513
click at [684, 133] on div "Bank Account Verification In order to verify your bank account information, you…" at bounding box center [784, 256] width 1568 height 513
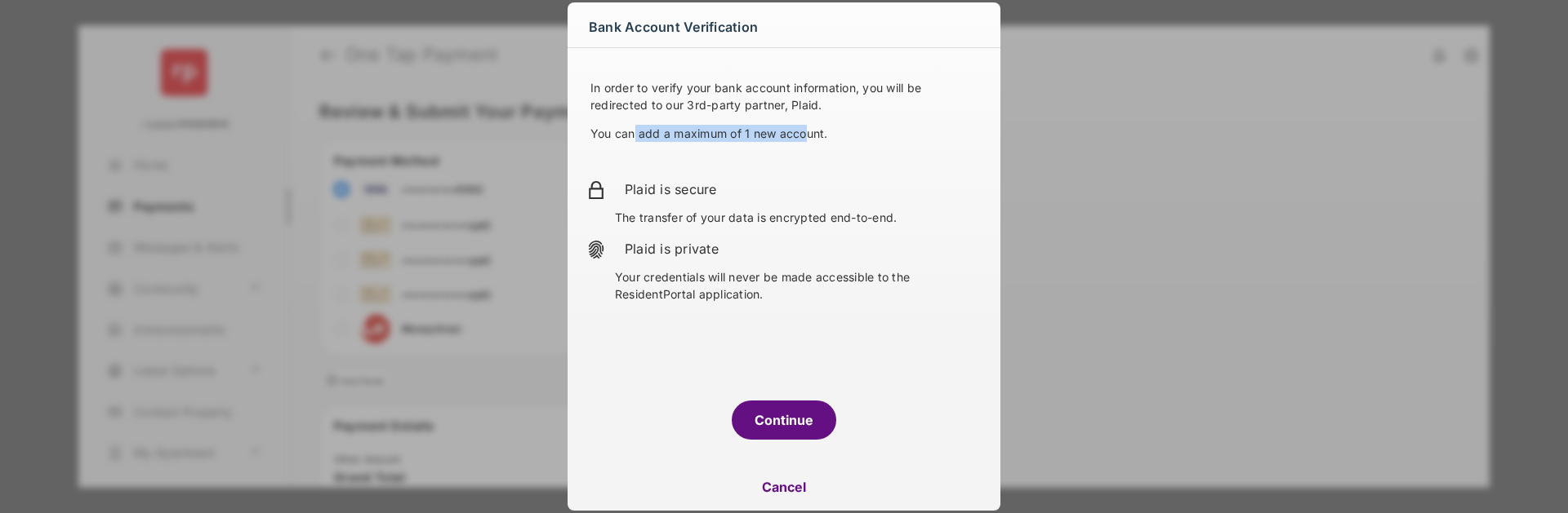
click at [625, 135] on p "You can add a maximum of 1 new account." at bounding box center [783, 133] width 387 height 17
click at [624, 135] on p "You can add a maximum of 1 new account." at bounding box center [783, 133] width 387 height 17
click at [823, 136] on p "You can add a maximum of 1 new account." at bounding box center [783, 133] width 387 height 17
click at [824, 136] on p "You can add a maximum of 1 new account." at bounding box center [783, 133] width 387 height 17
click at [781, 474] on button "Cancel" at bounding box center [784, 486] width 432 height 39
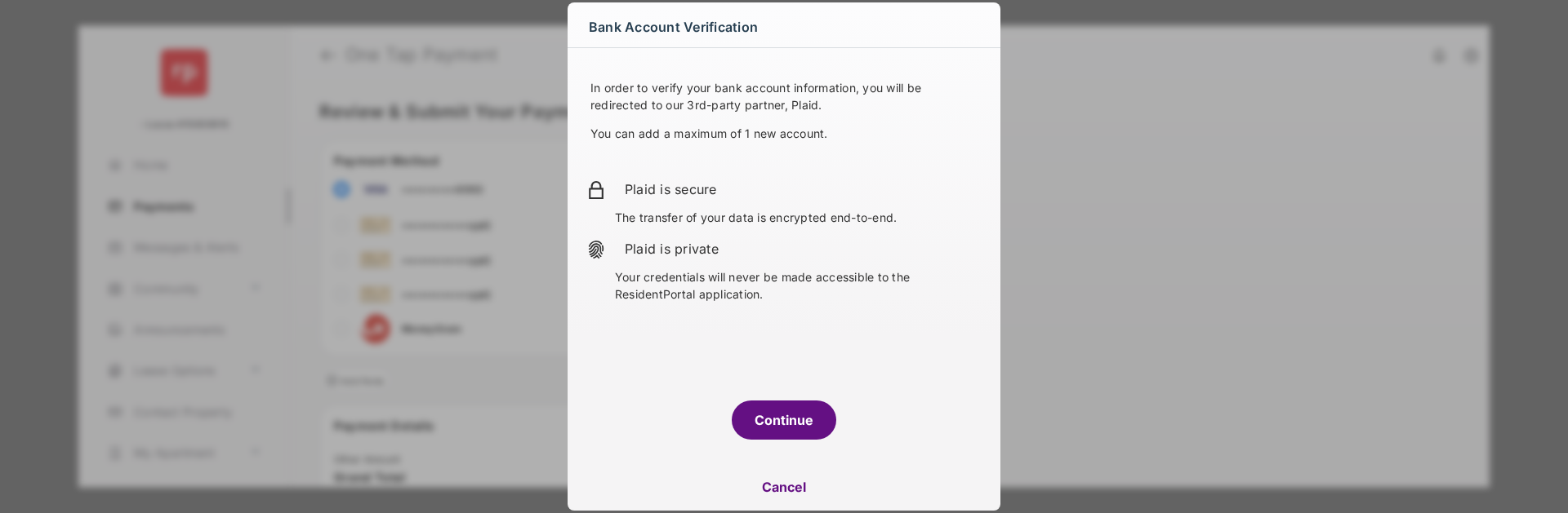
select select "**"
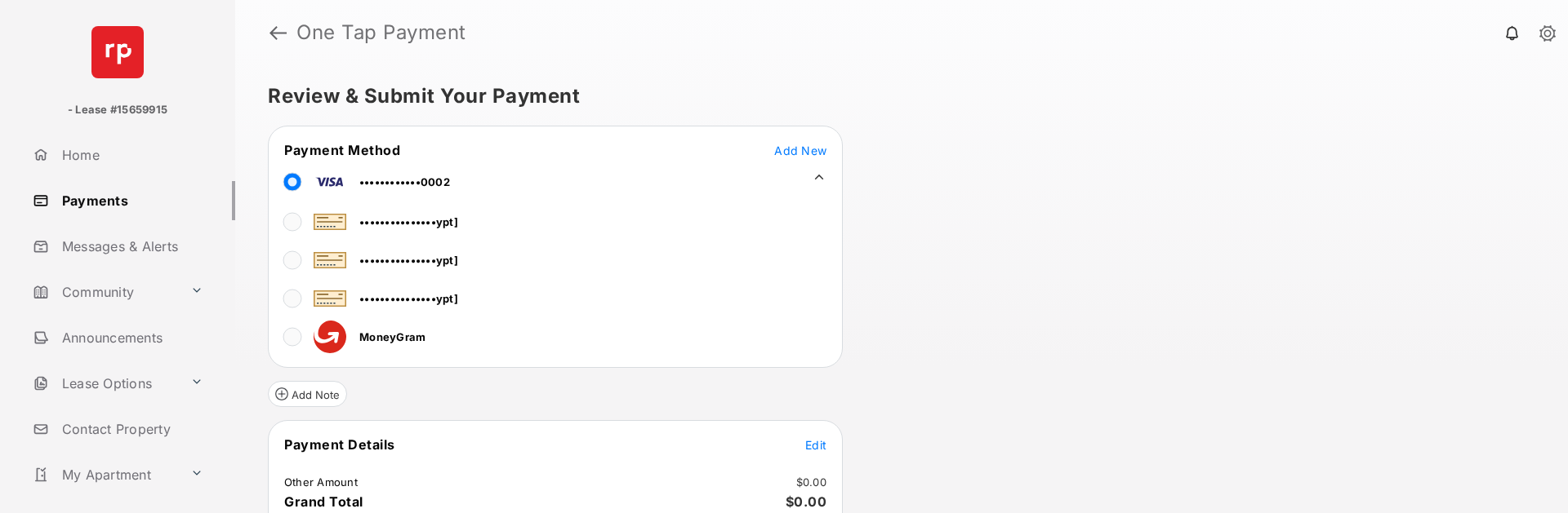
click at [261, 33] on header "One Tap Payment" at bounding box center [901, 33] width 1333 height 65
click at [305, 32] on strong "One Tap Payment" at bounding box center [381, 33] width 170 height 20
click at [289, 35] on h1 "One Tap Payment" at bounding box center [914, 33] width 1255 height 20
click at [284, 34] on link at bounding box center [278, 32] width 17 height 39
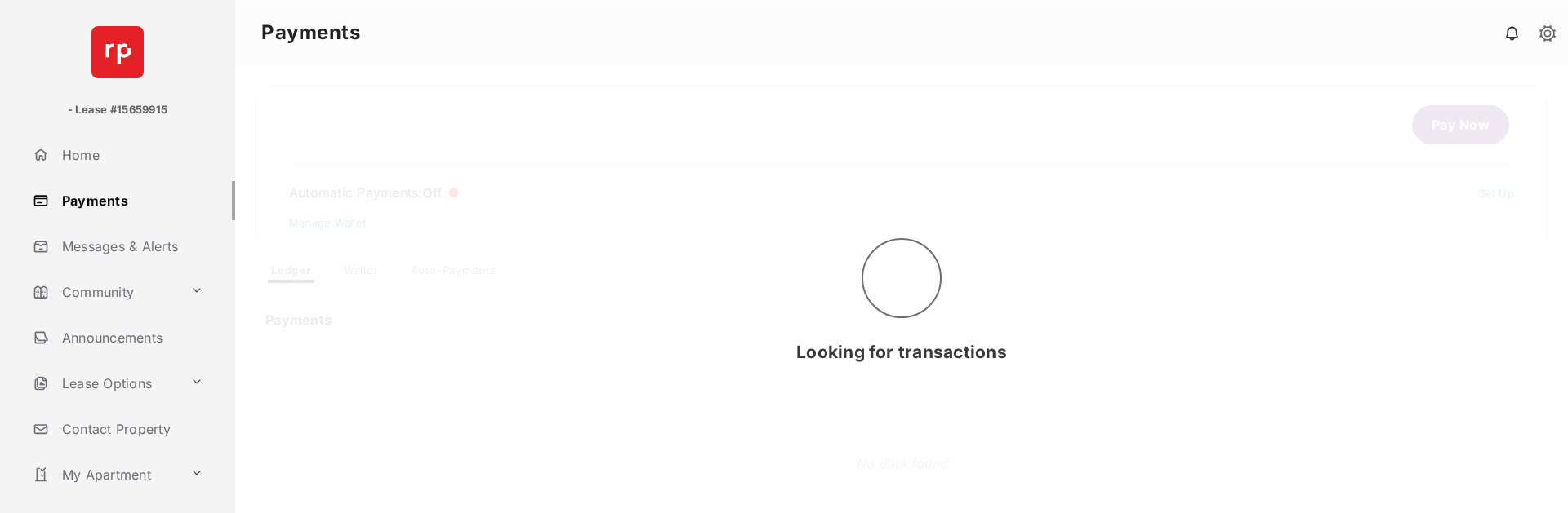
click at [457, 275] on div "Looking for transactions" at bounding box center [901, 289] width 1333 height 448
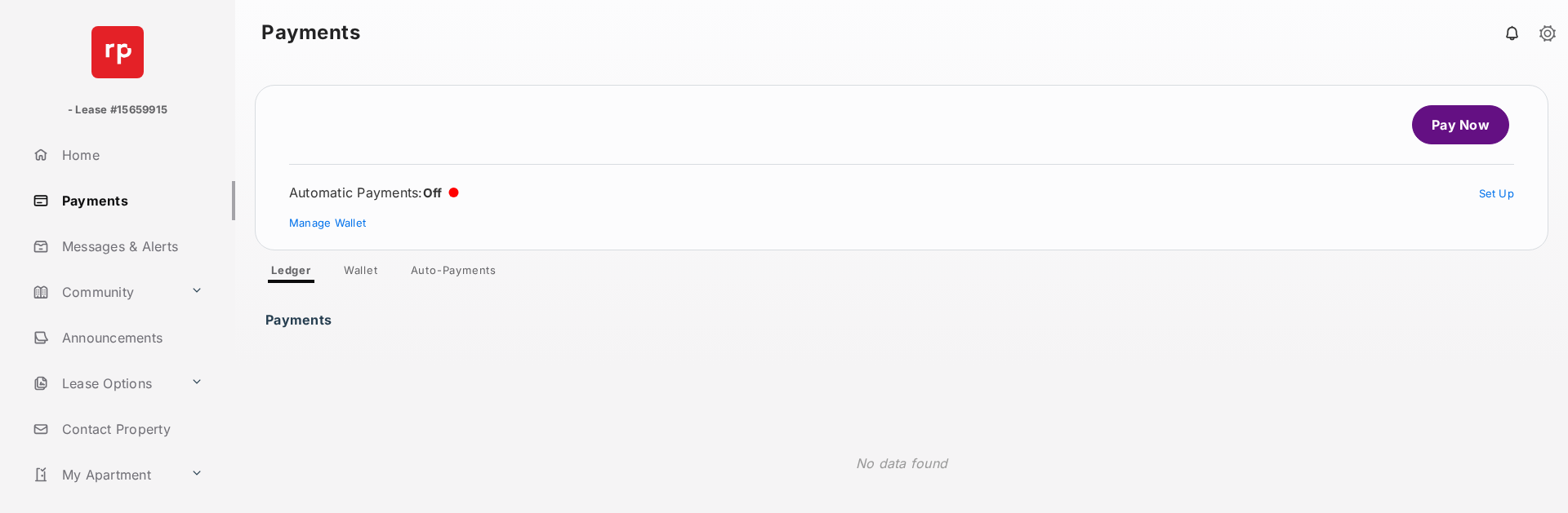
click at [454, 274] on link "Auto-Payments" at bounding box center [454, 273] width 112 height 20
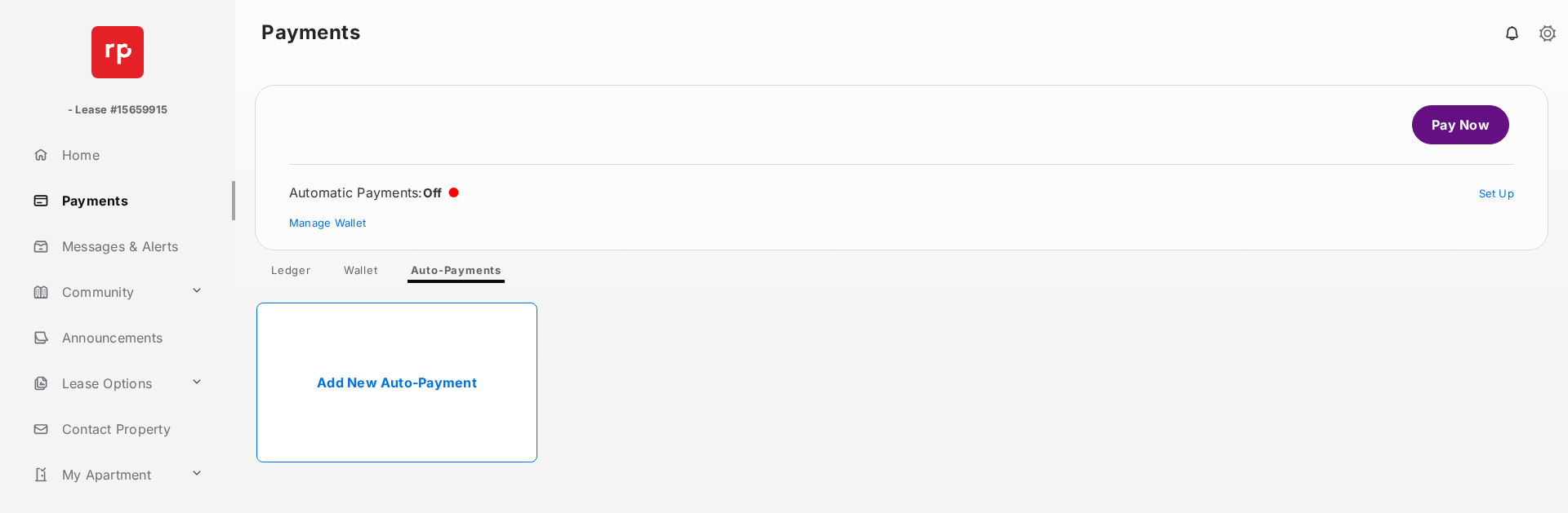
click at [396, 392] on link "Add New Auto-Payment" at bounding box center [397, 383] width 281 height 160
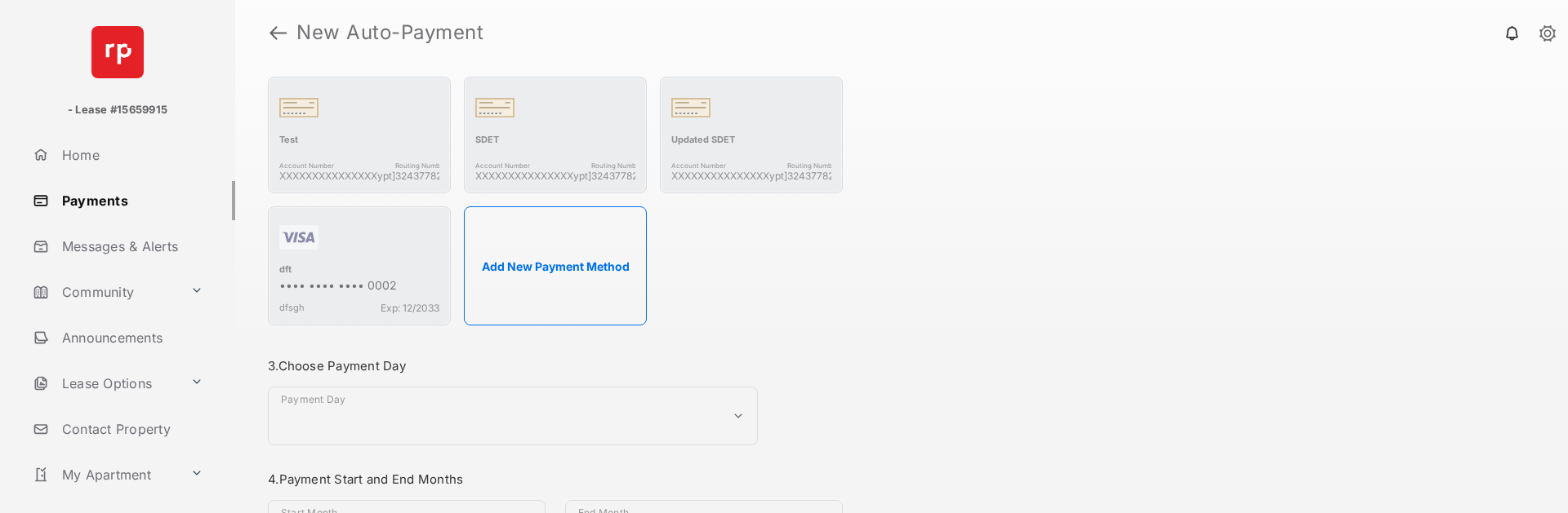
click at [583, 269] on button "Add New Payment Method" at bounding box center [555, 266] width 183 height 119
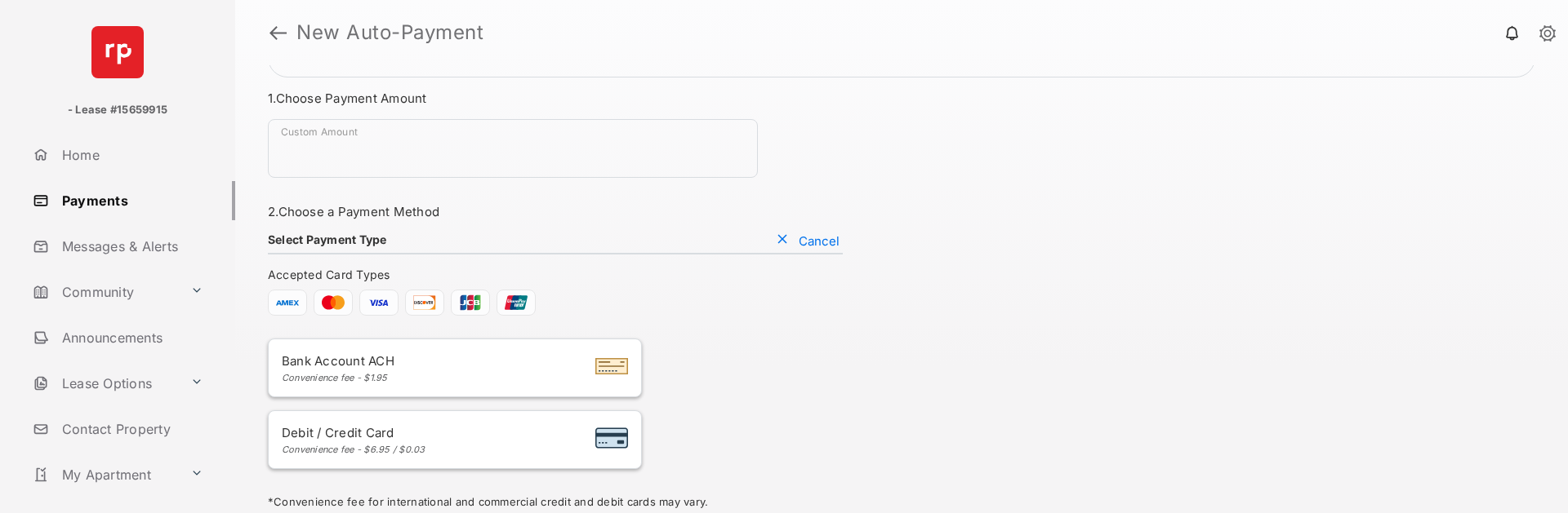
click at [477, 343] on li "Bank Account ACH Convenience fee - $1.95" at bounding box center [455, 368] width 374 height 59
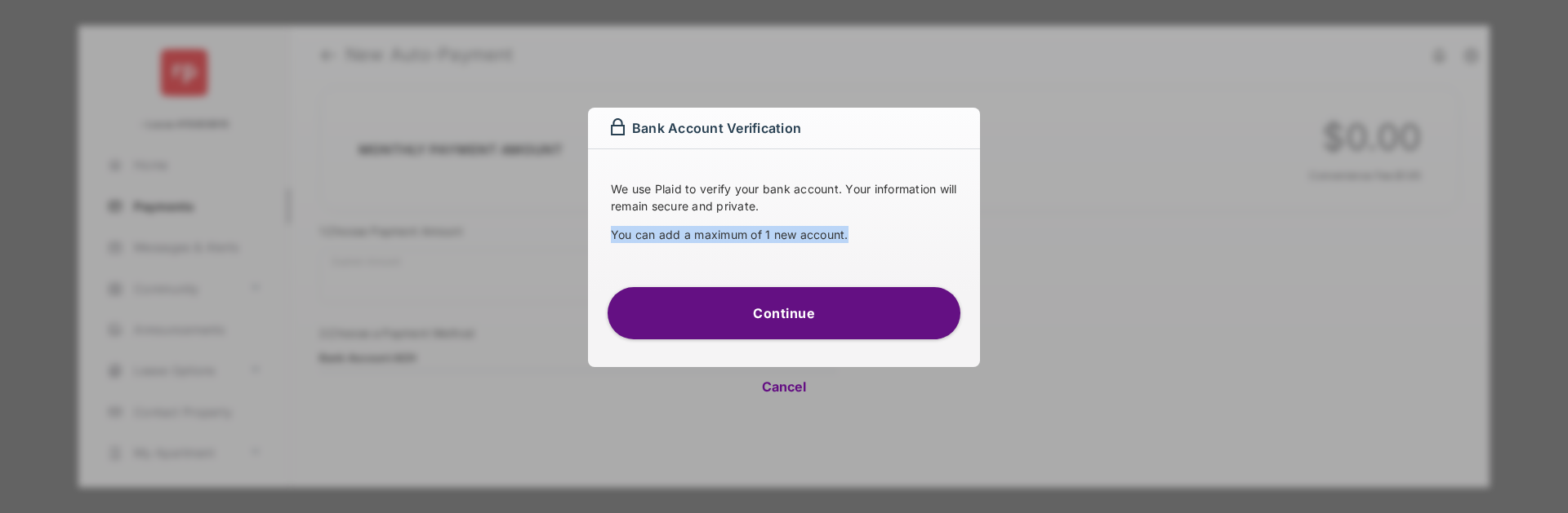
click at [563, 248] on div "Bank Account Verification We use Plaid to verify your bank account. Your inform…" at bounding box center [784, 256] width 1568 height 513
click at [650, 232] on p "You can add a maximum of 1 new account." at bounding box center [784, 235] width 346 height 17
click at [811, 232] on p "You can add a maximum of 1 new account." at bounding box center [784, 235] width 346 height 17
click at [812, 232] on p "You can add a maximum of 1 new account." at bounding box center [784, 235] width 346 height 17
click at [625, 238] on p "You can add a maximum of 1 new account." at bounding box center [784, 235] width 346 height 17
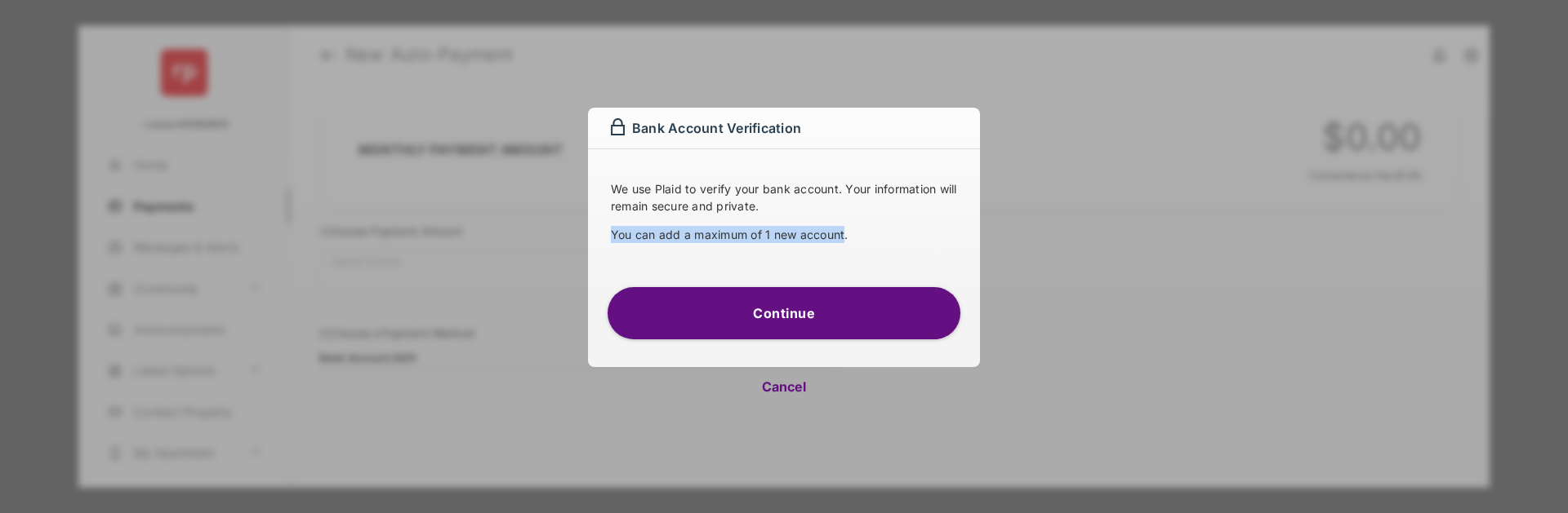
click at [625, 238] on p "You can add a maximum of 1 new account." at bounding box center [784, 235] width 346 height 17
click at [822, 237] on p "You can add a maximum of 1 new account." at bounding box center [784, 235] width 346 height 17
click at [833, 236] on p "You can add a maximum of 1 new account." at bounding box center [784, 235] width 346 height 17
click at [635, 240] on p "You can add a maximum of 1 new account." at bounding box center [784, 235] width 346 height 17
click at [807, 234] on p "You can add a maximum of 1 new account." at bounding box center [784, 235] width 346 height 17
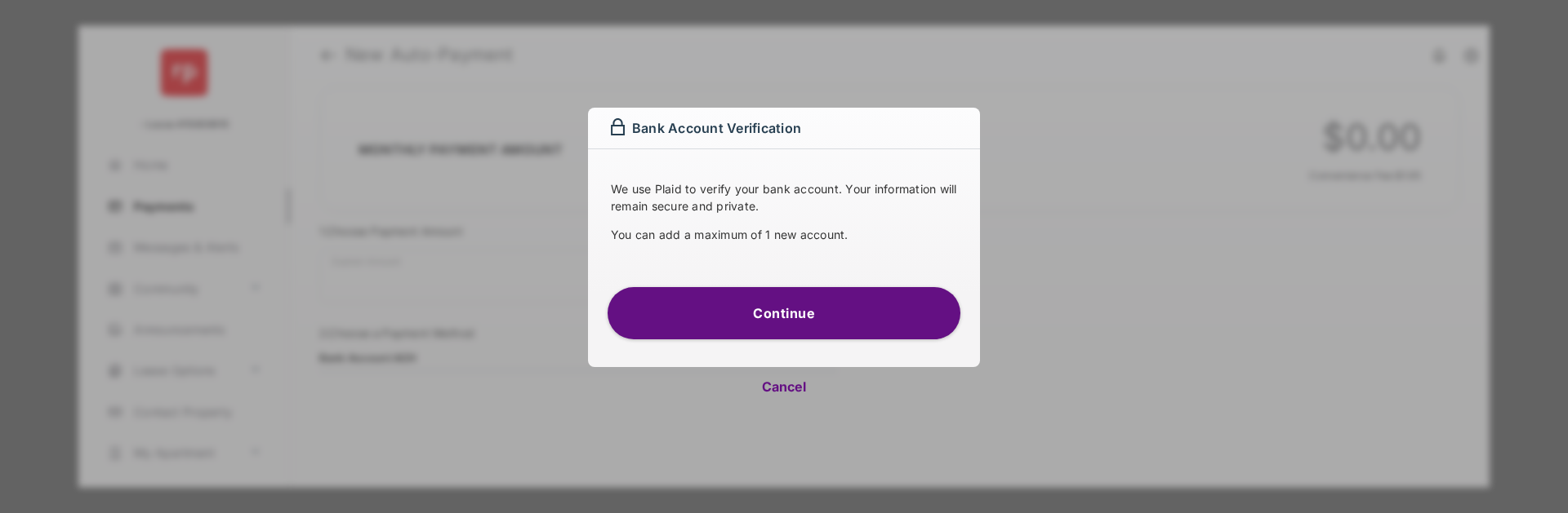
click at [818, 234] on p "You can add a maximum of 1 new account." at bounding box center [784, 235] width 346 height 17
click at [587, 236] on div "Bank Account Verification We use Plaid to verify your bank account. Your inform…" at bounding box center [784, 256] width 1568 height 513
click at [835, 238] on div "Bank Account Verification We use Plaid to verify your bank account. Your inform…" at bounding box center [784, 256] width 1568 height 513
click at [858, 238] on p "You can add a maximum of 1 new account." at bounding box center [784, 235] width 346 height 17
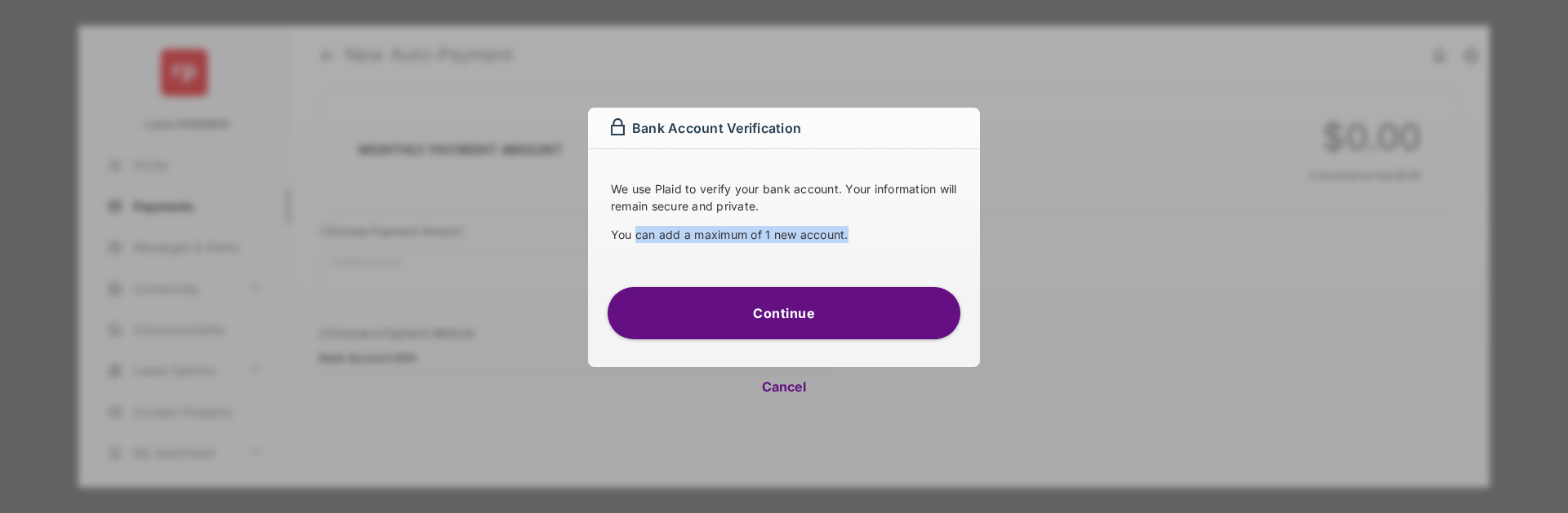
click at [621, 241] on p "You can add a maximum of 1 new account." at bounding box center [784, 235] width 346 height 17
click at [606, 240] on div "We use Plaid to verify your bank account. Your information will remain secure a…" at bounding box center [783, 207] width 392 height 118
click at [799, 240] on div "We use Plaid to verify your bank account. Your information will remain secure a…" at bounding box center [783, 207] width 392 height 118
click at [824, 239] on p "You can add a maximum of 1 new account." at bounding box center [784, 235] width 346 height 17
click at [668, 240] on p "You can add a maximum of 1 new account." at bounding box center [784, 235] width 346 height 17
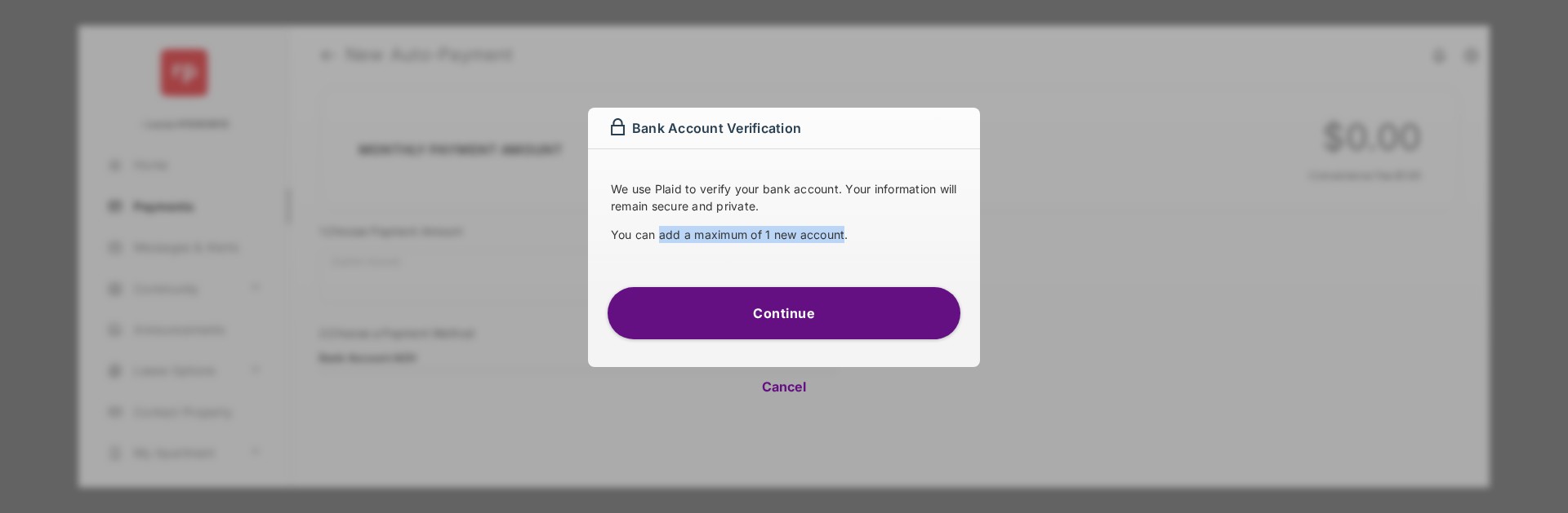
click at [659, 239] on p "You can add a maximum of 1 new account." at bounding box center [784, 235] width 346 height 17
click at [838, 238] on p "You can add a maximum of 1 new account." at bounding box center [784, 235] width 346 height 17
click at [592, 239] on div "We use Plaid to verify your bank account. Your information will remain secure a…" at bounding box center [783, 207] width 392 height 118
click at [853, 240] on div "We use Plaid to verify your bank account. Your information will remain secure a…" at bounding box center [783, 207] width 392 height 118
click at [857, 240] on p "You can add a maximum of 1 new account." at bounding box center [784, 235] width 346 height 17
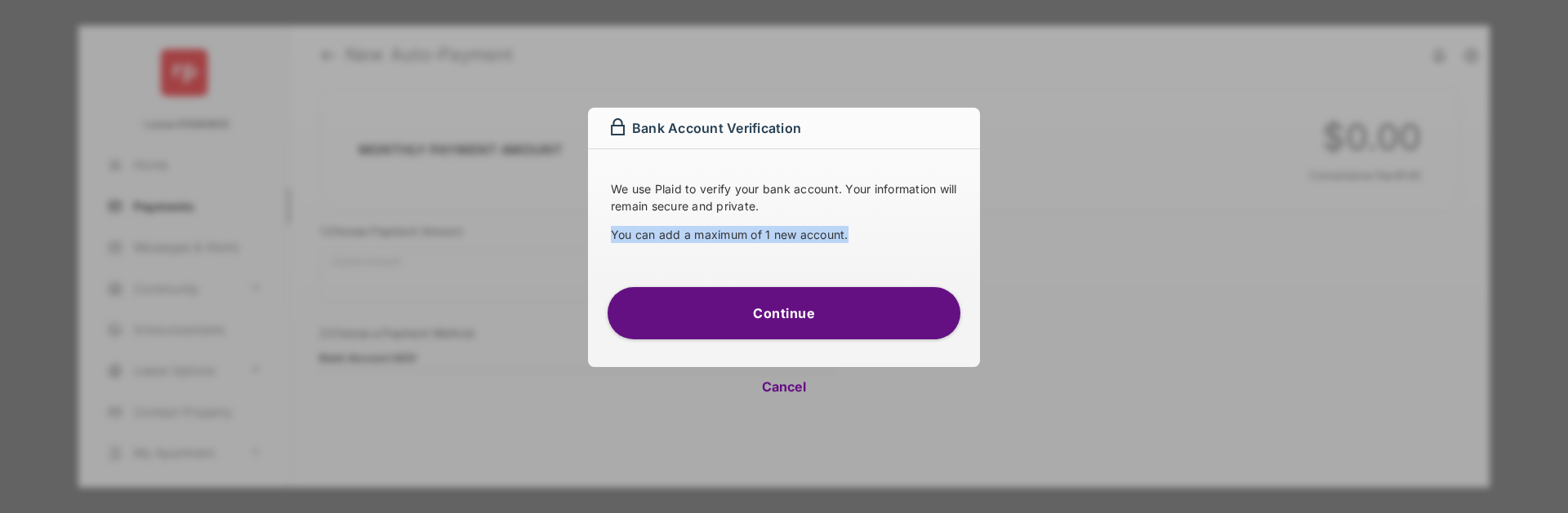
click at [617, 239] on p "You can add a maximum of 1 new account." at bounding box center [784, 235] width 346 height 17
click at [613, 238] on p "You can add a maximum of 1 new account." at bounding box center [784, 235] width 346 height 17
click at [887, 238] on p "You can add a maximum of 1 new account." at bounding box center [784, 235] width 346 height 17
click at [647, 241] on p "You can add a maximum of 1 new account." at bounding box center [784, 235] width 346 height 17
click at [896, 241] on p "You can add a maximum of 1 new account." at bounding box center [784, 235] width 346 height 17
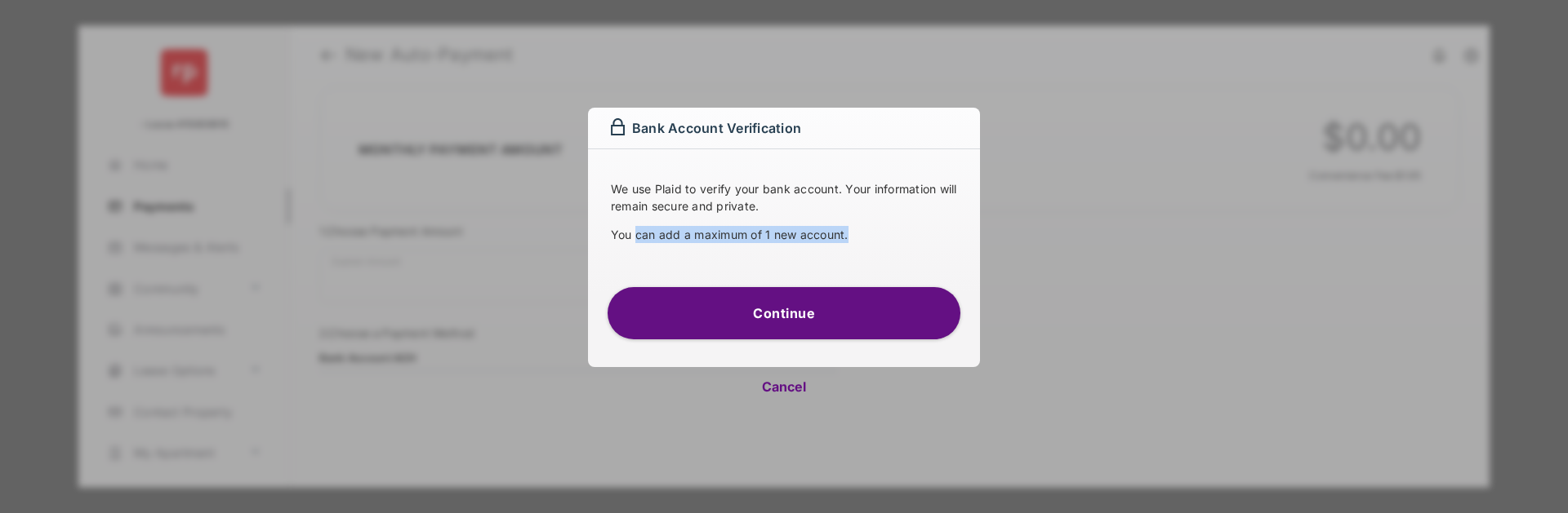
click at [896, 241] on p "You can add a maximum of 1 new account." at bounding box center [784, 235] width 346 height 17
click at [621, 238] on p "You can add a maximum of 1 new account." at bounding box center [784, 235] width 346 height 17
click at [866, 235] on p "You can add a maximum of 1 new account." at bounding box center [784, 235] width 346 height 17
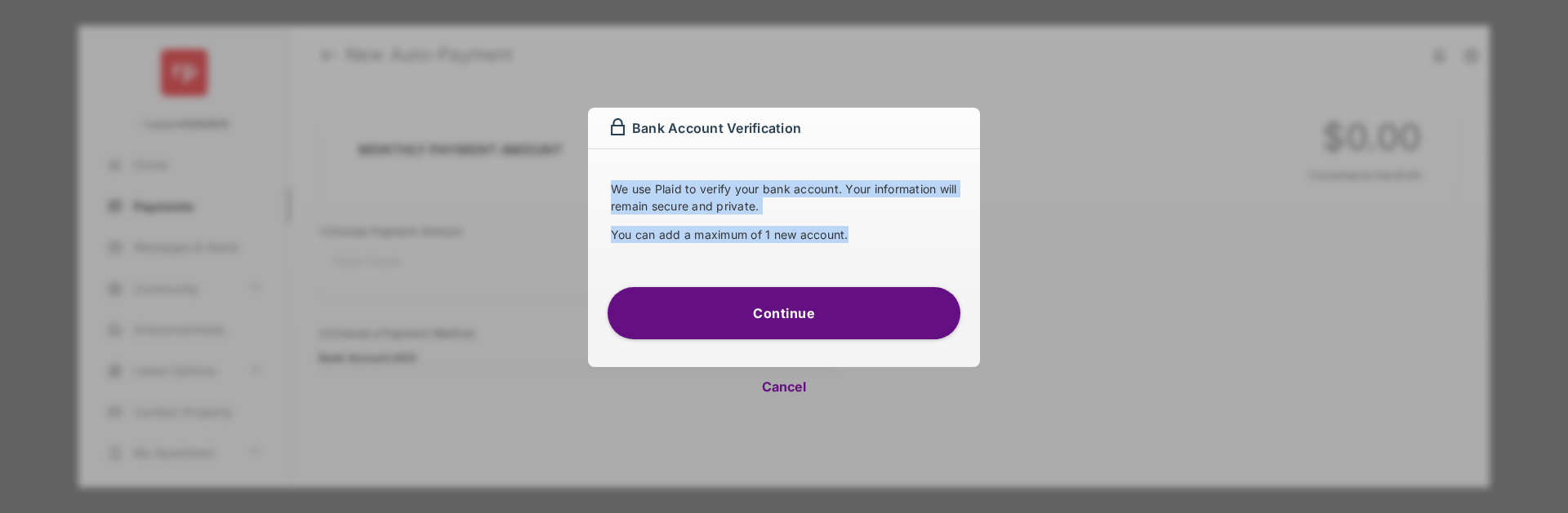
click at [610, 189] on div "We use Plaid to verify your bank account. Your information will remain secure a…" at bounding box center [783, 223] width 352 height 87
click at [607, 189] on div "We use Plaid to verify your bank account. Your information will remain secure a…" at bounding box center [783, 223] width 352 height 87
click at [873, 245] on div "We use Plaid to verify your bank account. Your information will remain secure a…" at bounding box center [783, 223] width 352 height 87
click at [876, 245] on div "We use Plaid to verify your bank account. Your information will remain secure a…" at bounding box center [783, 223] width 352 height 87
click at [866, 244] on div "We use Plaid to verify your bank account. Your information will remain secure a…" at bounding box center [783, 223] width 352 height 87
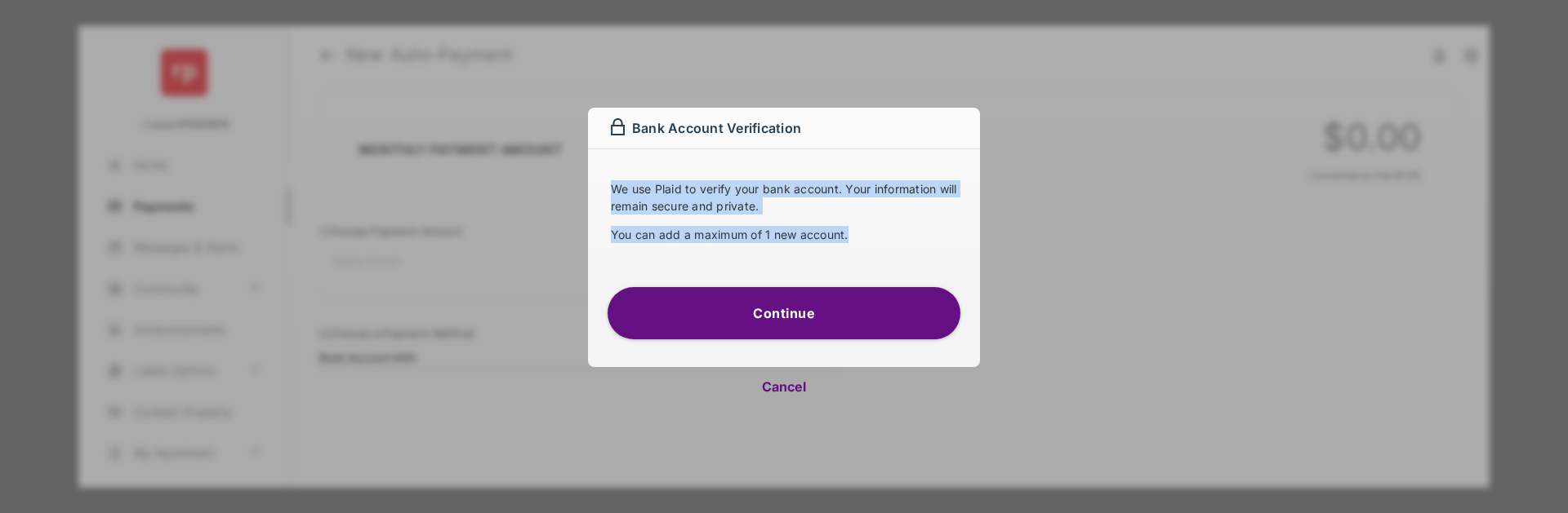
click at [879, 239] on p "You can add a maximum of 1 new account." at bounding box center [784, 235] width 346 height 17
click at [602, 199] on div "We use Plaid to verify your bank account. Your information will remain secure a…" at bounding box center [783, 207] width 392 height 118
click at [600, 199] on div "We use Plaid to verify your bank account. Your information will remain secure a…" at bounding box center [783, 207] width 392 height 118
click at [891, 244] on div "We use Plaid to verify your bank account. Your information will remain secure a…" at bounding box center [783, 207] width 392 height 118
click at [896, 244] on div "We use Plaid to verify your bank account. Your information will remain secure a…" at bounding box center [783, 223] width 352 height 87
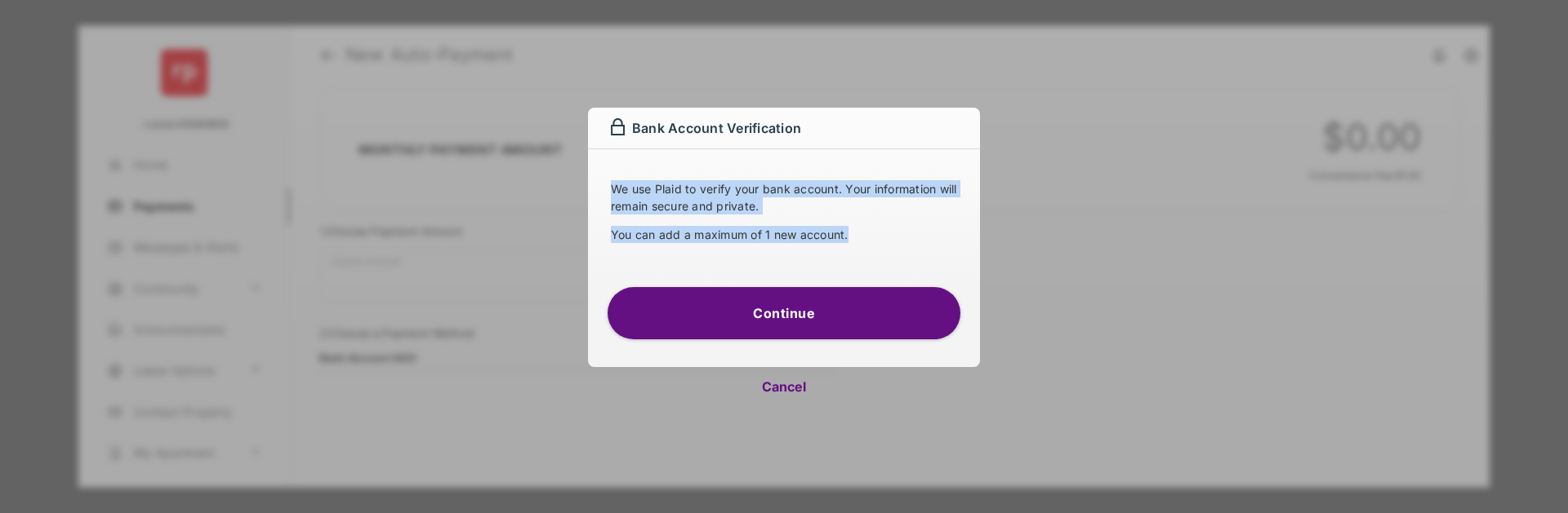
click at [619, 180] on div "We use Plaid to verify your bank account. Your information will remain secure a…" at bounding box center [783, 223] width 352 height 87
click at [619, 180] on p "We use Plaid to verify your bank account. Your information will remain secure a…" at bounding box center [784, 197] width 346 height 34
click at [885, 249] on div "We use Plaid to verify your bank account. Your information will remain secure a…" at bounding box center [783, 223] width 352 height 87
click at [646, 190] on div "We use Plaid to verify your bank account. Your information will remain secure a…" at bounding box center [783, 223] width 352 height 87
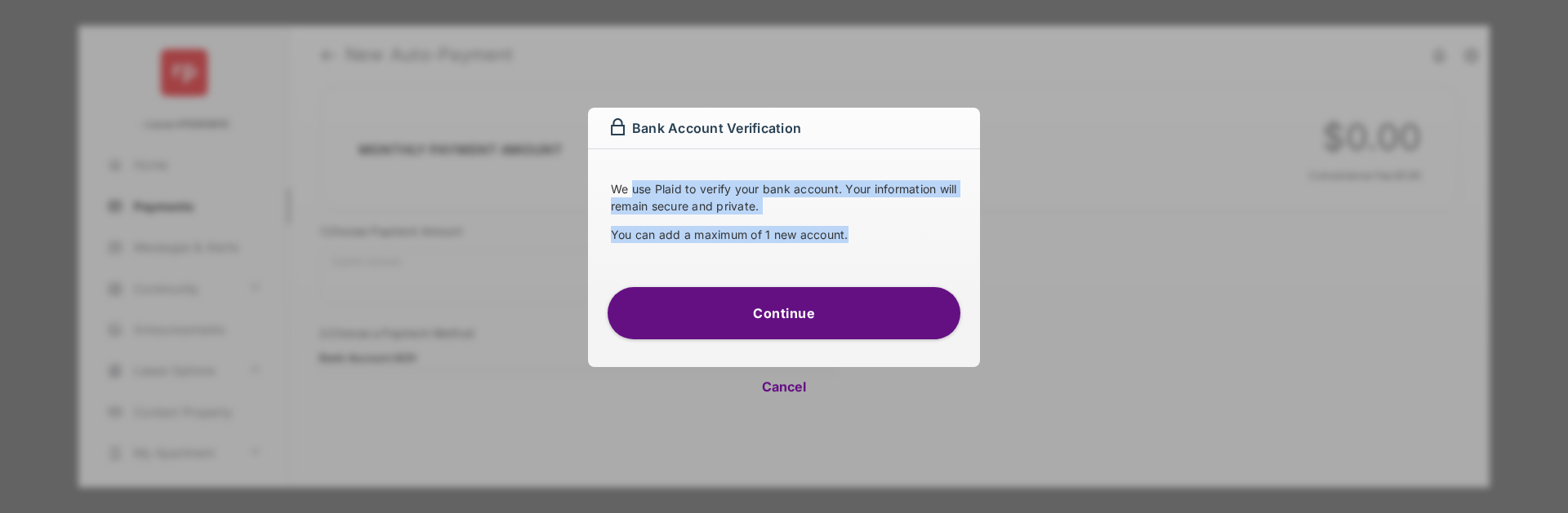
click at [634, 190] on p "We use Plaid to verify your bank account. Your information will remain secure a…" at bounding box center [784, 197] width 346 height 34
click at [893, 252] on div "We use Plaid to verify your bank account. Your information will remain secure a…" at bounding box center [783, 223] width 352 height 87
click at [613, 199] on p "We use Plaid to verify your bank account. Your information will remain secure a…" at bounding box center [784, 197] width 346 height 34
click at [895, 242] on div "We use Plaid to verify your bank account. Your information will remain secure a…" at bounding box center [783, 223] width 352 height 87
click at [896, 242] on p "You can add a maximum of 1 new account." at bounding box center [784, 235] width 346 height 17
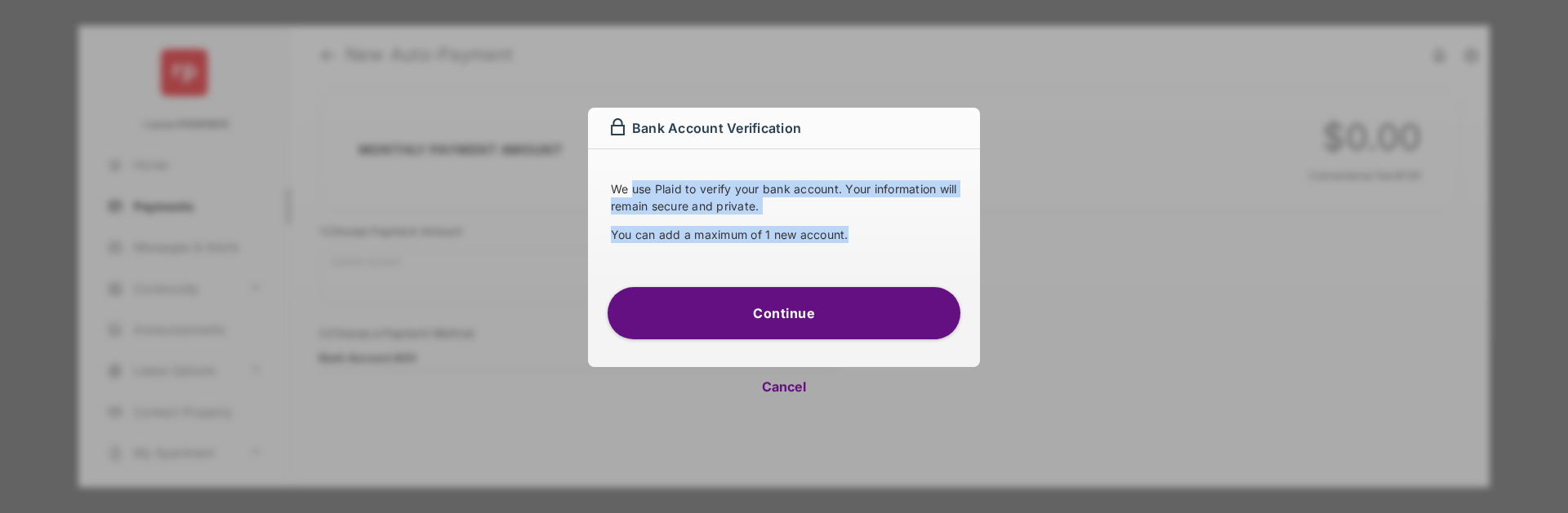
click at [641, 183] on div "We use Plaid to verify your bank account. Your information will remain secure a…" at bounding box center [783, 223] width 352 height 87
click at [637, 183] on p "We use Plaid to verify your bank account. Your information will remain secure a…" at bounding box center [784, 197] width 346 height 34
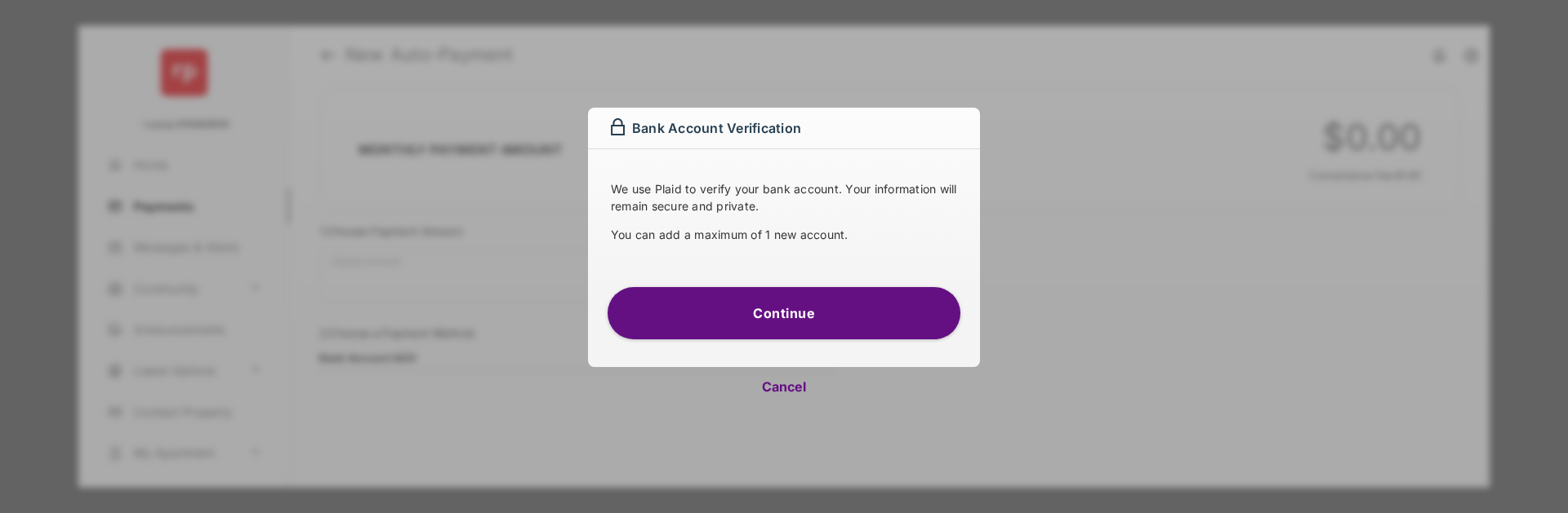
click at [617, 189] on p "We use Plaid to verify your bank account. Your information will remain secure a…" at bounding box center [784, 197] width 346 height 34
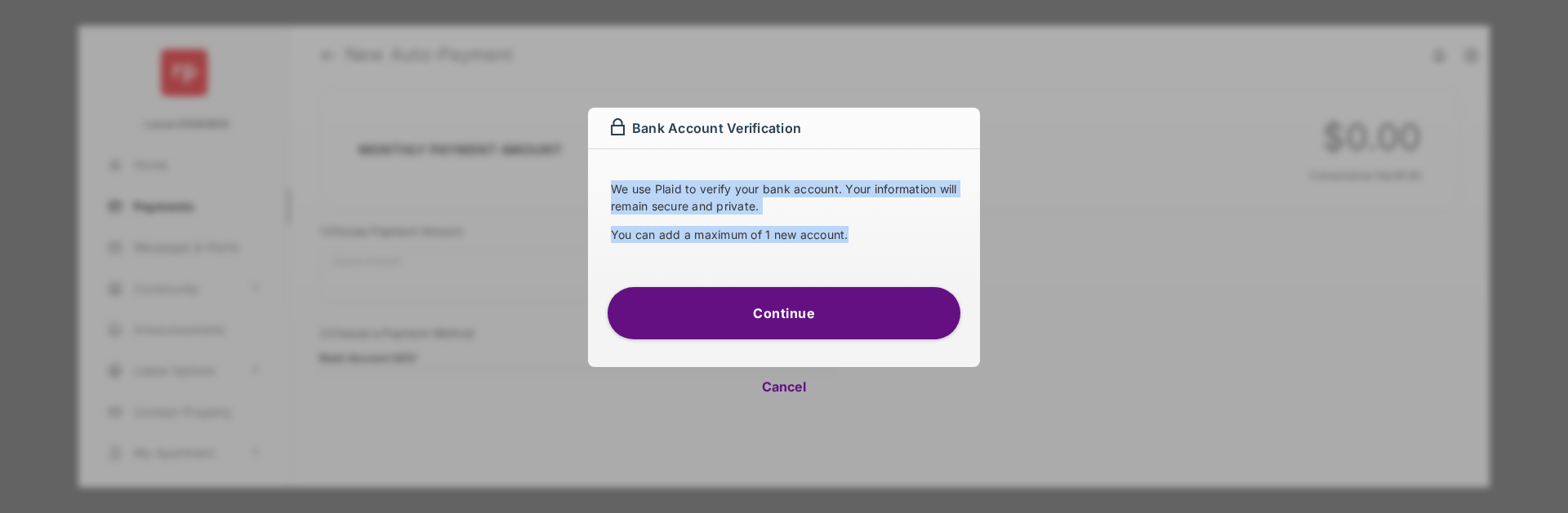
click at [888, 258] on div "We use Plaid to verify your bank account. Your information will remain secure a…" at bounding box center [783, 223] width 352 height 87
click at [566, 158] on div "Bank Account Verification We use Plaid to verify your bank account. Your inform…" at bounding box center [784, 256] width 1568 height 513
click at [905, 256] on div "Bank Account Verification We use Plaid to verify your bank account. Your inform…" at bounding box center [784, 256] width 1568 height 513
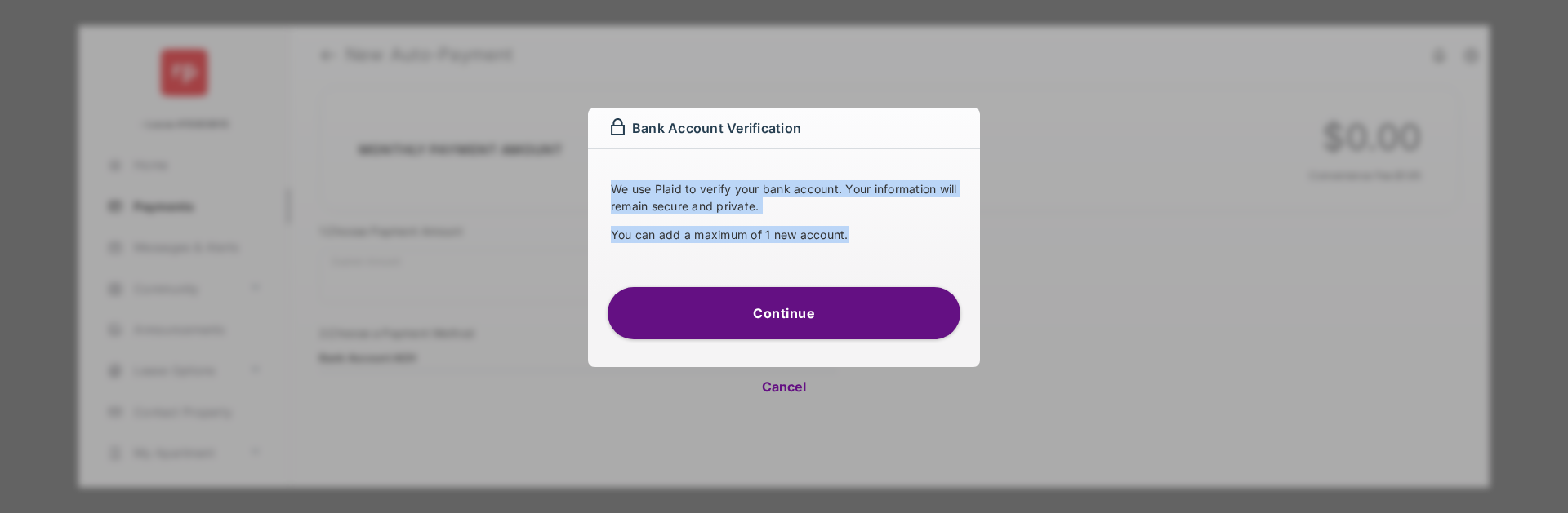
click at [906, 256] on div "We use Plaid to verify your bank account. Your information will remain secure a…" at bounding box center [783, 223] width 352 height 87
click at [618, 176] on div "We use Plaid to verify your bank account. Your information will remain secure a…" at bounding box center [783, 207] width 392 height 118
click at [848, 230] on p "You can add a maximum of 1 new account." at bounding box center [784, 235] width 346 height 17
click at [624, 176] on div "We use Plaid to verify your bank account. Your information will remain secure a…" at bounding box center [783, 207] width 392 height 118
click at [623, 176] on div "We use Plaid to verify your bank account. Your information will remain secure a…" at bounding box center [783, 207] width 392 height 118
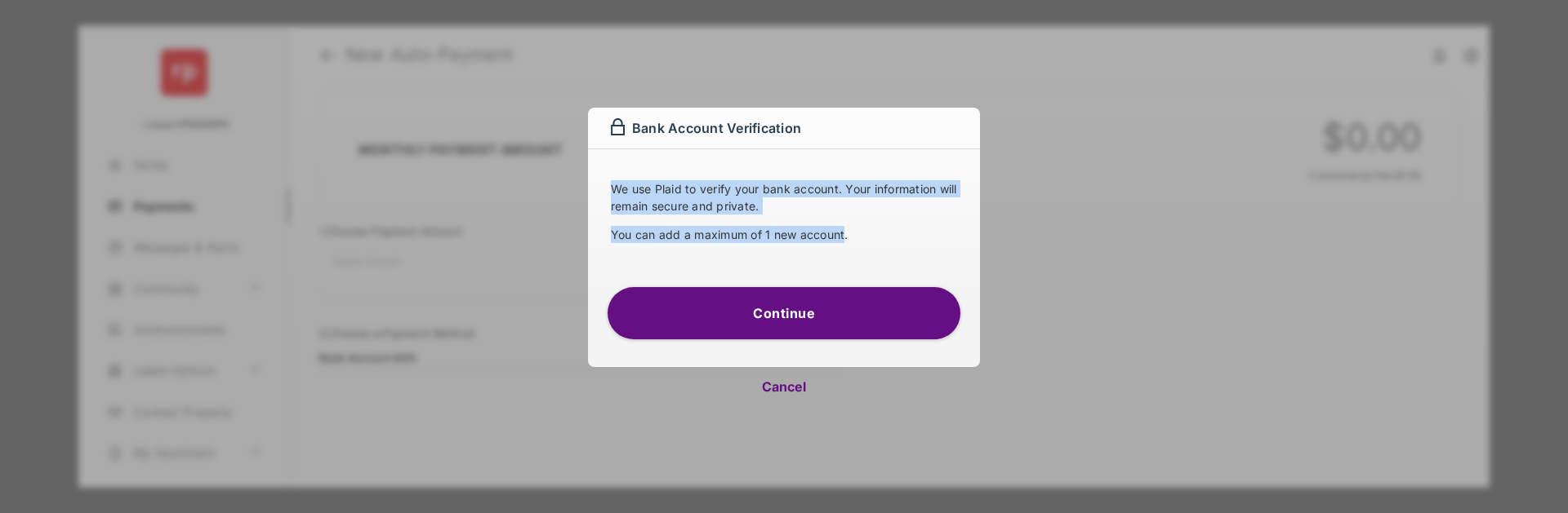
click at [838, 226] on div "We use Plaid to verify your bank account. Your information will remain secure a…" at bounding box center [783, 207] width 392 height 118
click at [843, 229] on p "You can add a maximum of 1 new account." at bounding box center [784, 235] width 346 height 17
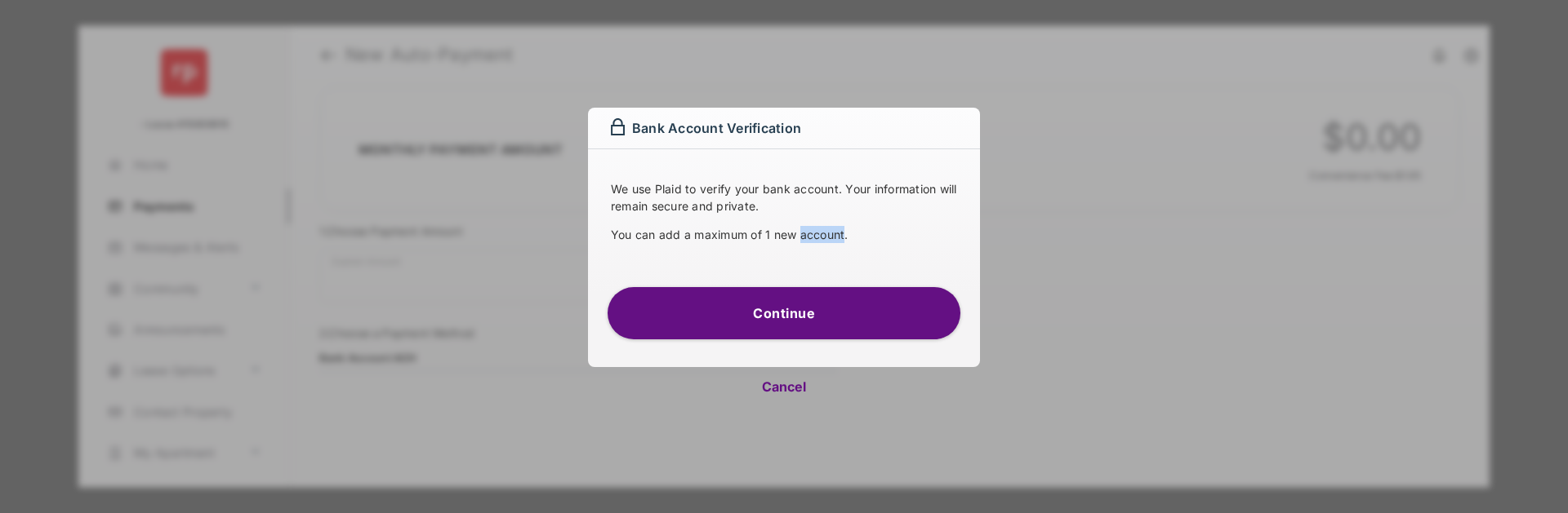
click at [843, 229] on p "You can add a maximum of 1 new account." at bounding box center [784, 235] width 346 height 17
click at [626, 176] on div "We use Plaid to verify your bank account. Your information will remain secure a…" at bounding box center [783, 207] width 392 height 118
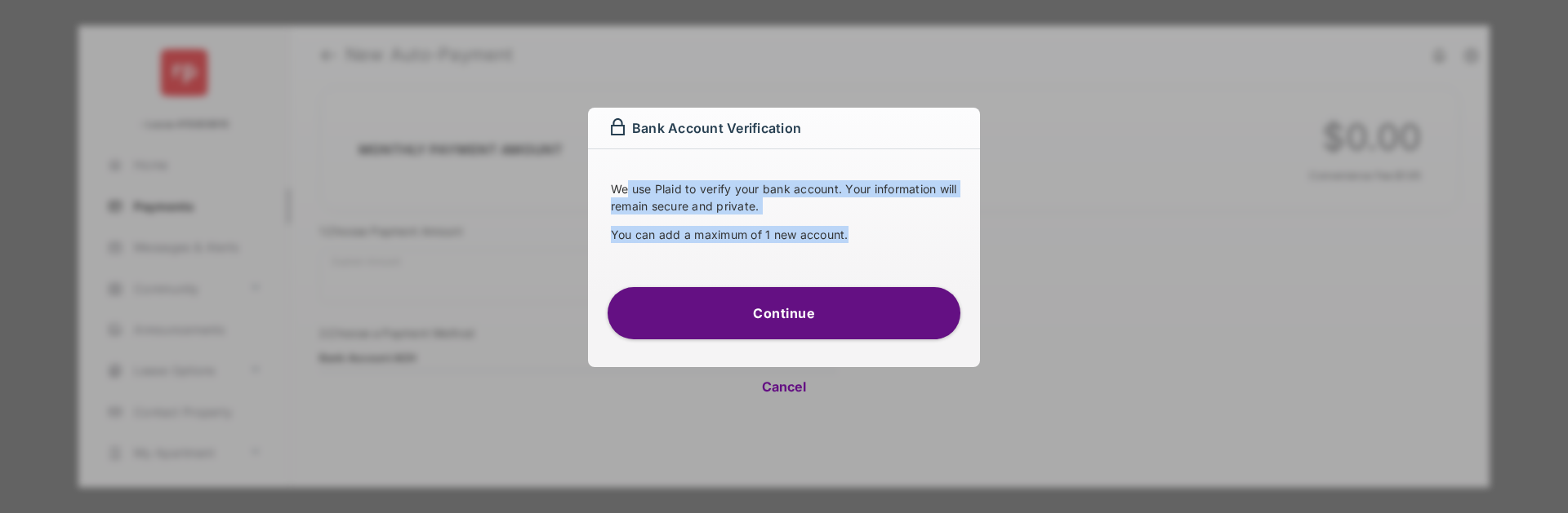
click at [874, 243] on div "We use Plaid to verify your bank account. Your information will remain secure a…" at bounding box center [783, 207] width 392 height 118
click at [880, 244] on div "We use Plaid to verify your bank account. Your information will remain secure a…" at bounding box center [783, 223] width 352 height 87
click at [751, 377] on button "Cancel" at bounding box center [783, 386] width 392 height 39
select select "**"
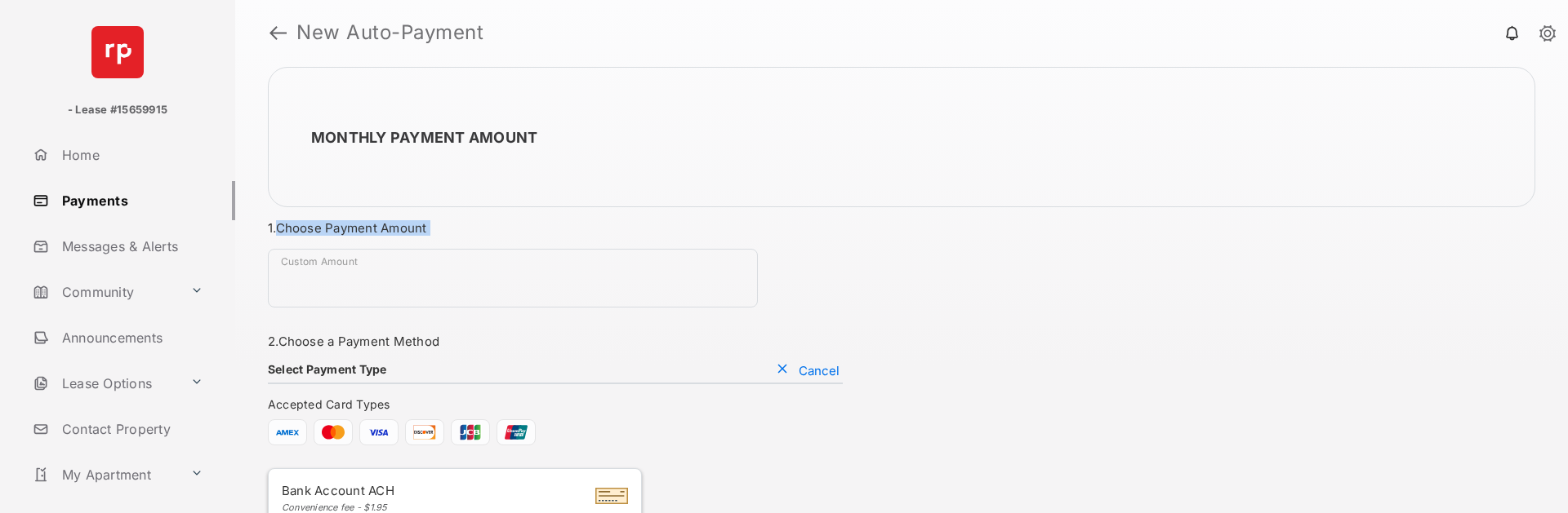
click at [279, 208] on div "Monthly Payment Amount 1. Choose Payment Amount Custom Amount Required field 2.…" at bounding box center [901, 289] width 1333 height 448
click at [445, 234] on div "Monthly Payment Amount 1. Choose Payment Amount Custom Amount Required field 2.…" at bounding box center [901, 289] width 1333 height 448
click at [449, 235] on h3 "1. Choose Payment Amount" at bounding box center [555, 228] width 575 height 15
click at [289, 219] on div "Monthly Payment Amount 1. Choose Payment Amount Custom Amount Required field 2.…" at bounding box center [901, 289] width 1333 height 448
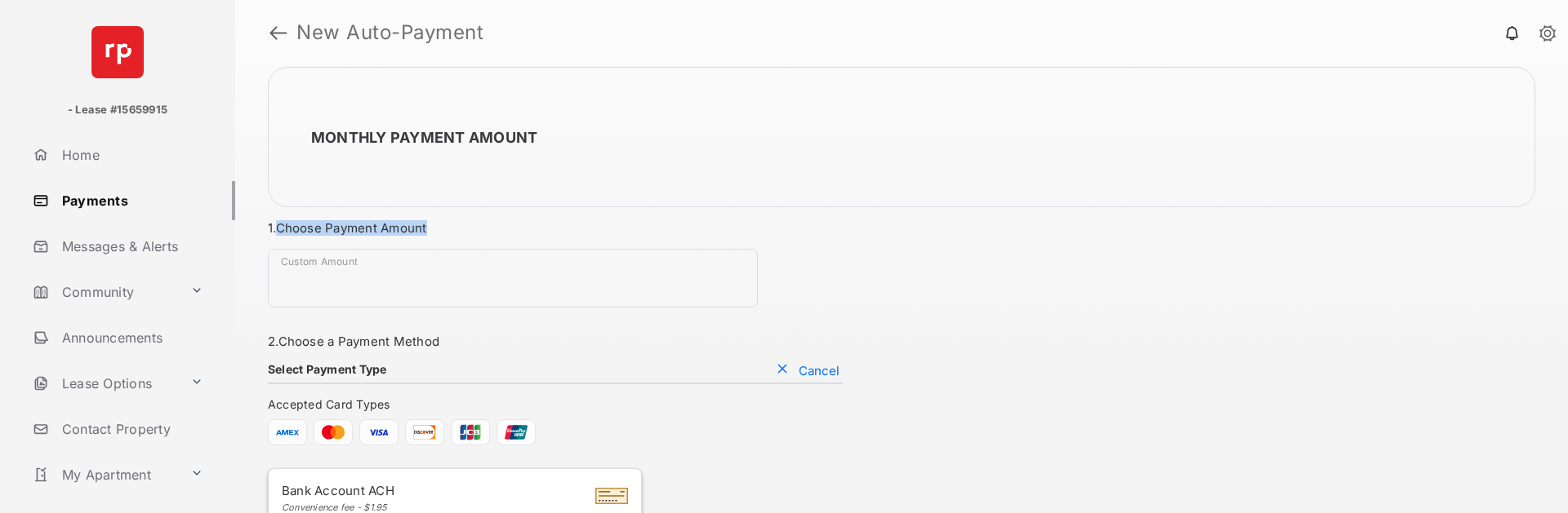
click at [442, 230] on div "Monthly Payment Amount 1. Choose Payment Amount Custom Amount Required field 2.…" at bounding box center [901, 289] width 1333 height 448
click at [442, 230] on h3 "1. Choose Payment Amount" at bounding box center [555, 228] width 575 height 15
click at [289, 224] on h3 "1. Choose Payment Amount" at bounding box center [555, 228] width 575 height 15
click at [472, 227] on h3 "1. Choose Payment Amount" at bounding box center [555, 228] width 575 height 15
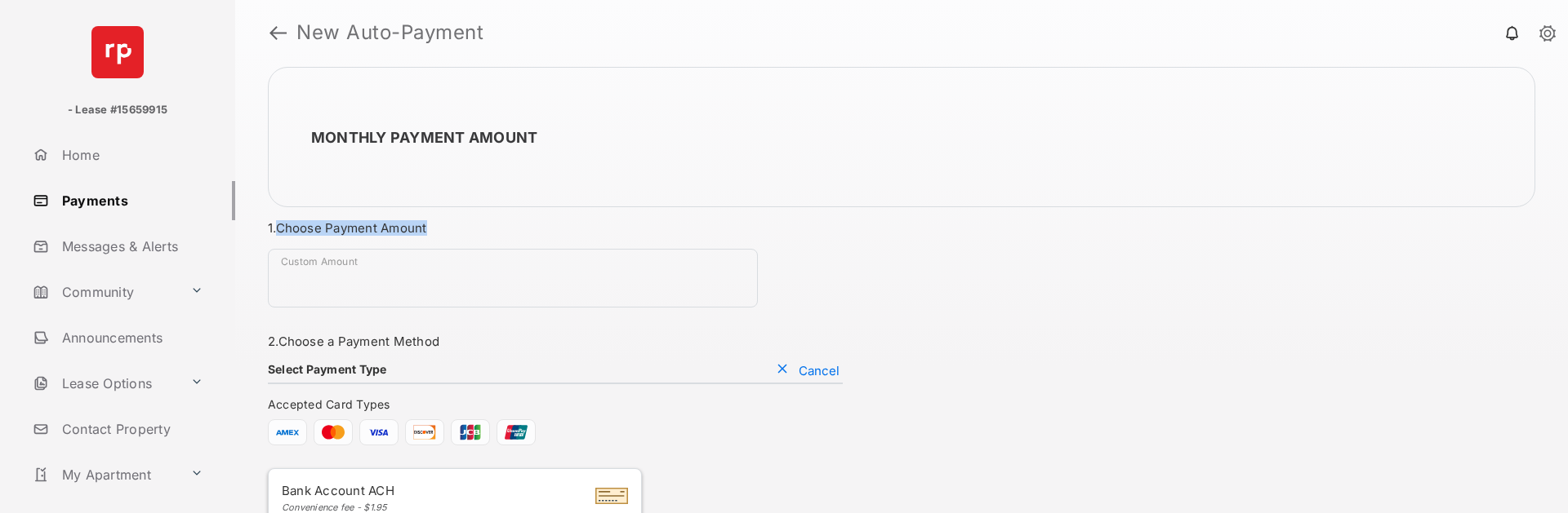
click at [477, 227] on h3 "1. Choose Payment Amount" at bounding box center [555, 228] width 575 height 15
click at [331, 232] on h3 "1. Choose Payment Amount" at bounding box center [555, 228] width 575 height 15
click at [439, 232] on h3 "1. Choose Payment Amount" at bounding box center [555, 228] width 575 height 15
click at [446, 232] on h3 "1. Choose Payment Amount" at bounding box center [555, 228] width 575 height 15
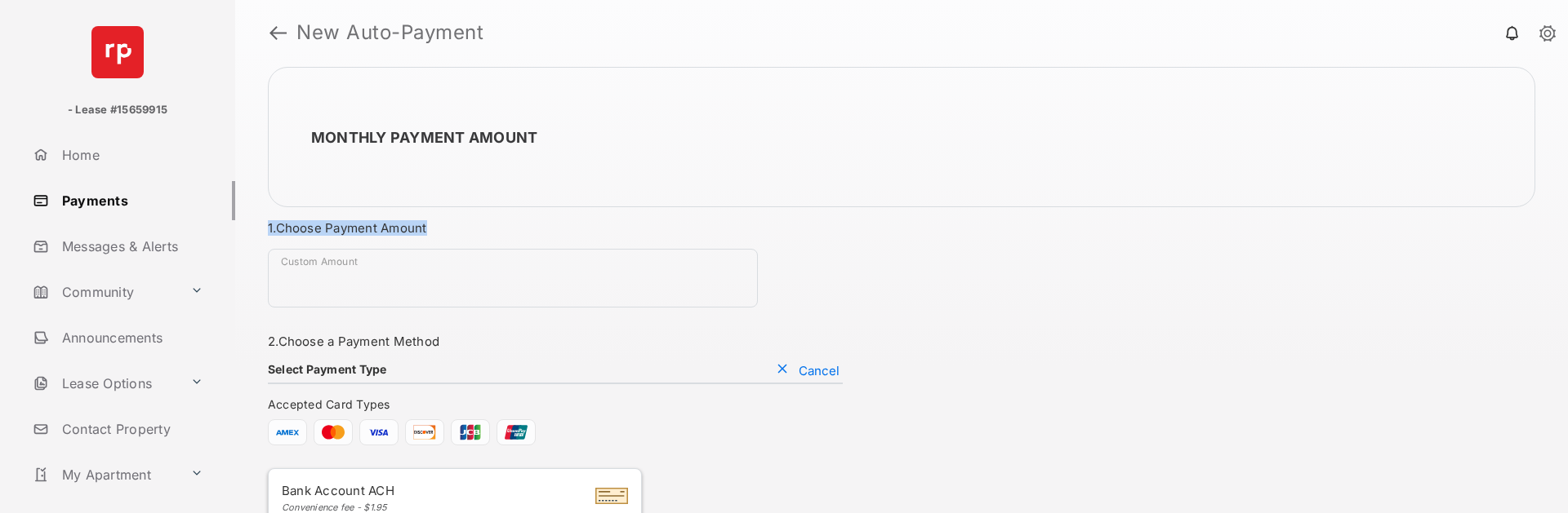
click at [264, 228] on div "Monthly Payment Amount 1. Choose Payment Amount Custom Amount Required field 2.…" at bounding box center [901, 289] width 1333 height 448
click at [385, 232] on div "Monthly Payment Amount 1. Choose Payment Amount Custom Amount Required field 2.…" at bounding box center [901, 289] width 1333 height 448
click at [401, 228] on h3 "1. Choose Payment Amount" at bounding box center [555, 228] width 575 height 15
click at [311, 227] on h3 "1. Choose Payment Amount" at bounding box center [555, 228] width 575 height 15
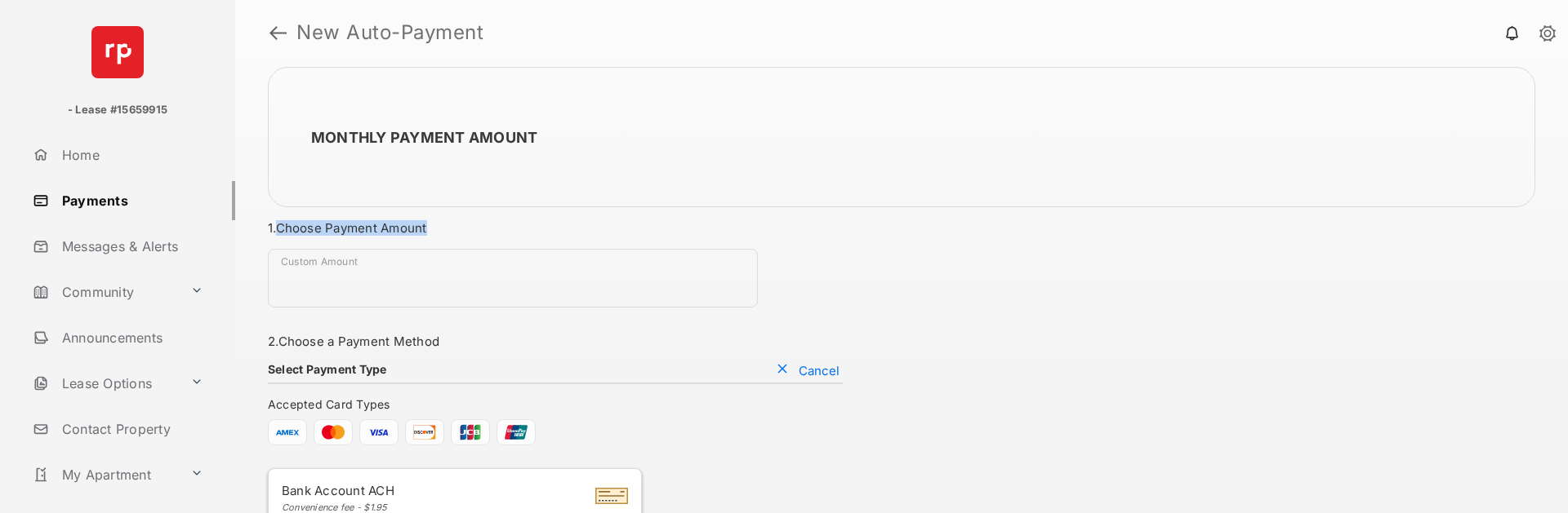
click at [311, 227] on h3 "1. Choose Payment Amount" at bounding box center [555, 228] width 575 height 15
click at [401, 231] on h3 "1. Choose Payment Amount" at bounding box center [555, 228] width 575 height 15
click at [409, 228] on h3 "1. Choose Payment Amount" at bounding box center [555, 228] width 575 height 15
click at [320, 229] on h3 "1. Choose Payment Amount" at bounding box center [555, 228] width 575 height 15
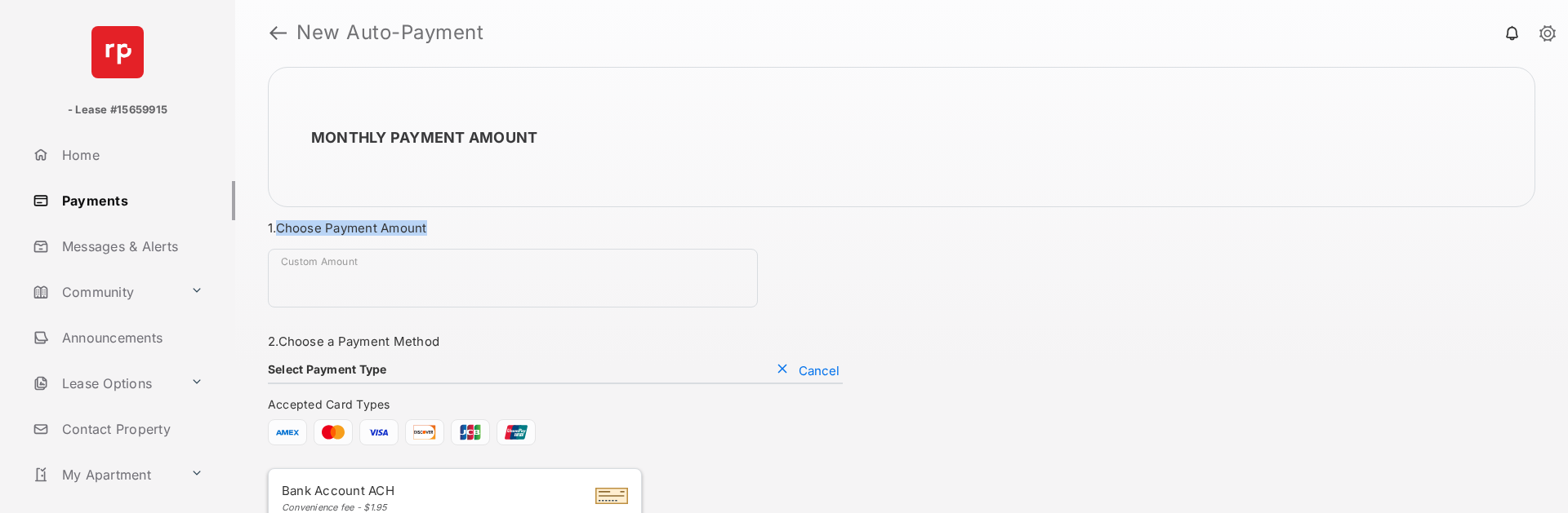
click at [408, 229] on h3 "1. Choose Payment Amount" at bounding box center [555, 228] width 575 height 15
click at [409, 229] on h3 "1. Choose Payment Amount" at bounding box center [555, 228] width 575 height 15
click at [380, 227] on h3 "1. Choose Payment Amount" at bounding box center [555, 228] width 575 height 15
click at [318, 219] on div "Monthly Payment Amount 1. Choose Payment Amount Custom Amount Required field 2.…" at bounding box center [901, 289] width 1333 height 448
click at [439, 227] on div "Monthly Payment Amount 1. Choose Payment Amount Custom Amount Required field 2.…" at bounding box center [901, 289] width 1333 height 448
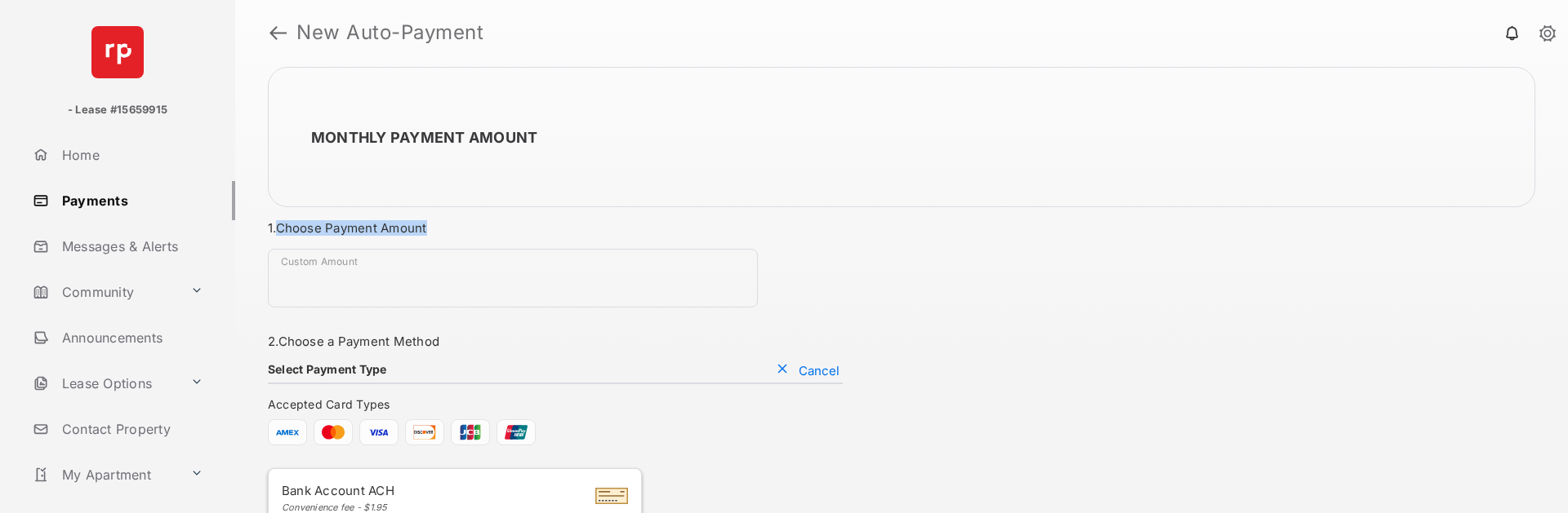
click at [439, 227] on h3 "1. Choose Payment Amount" at bounding box center [555, 228] width 575 height 15
click at [343, 226] on h3 "1. Choose Payment Amount" at bounding box center [555, 228] width 575 height 15
click at [195, 291] on button at bounding box center [196, 291] width 26 height 28
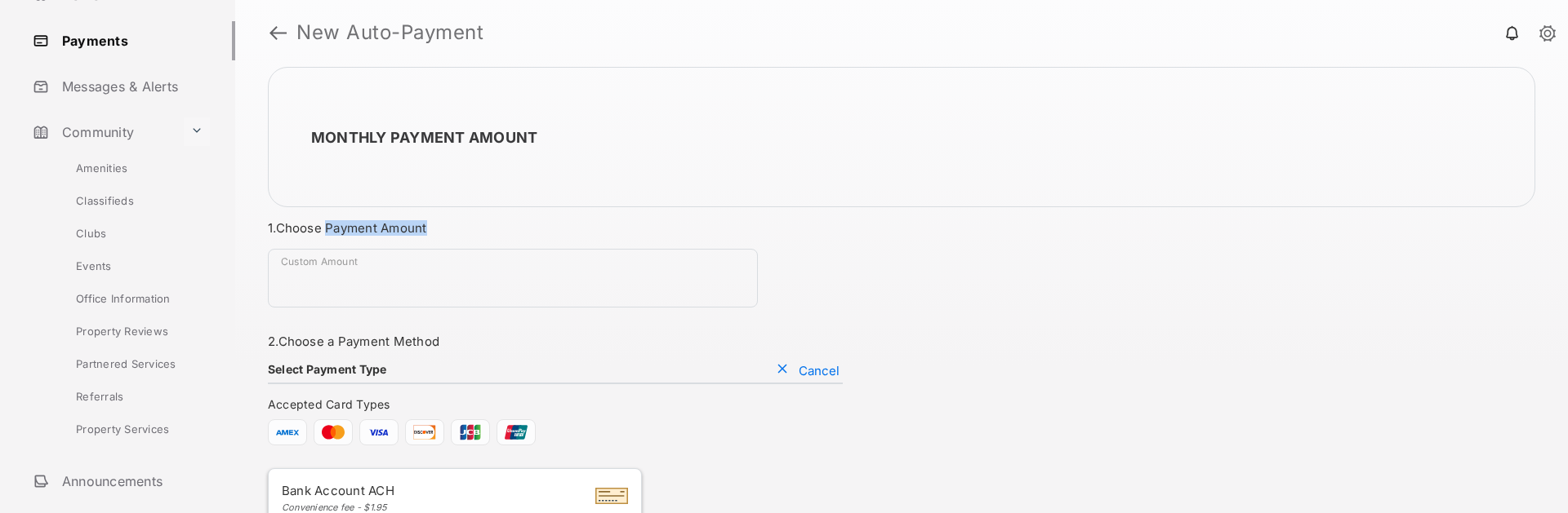
scroll to position [164, 0]
click at [93, 164] on link "Amenities" at bounding box center [133, 165] width 205 height 33
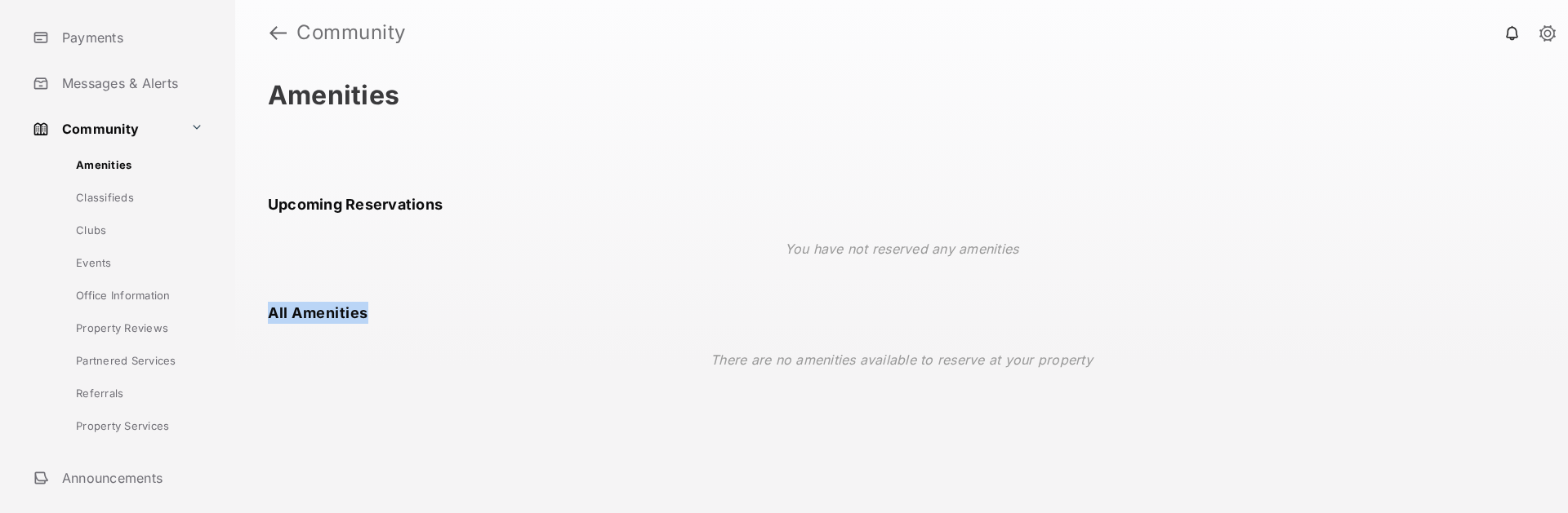
click at [424, 317] on div "Amenities Upcoming Reservations You have not reserved any amenities All Ameniti…" at bounding box center [901, 289] width 1333 height 448
click at [426, 317] on div "All Amenities" at bounding box center [901, 313] width 1267 height 22
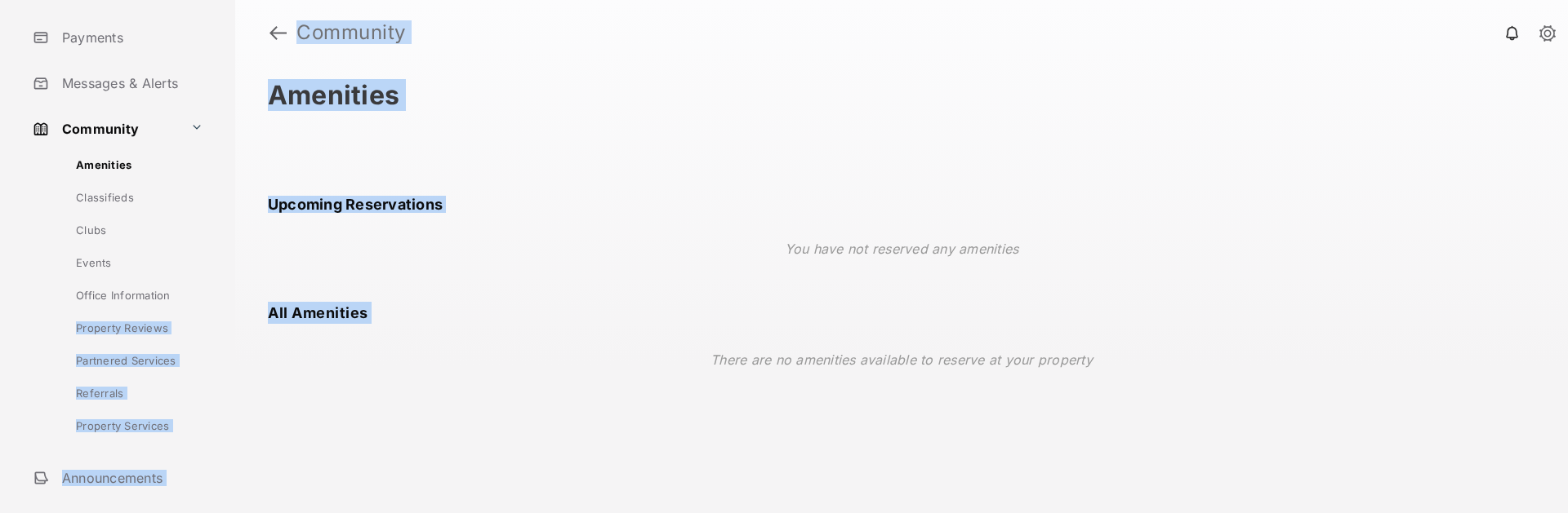
click at [213, 300] on div "- Lease #15659915 Home Payments Messages & Alerts Community Amenities Classifie…" at bounding box center [784, 256] width 1568 height 513
click at [213, 300] on link "Office Information" at bounding box center [133, 295] width 205 height 33
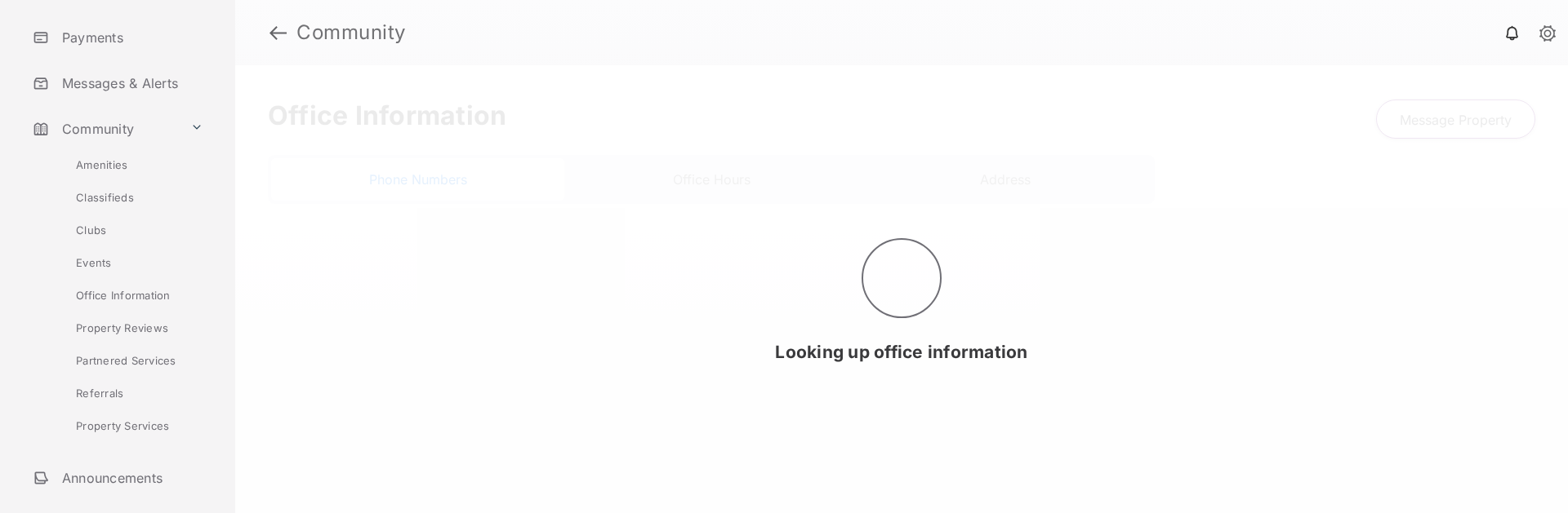
click at [353, 304] on div "Looking up office information" at bounding box center [901, 289] width 1333 height 448
click at [393, 304] on div "Looking up office information" at bounding box center [901, 289] width 1333 height 448
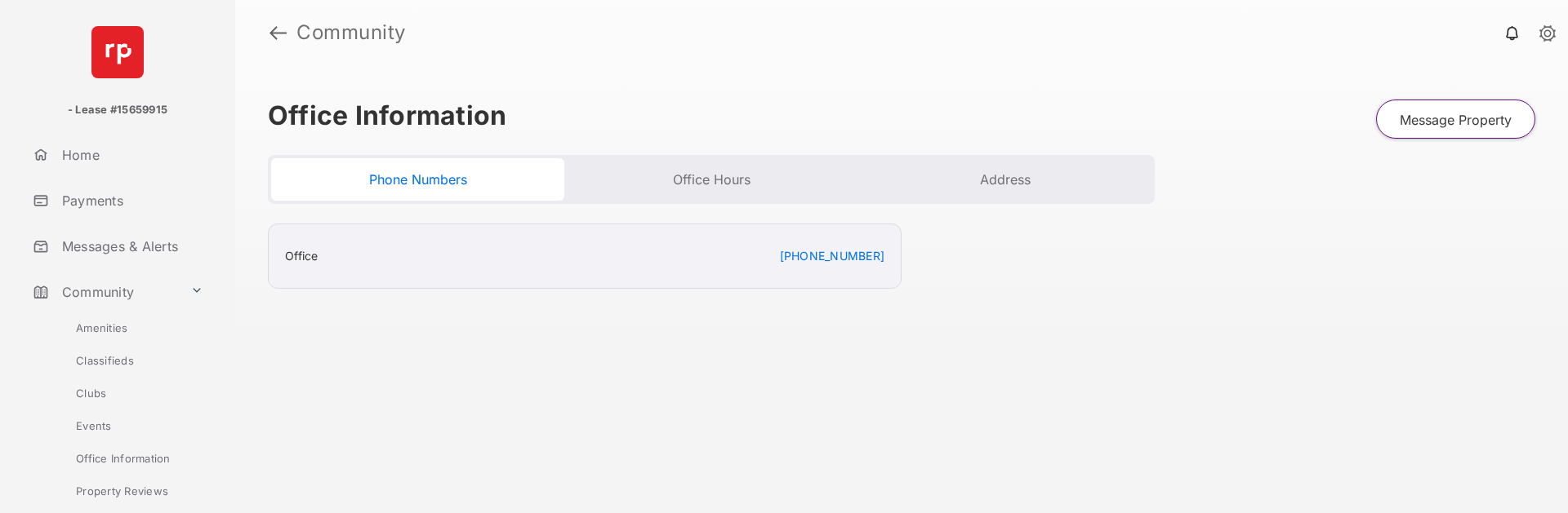
click at [98, 202] on link "Payments" at bounding box center [130, 200] width 209 height 39
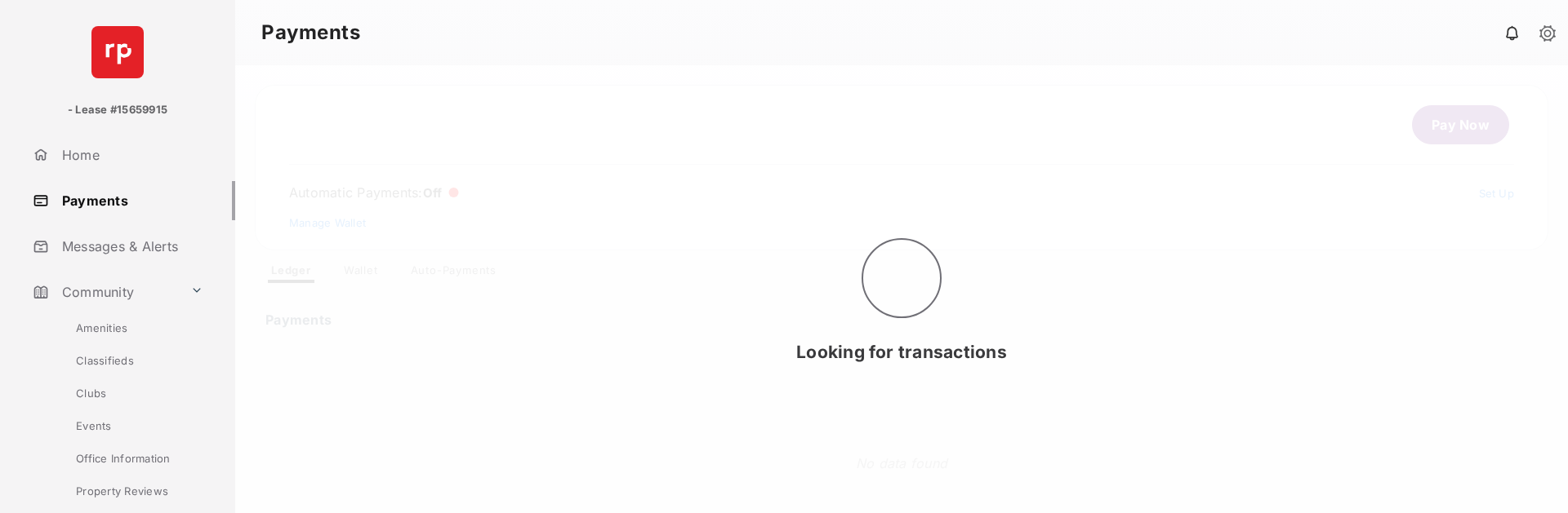
click at [1452, 133] on div "Looking for transactions" at bounding box center [901, 289] width 1333 height 448
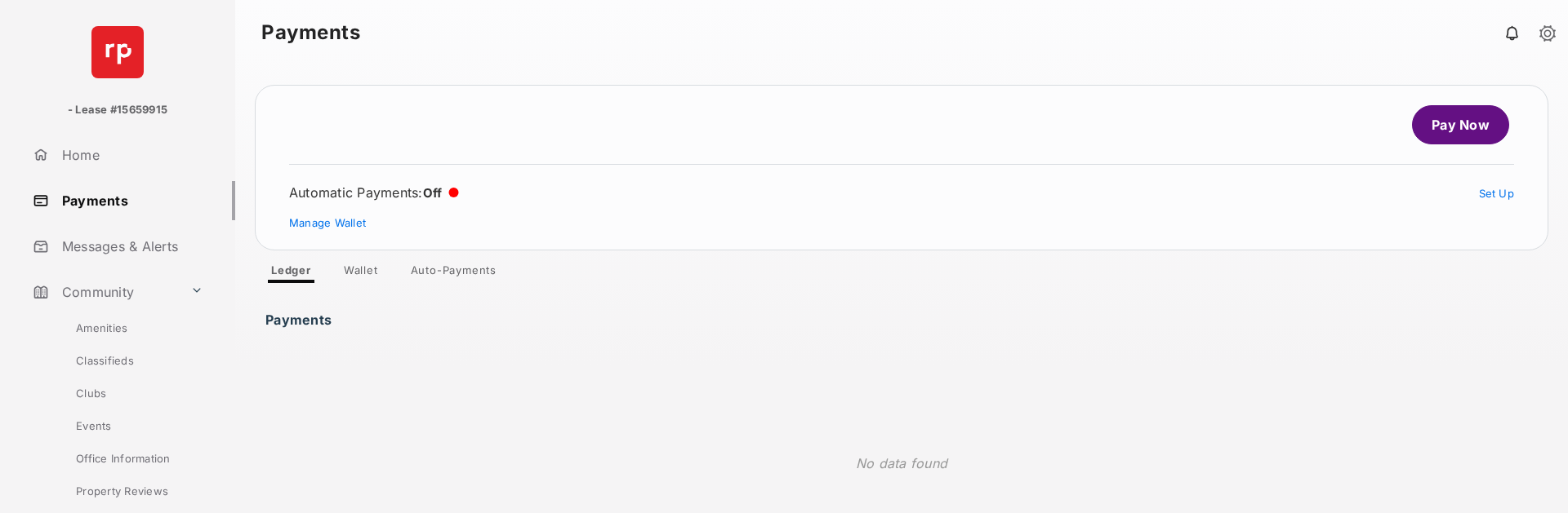
click at [1433, 136] on link "Pay Now" at bounding box center [1460, 124] width 97 height 39
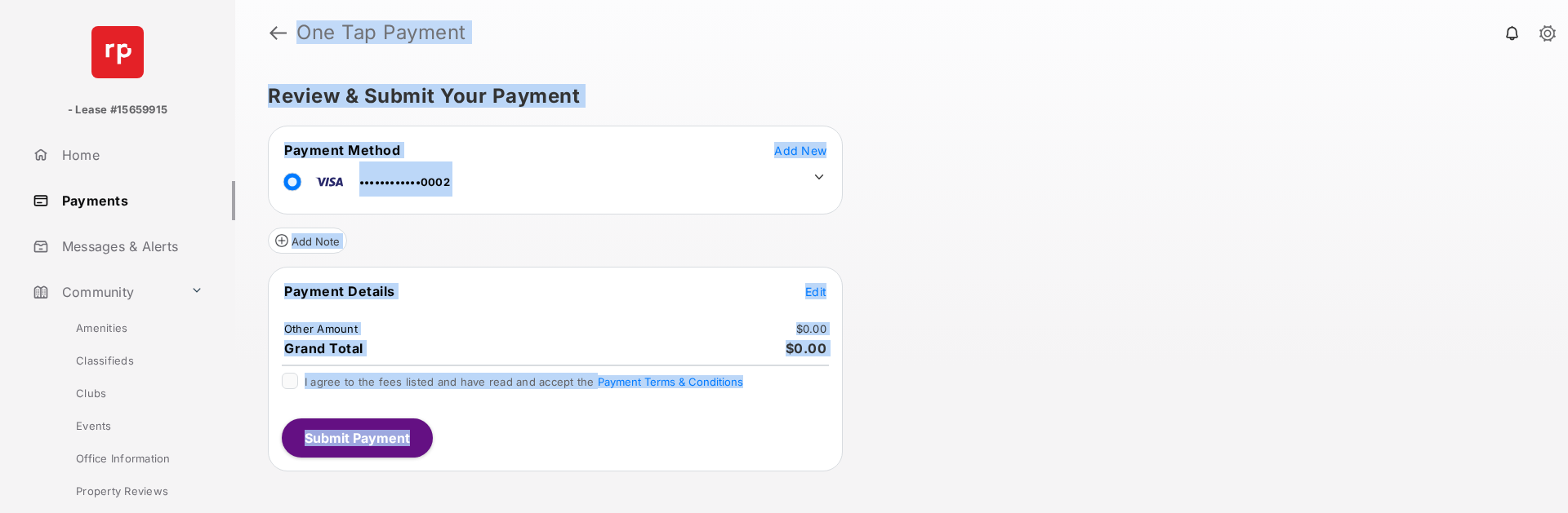
click at [787, 145] on span "Add New" at bounding box center [800, 151] width 53 height 14
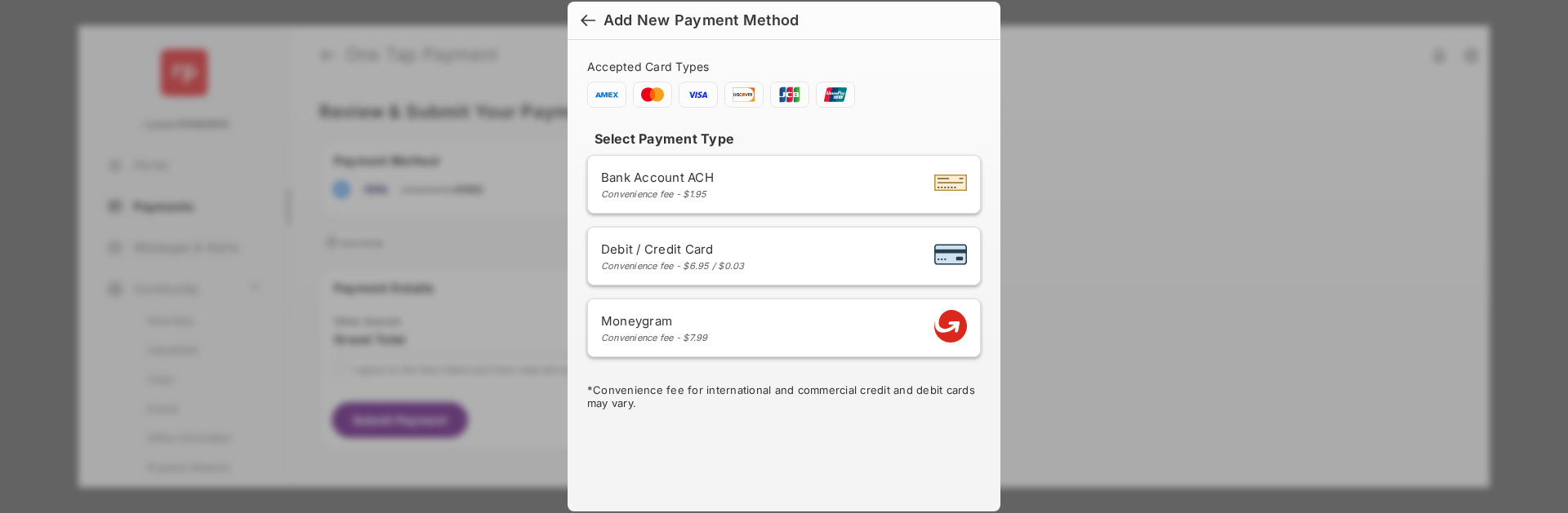
click at [686, 179] on span "Bank Account ACH" at bounding box center [657, 177] width 113 height 15
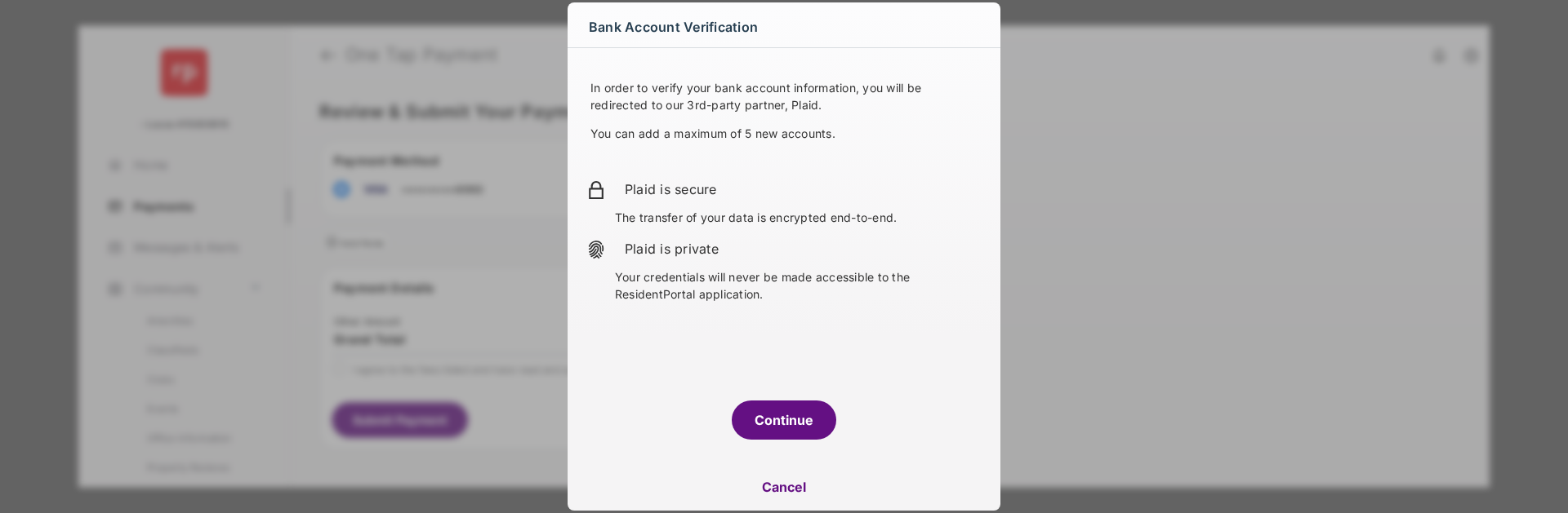
click at [785, 487] on button "Cancel" at bounding box center [784, 486] width 432 height 39
select select "**"
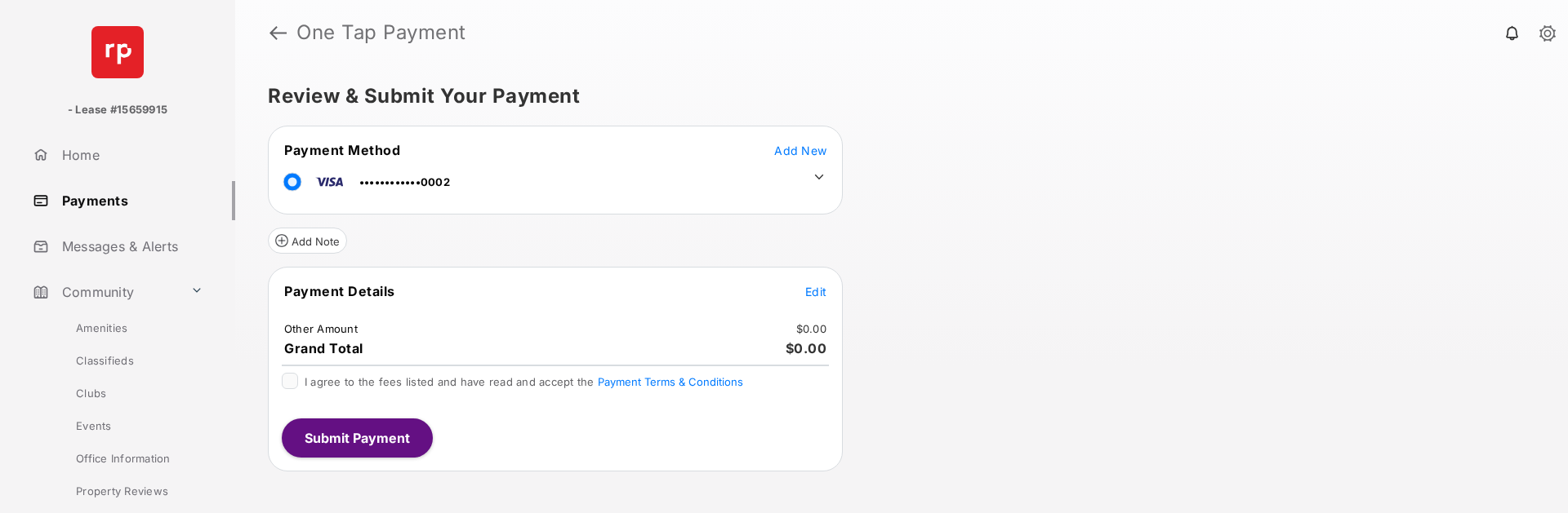
click at [77, 200] on link "Payments" at bounding box center [130, 200] width 209 height 39
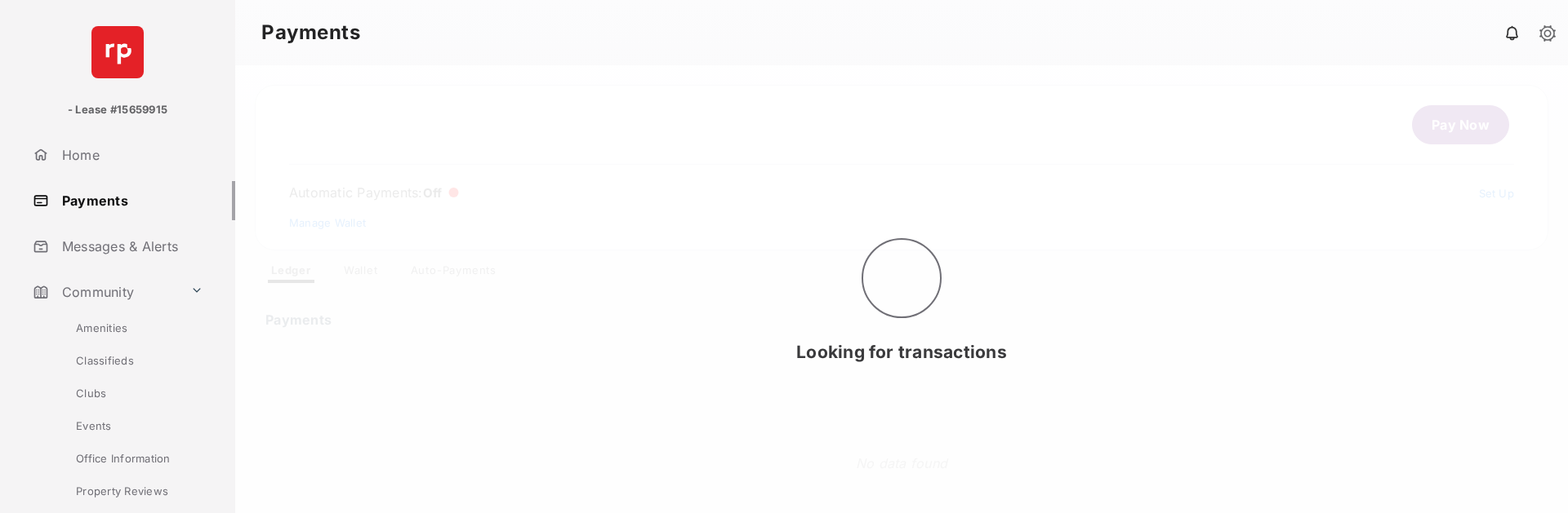
click at [320, 220] on div "Looking for transactions" at bounding box center [901, 289] width 1333 height 448
click at [321, 221] on div "Looking for transactions" at bounding box center [901, 289] width 1333 height 448
click at [342, 227] on div "Looking for transactions" at bounding box center [901, 289] width 1333 height 448
click at [342, 227] on div "Finding refund method" at bounding box center [901, 289] width 1333 height 448
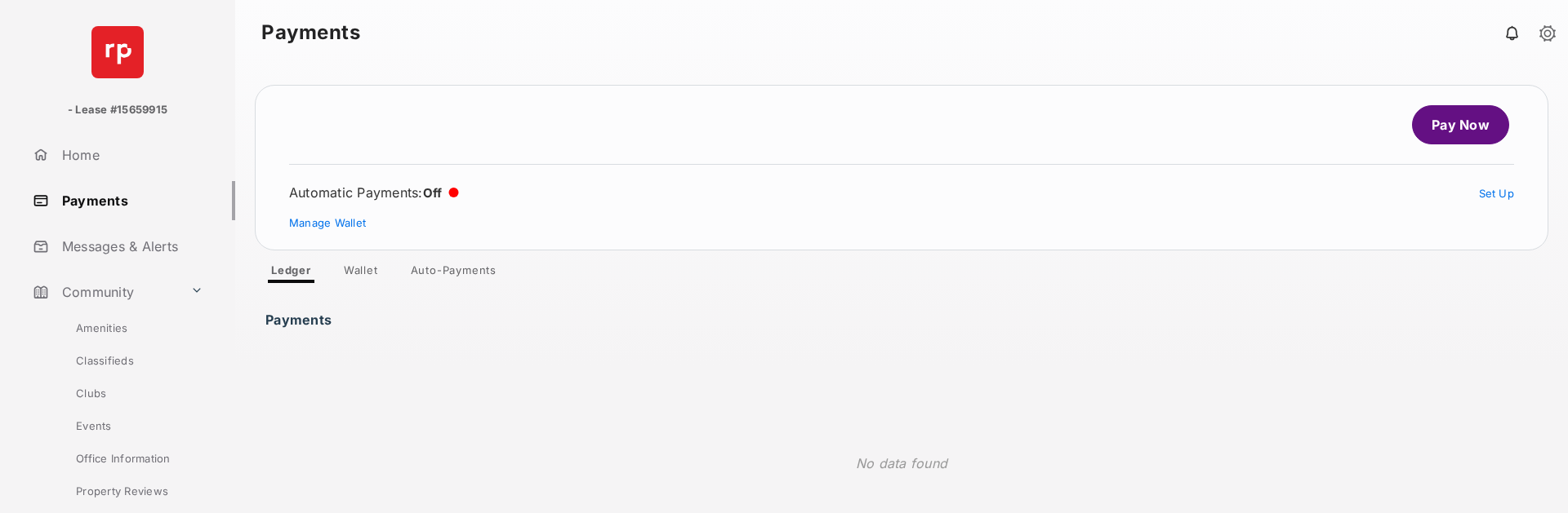
click at [362, 269] on link "Wallet" at bounding box center [361, 273] width 60 height 20
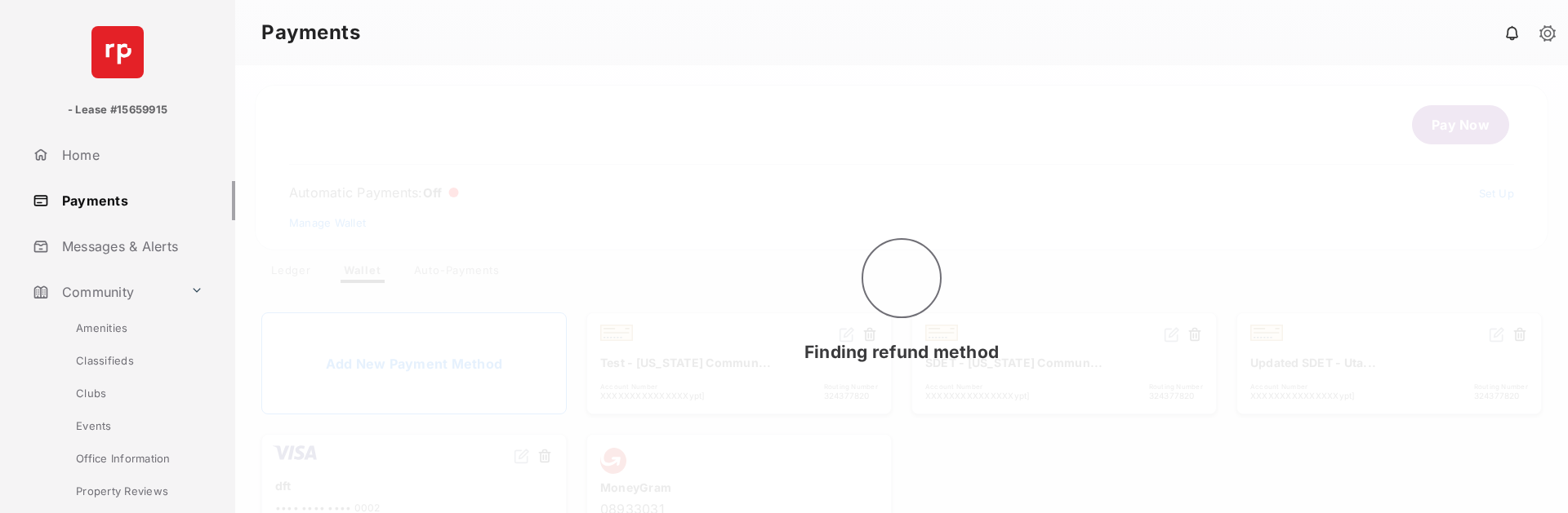
click at [406, 370] on div "Finding refund method" at bounding box center [901, 289] width 1333 height 448
click at [406, 368] on div "Finding refund method" at bounding box center [901, 289] width 1333 height 448
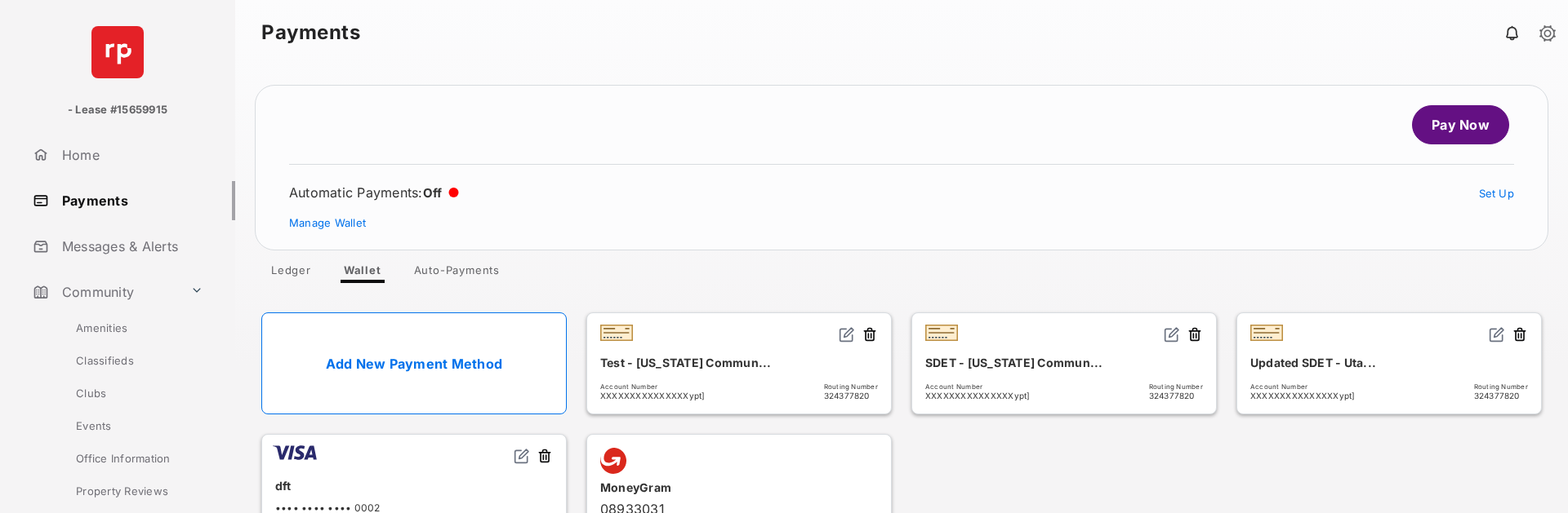
click at [401, 356] on link "Add New Payment Method" at bounding box center [414, 363] width 305 height 102
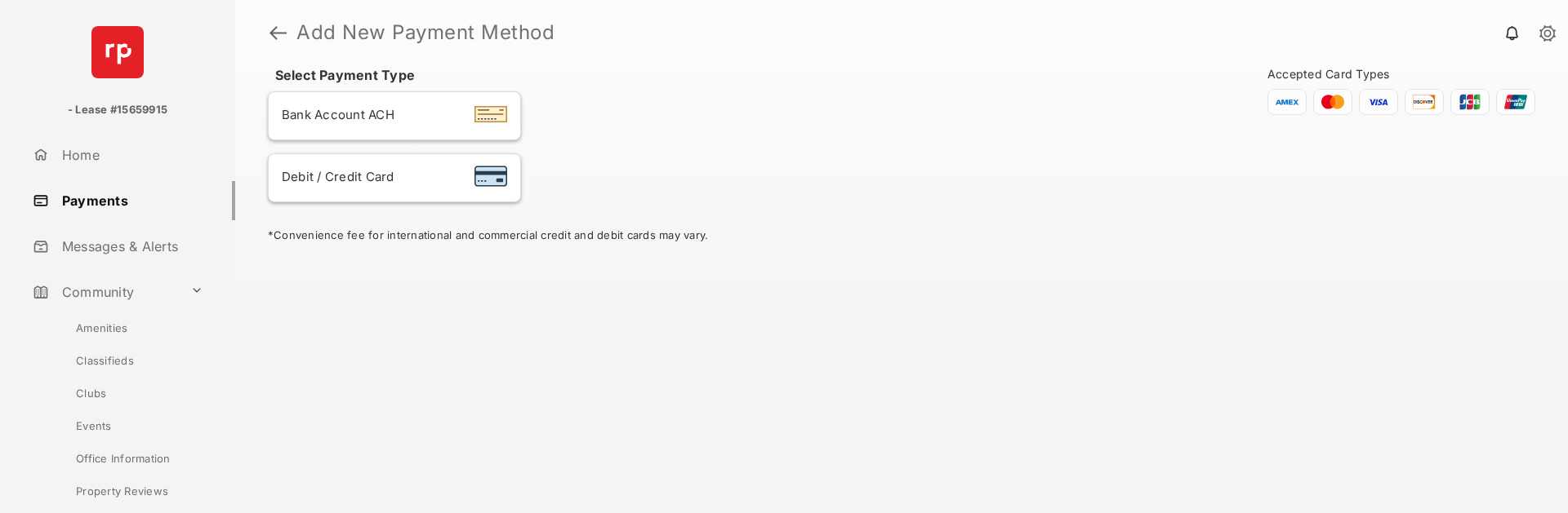
click at [383, 129] on li "Bank Account ACH" at bounding box center [395, 115] width 253 height 49
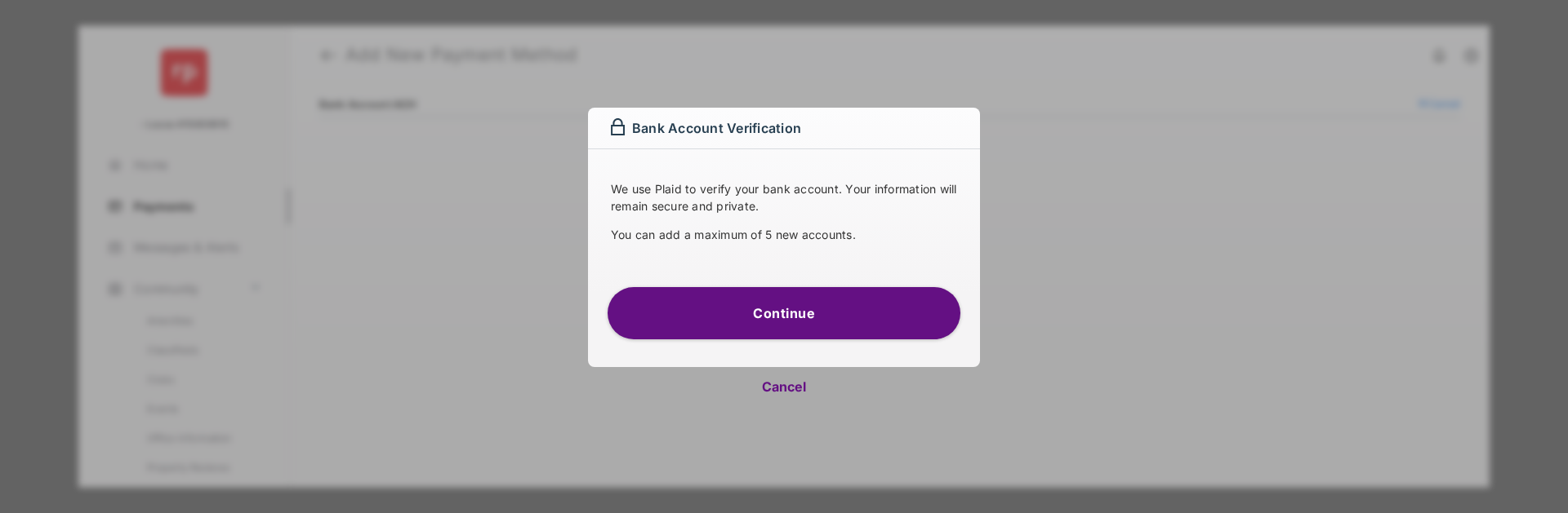
click at [795, 387] on button "Cancel" at bounding box center [783, 386] width 392 height 39
select select "**"
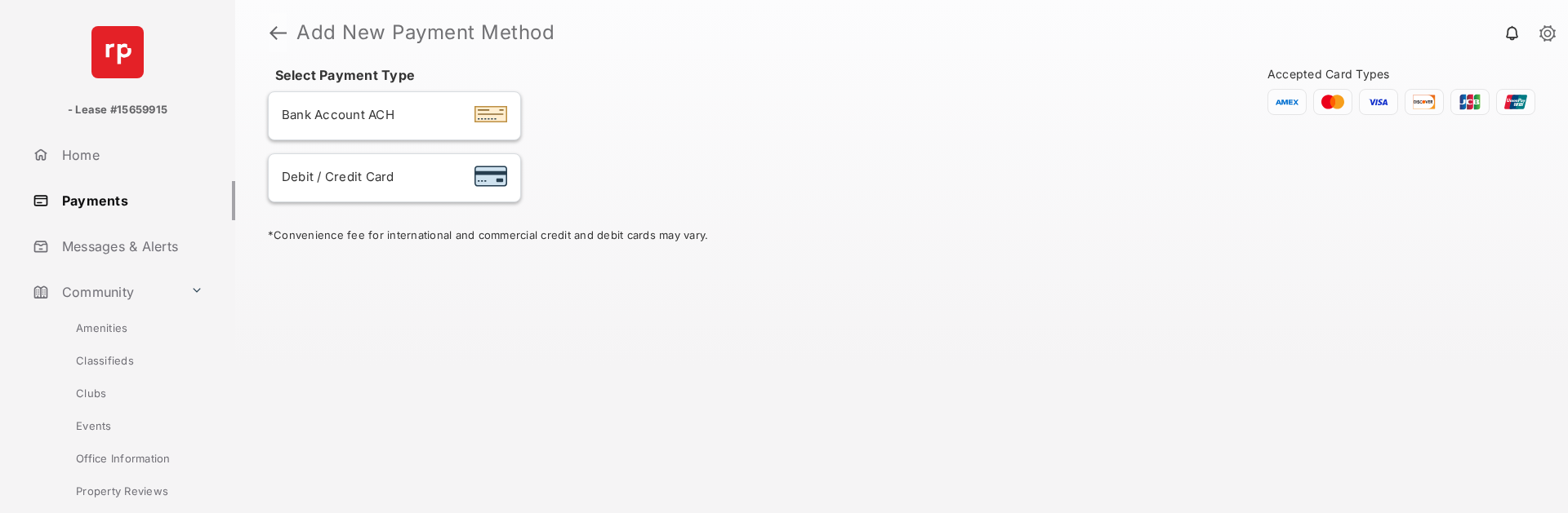
click at [280, 34] on link at bounding box center [278, 32] width 17 height 39
